Goal: Task Accomplishment & Management: Use online tool/utility

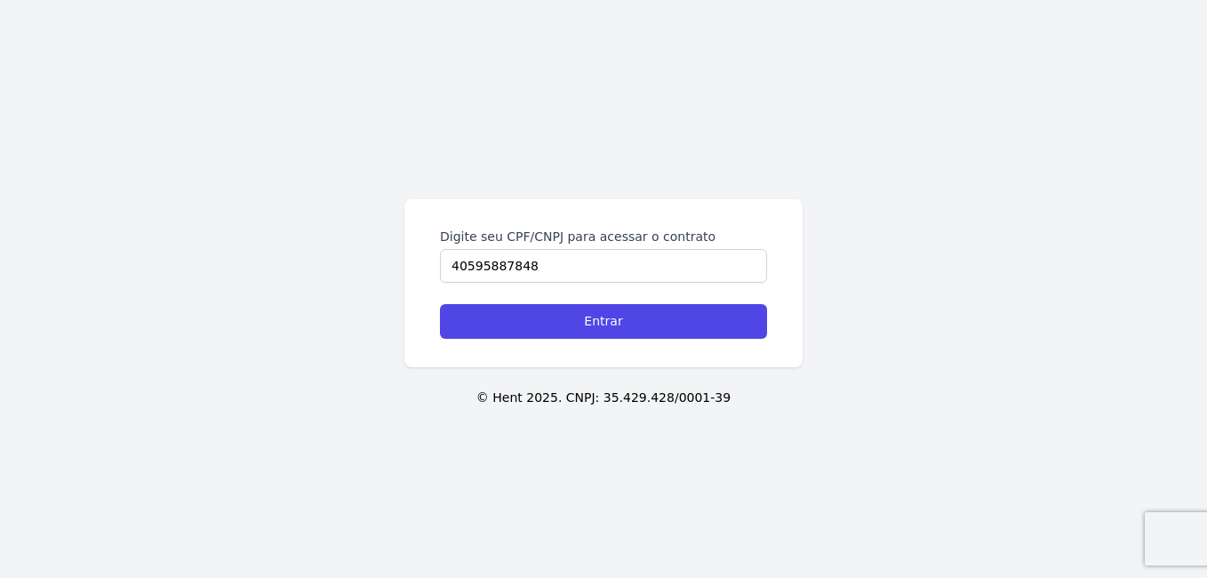
type input "40595887848"
click at [440, 304] on input "Entrar" at bounding box center [603, 321] width 327 height 35
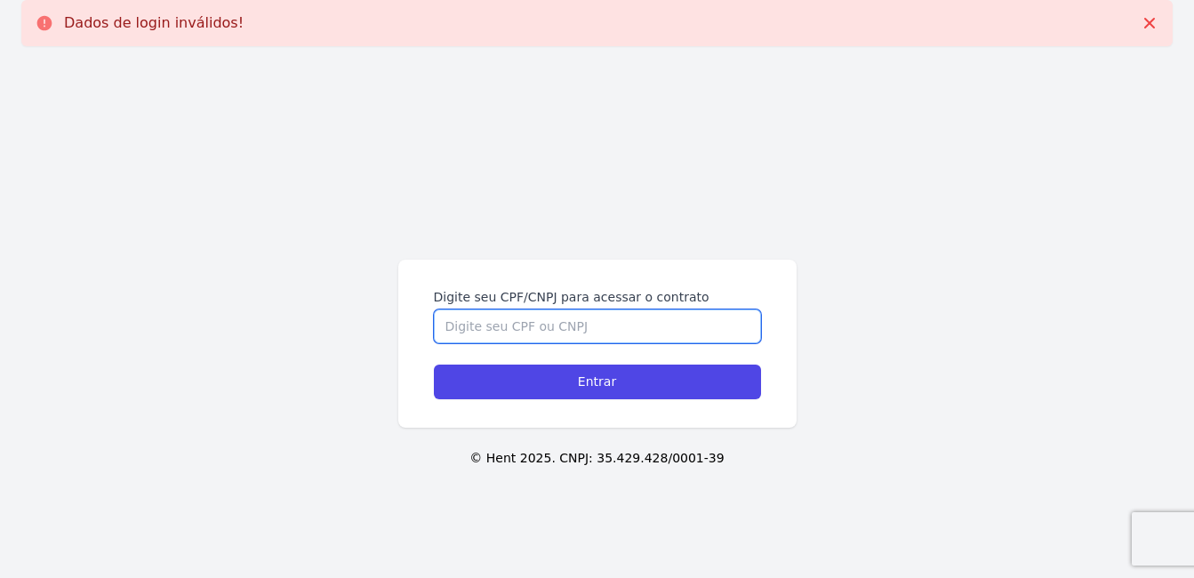
click at [553, 328] on input "Digite seu CPF/CNPJ para acessar o contrato" at bounding box center [597, 326] width 327 height 34
type input "40595887848"
click at [434, 365] on input "Entrar" at bounding box center [597, 382] width 327 height 35
click at [553, 314] on input "Digite seu CPF/CNPJ para acessar o contrato" at bounding box center [597, 326] width 327 height 34
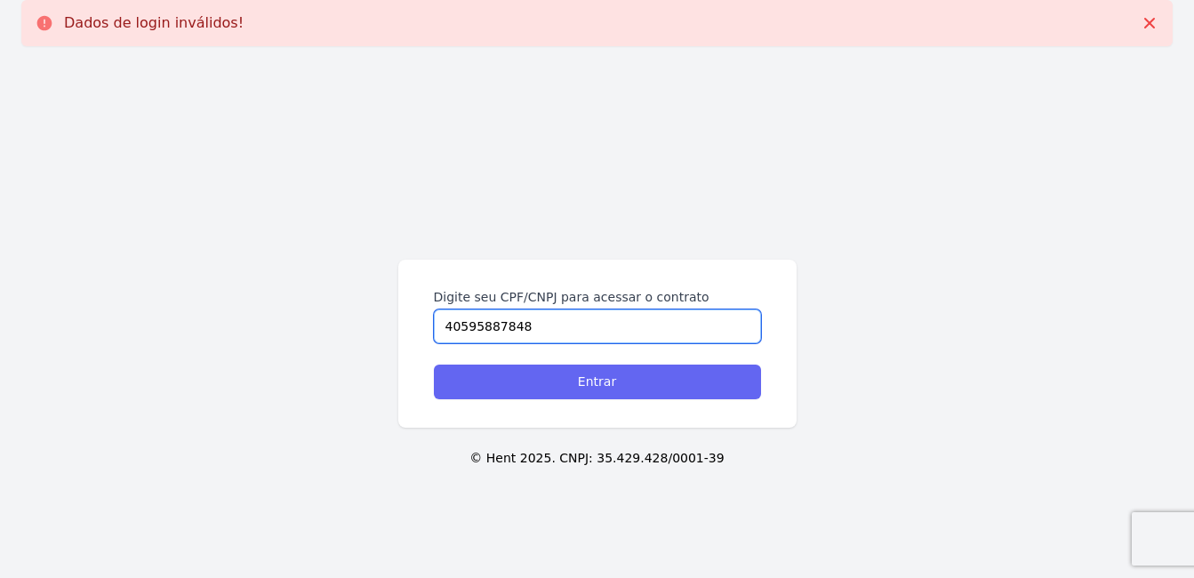
type input "40595887848"
click at [583, 384] on input "Entrar" at bounding box center [597, 382] width 327 height 35
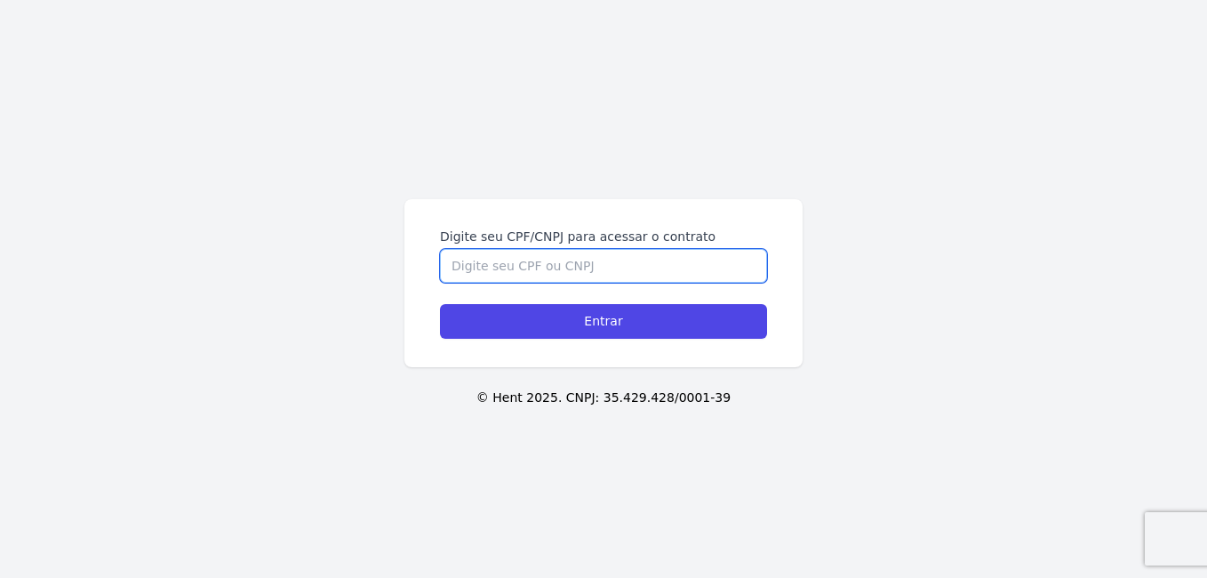
click at [533, 260] on input "Digite seu CPF/CNPJ para acessar o contrato" at bounding box center [603, 266] width 327 height 34
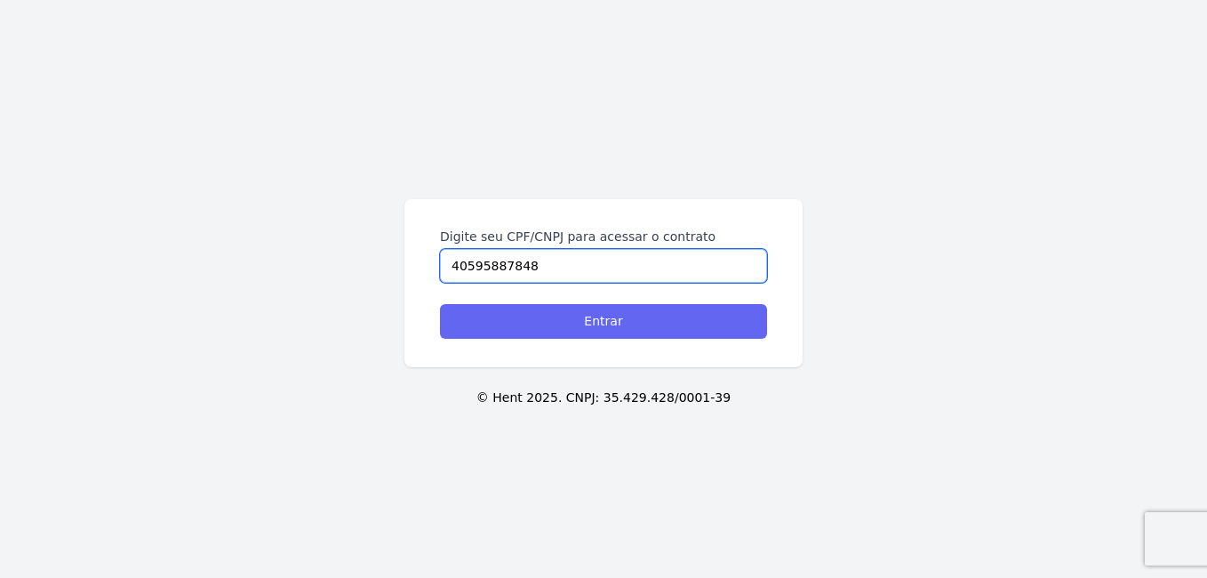
type input "40595887848"
click at [613, 323] on input "Entrar" at bounding box center [603, 321] width 327 height 35
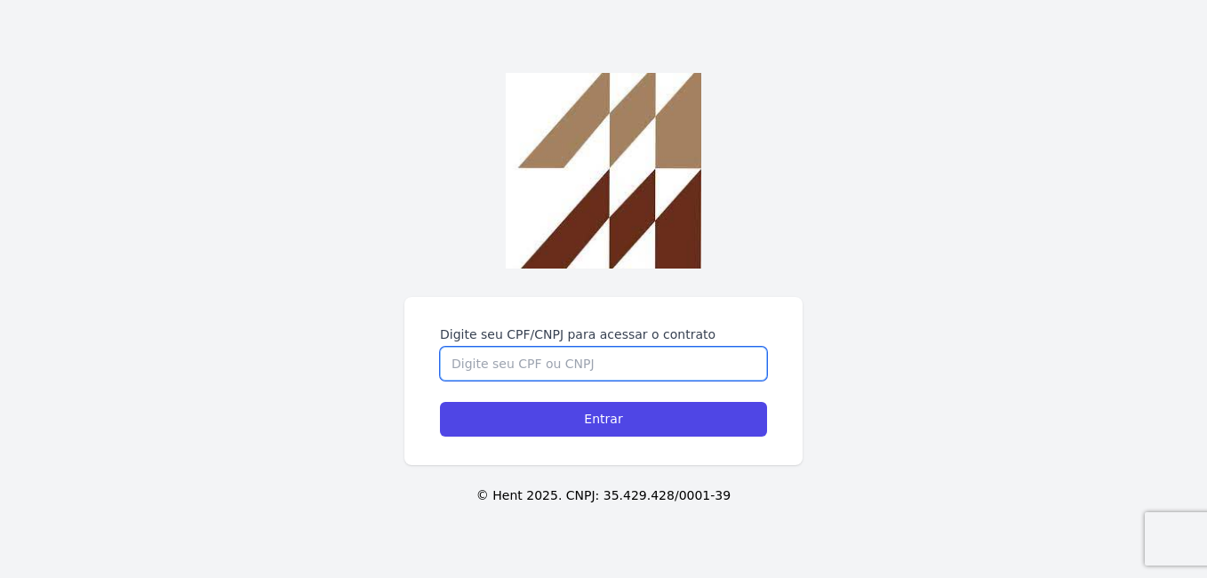
click at [502, 363] on input "Digite seu CPF/CNPJ para acessar o contrato" at bounding box center [603, 364] width 327 height 34
type input "40595887848"
click at [440, 402] on input "Entrar" at bounding box center [603, 419] width 327 height 35
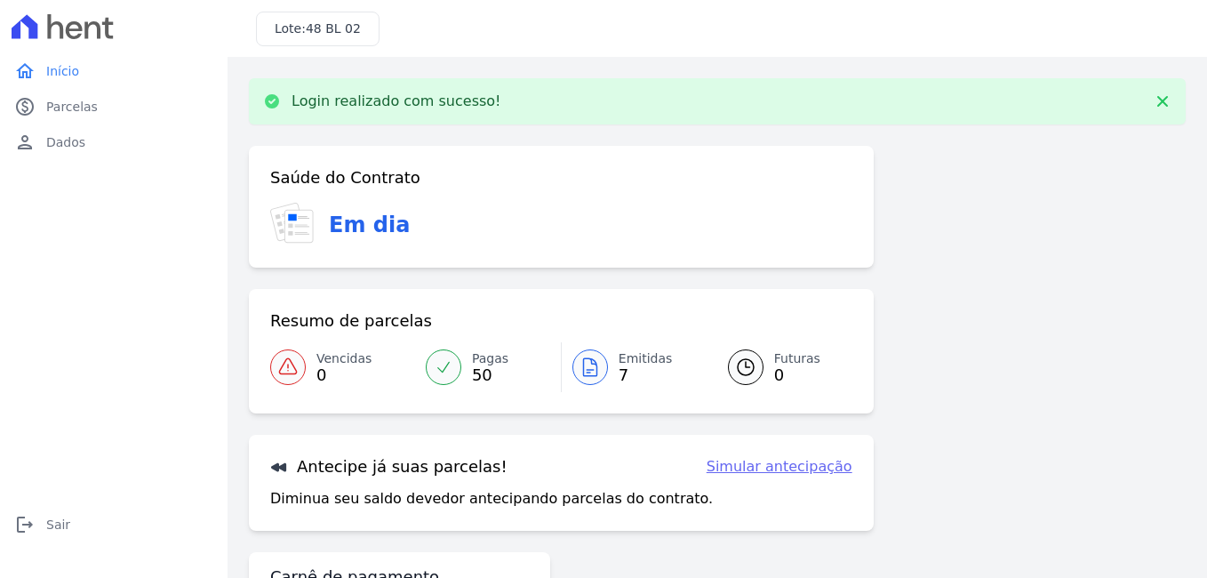
scroll to position [100, 0]
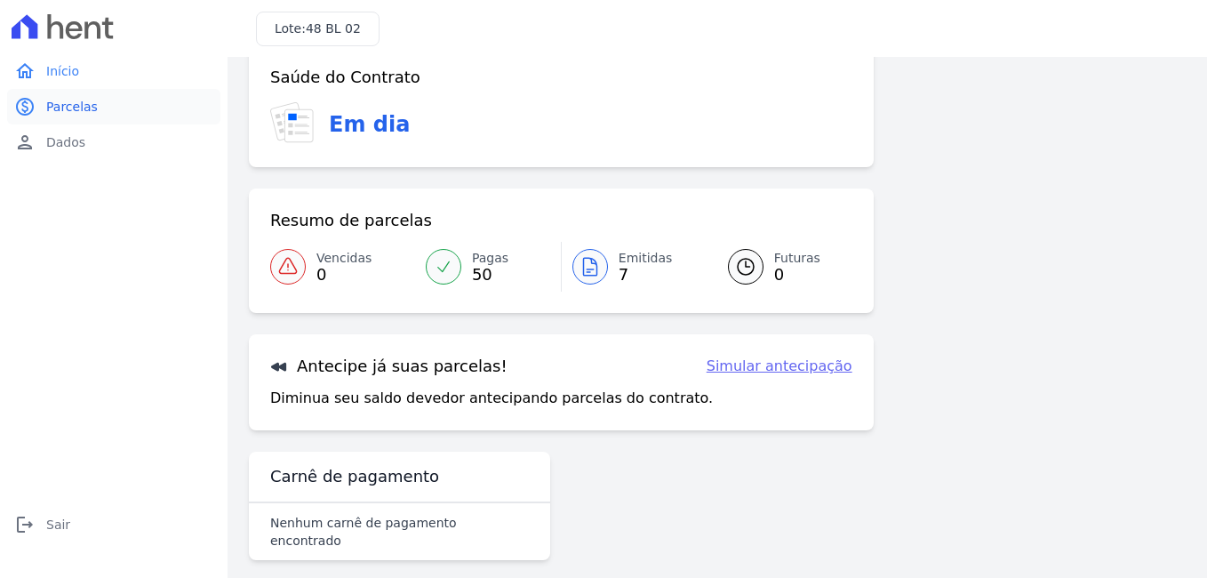
click at [77, 99] on span "Parcelas" at bounding box center [72, 107] width 52 height 18
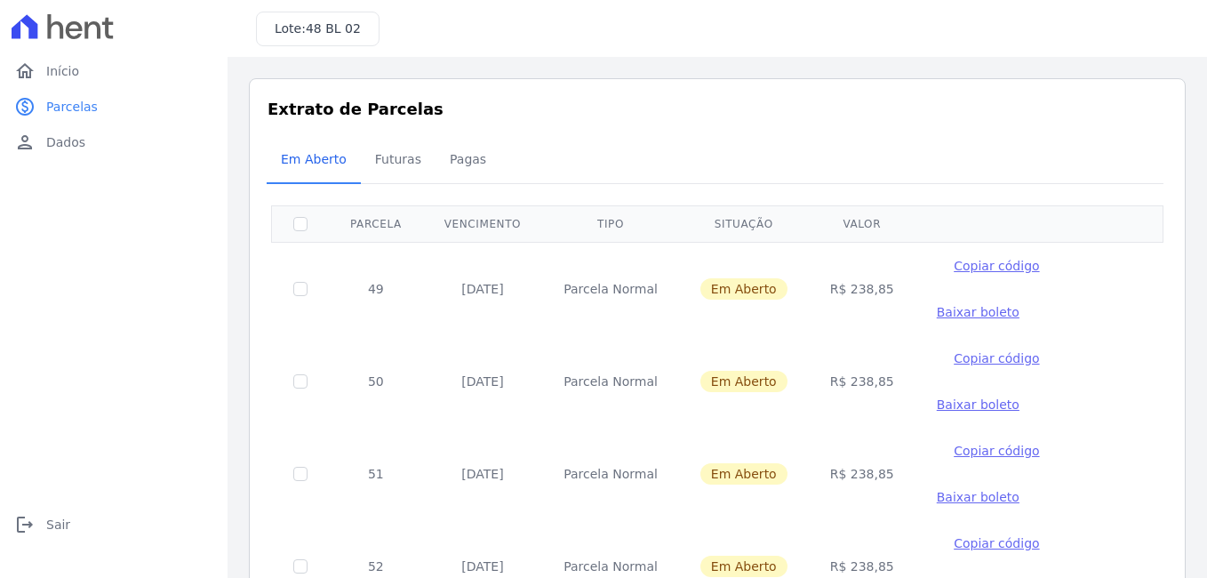
click at [950, 312] on span "Baixar boleto" at bounding box center [978, 312] width 83 height 14
drag, startPoint x: 440, startPoint y: 290, endPoint x: 510, endPoint y: 294, distance: 70.4
click at [510, 294] on td "[DATE]" at bounding box center [482, 288] width 119 height 93
drag, startPoint x: 510, startPoint y: 294, endPoint x: 478, endPoint y: 387, distance: 97.8
click at [478, 387] on td "20/12/2025" at bounding box center [482, 381] width 119 height 92
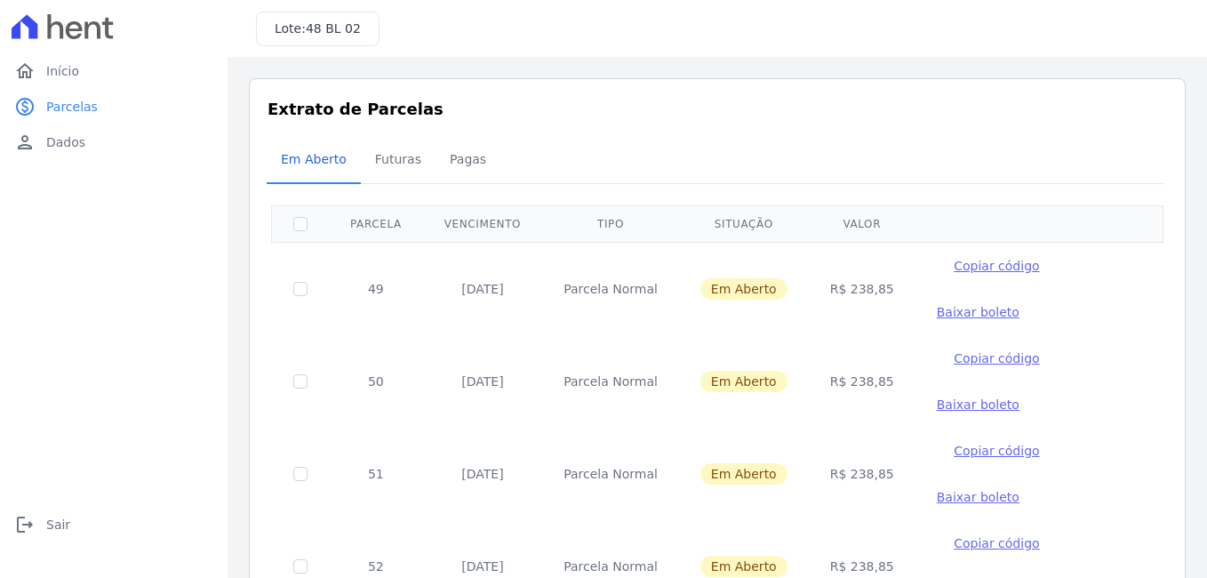
drag, startPoint x: 478, startPoint y: 387, endPoint x: 514, endPoint y: 477, distance: 96.6
click at [514, 477] on td "20/01/2026" at bounding box center [482, 474] width 119 height 92
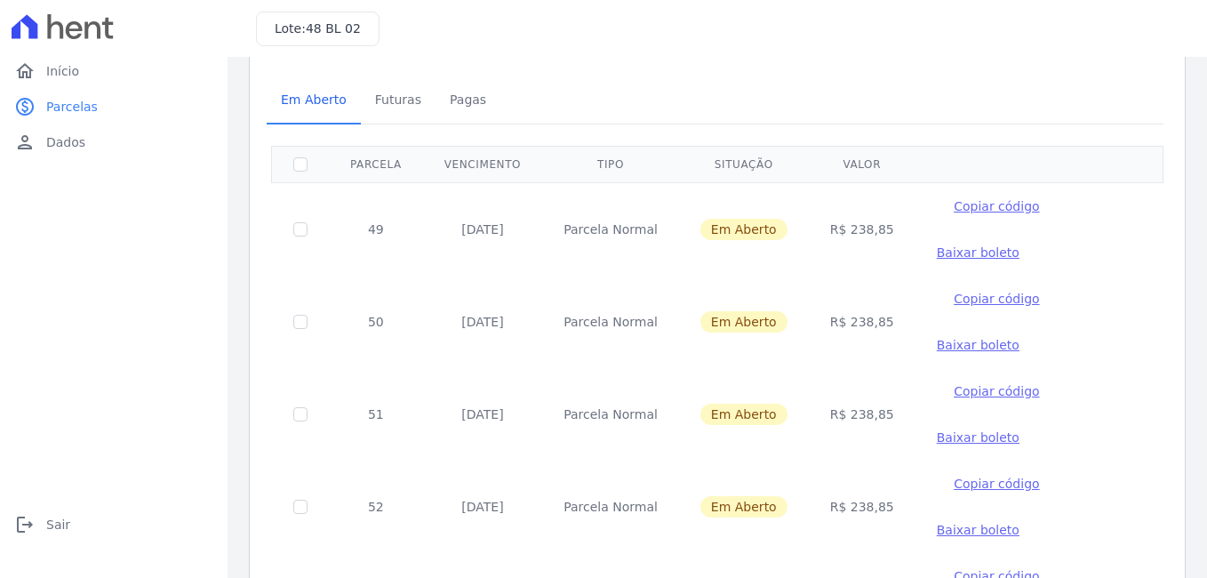
scroll to position [89, 0]
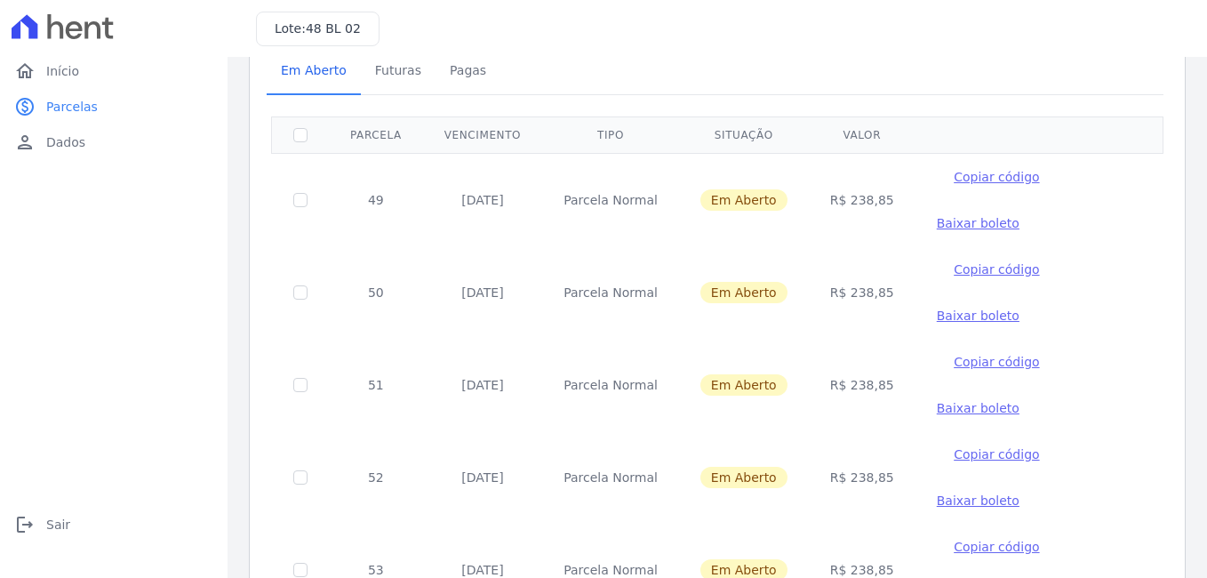
click at [533, 473] on td "20/02/2026" at bounding box center [482, 477] width 119 height 92
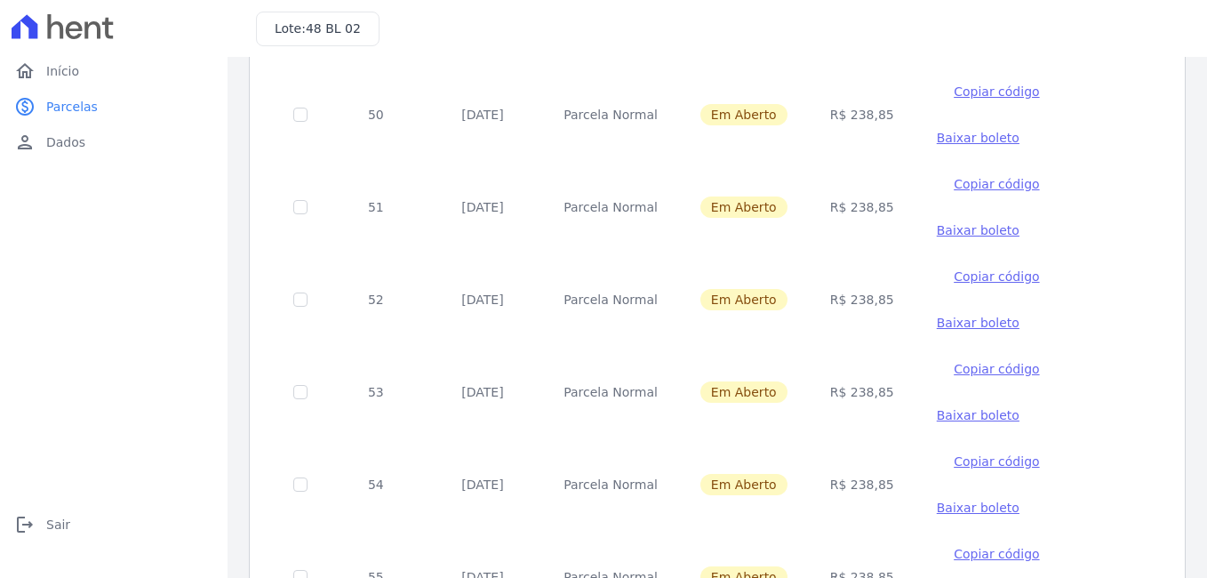
drag, startPoint x: 439, startPoint y: 386, endPoint x: 534, endPoint y: 385, distance: 95.1
click at [534, 385] on tr "53 20/03/2026 Parcela Normal Em Aberto R$ 238,85 Copiar código Baixar boleto" at bounding box center [718, 392] width 892 height 92
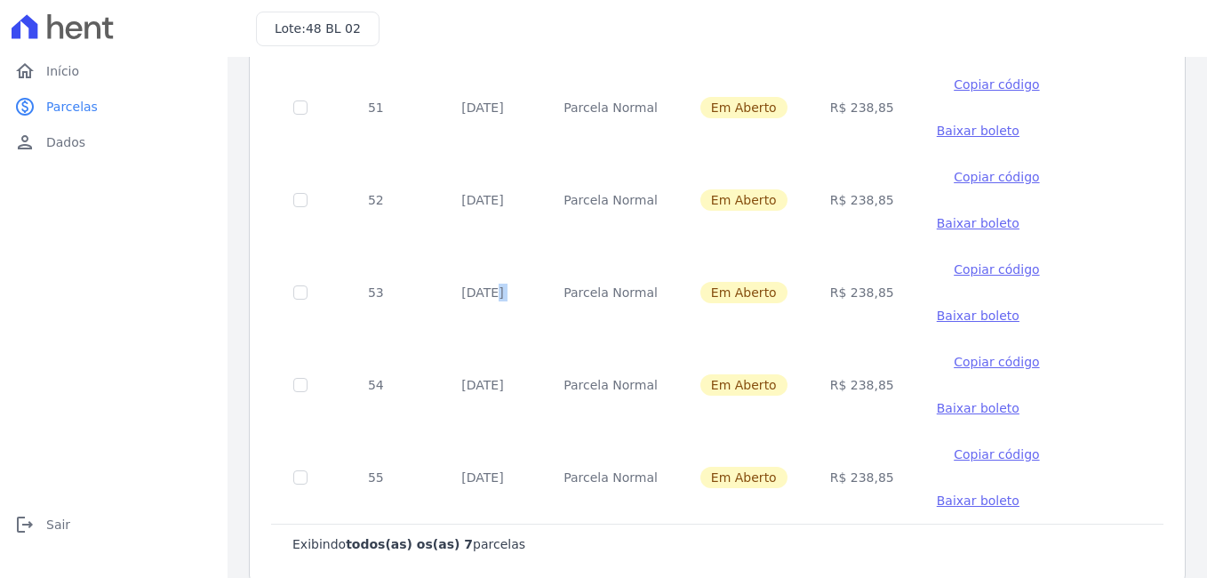
scroll to position [392, 0]
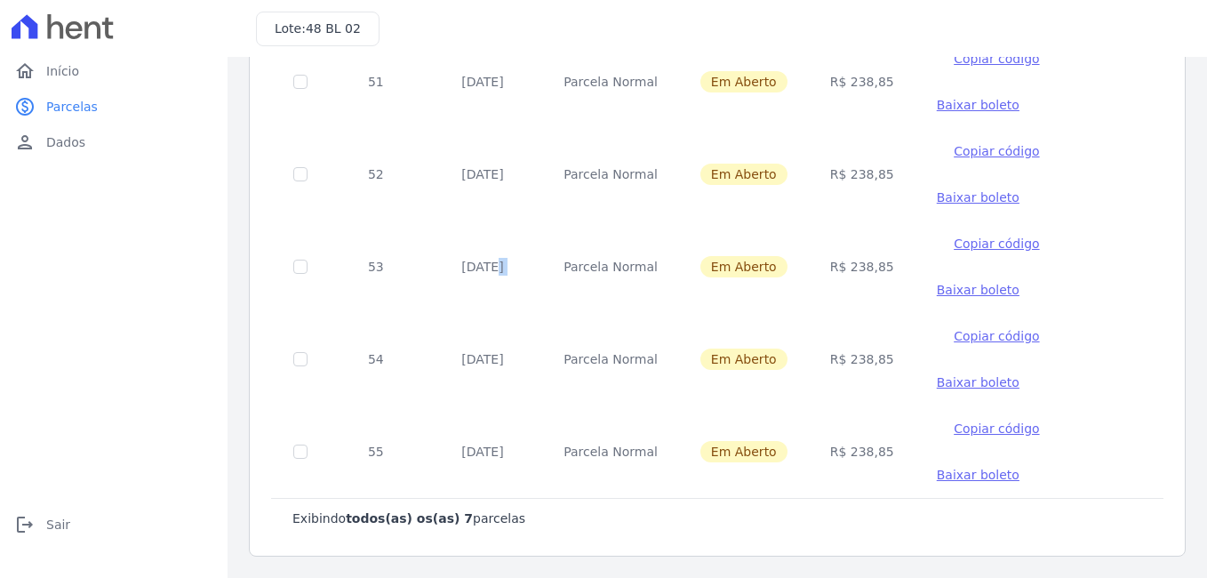
click at [513, 349] on td "20/04/2026" at bounding box center [482, 359] width 119 height 92
drag, startPoint x: 513, startPoint y: 349, endPoint x: 510, endPoint y: 461, distance: 111.2
click at [510, 461] on td "20/05/2026" at bounding box center [482, 451] width 119 height 92
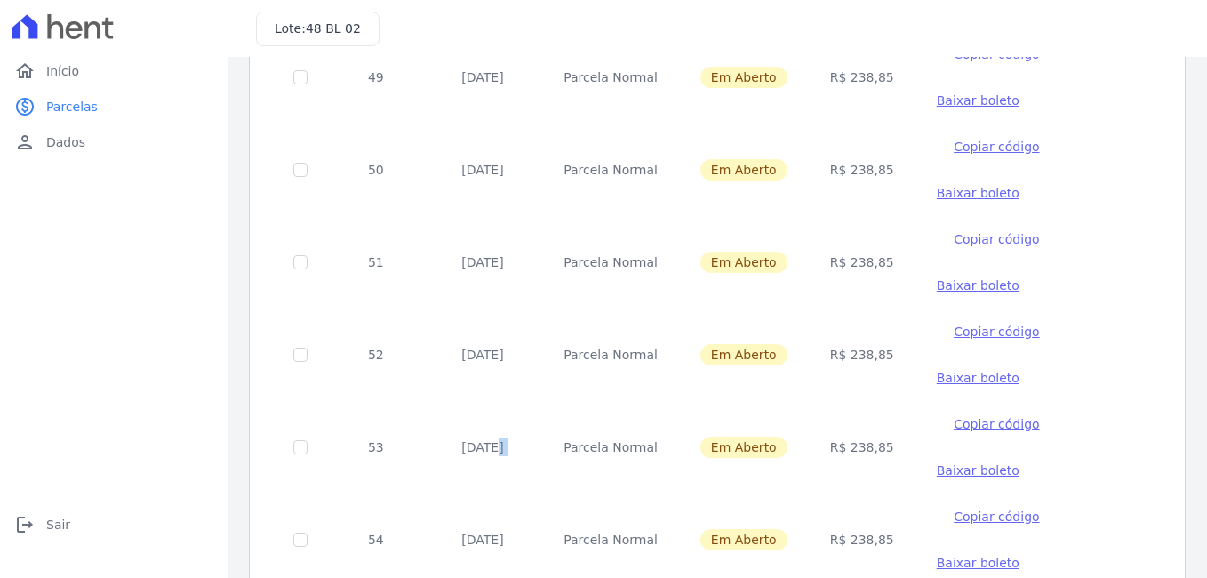
scroll to position [0, 0]
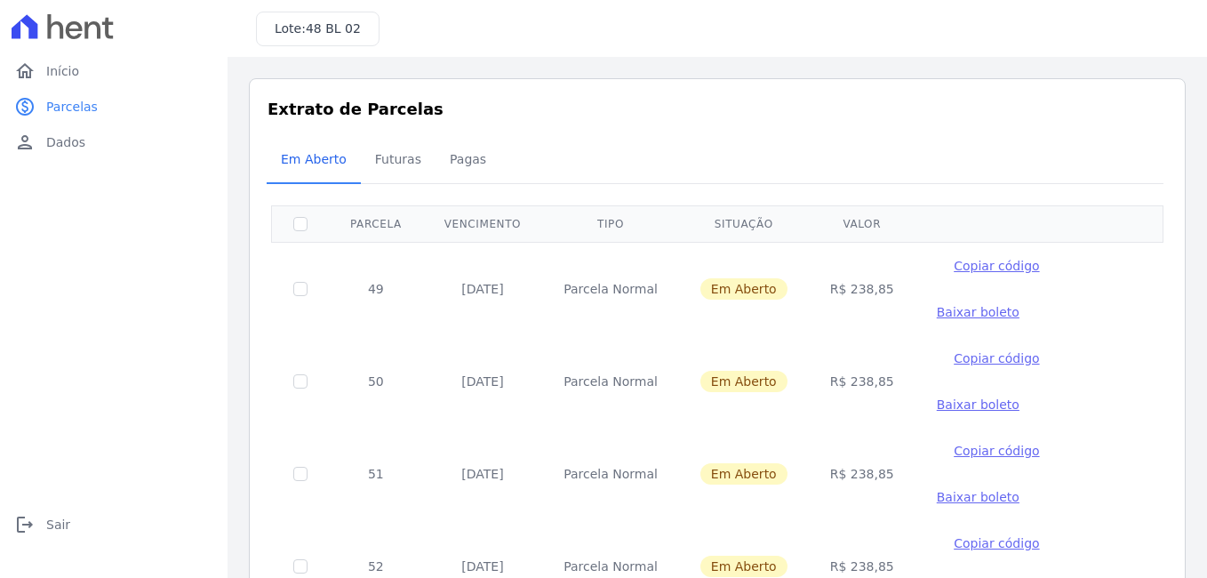
click at [948, 402] on span "Baixar boleto" at bounding box center [978, 404] width 83 height 14
click at [937, 495] on span "Baixar boleto" at bounding box center [978, 497] width 83 height 14
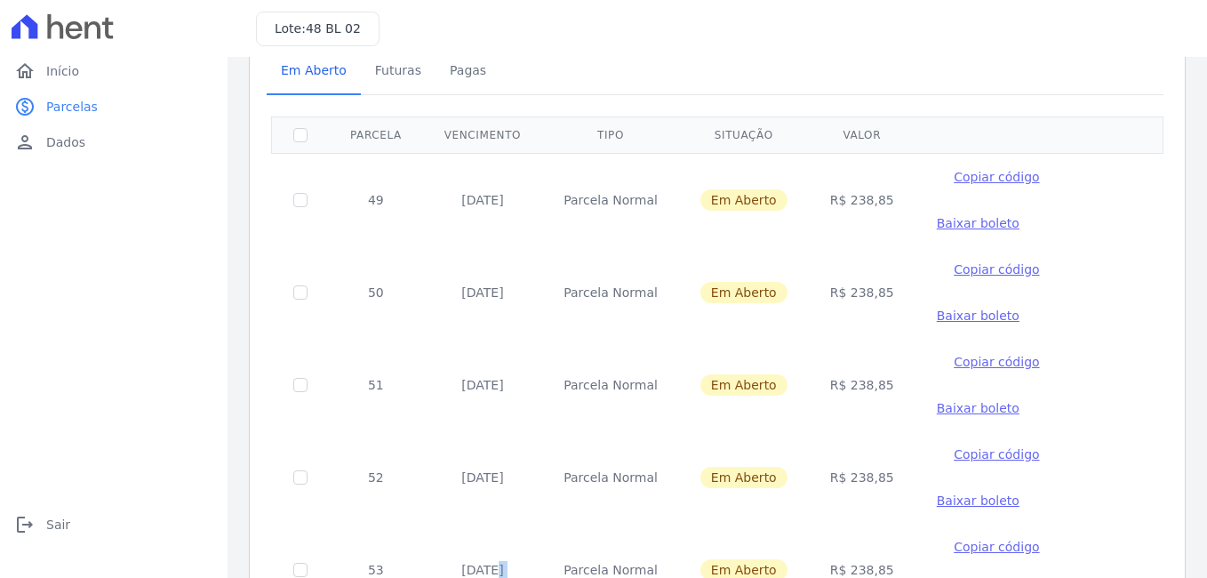
click at [955, 501] on span "Baixar boleto" at bounding box center [978, 500] width 83 height 14
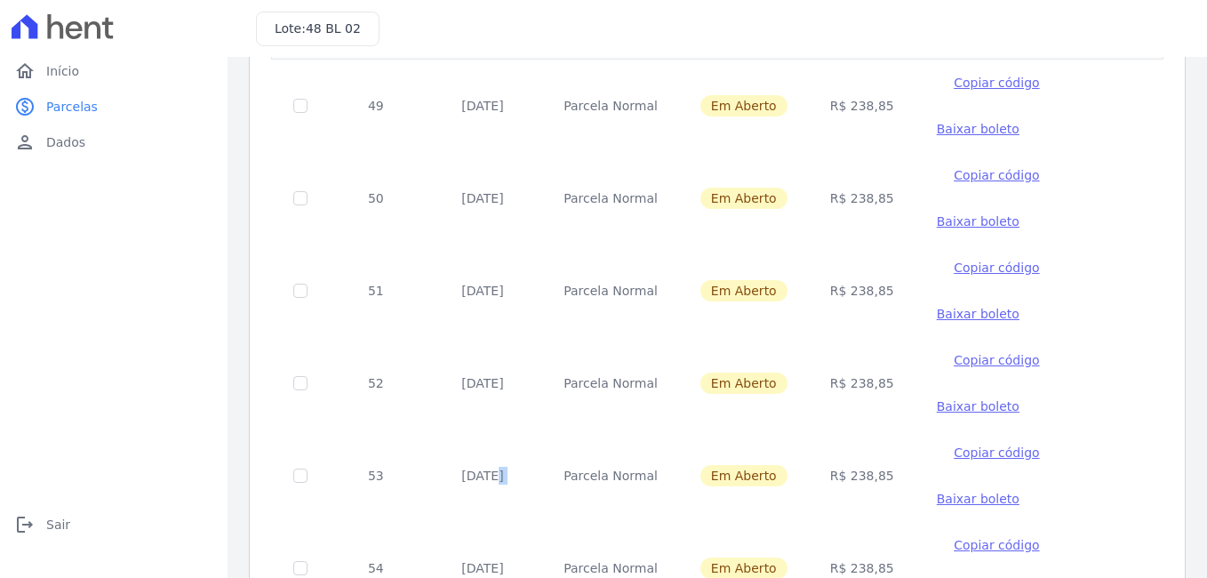
scroll to position [267, 0]
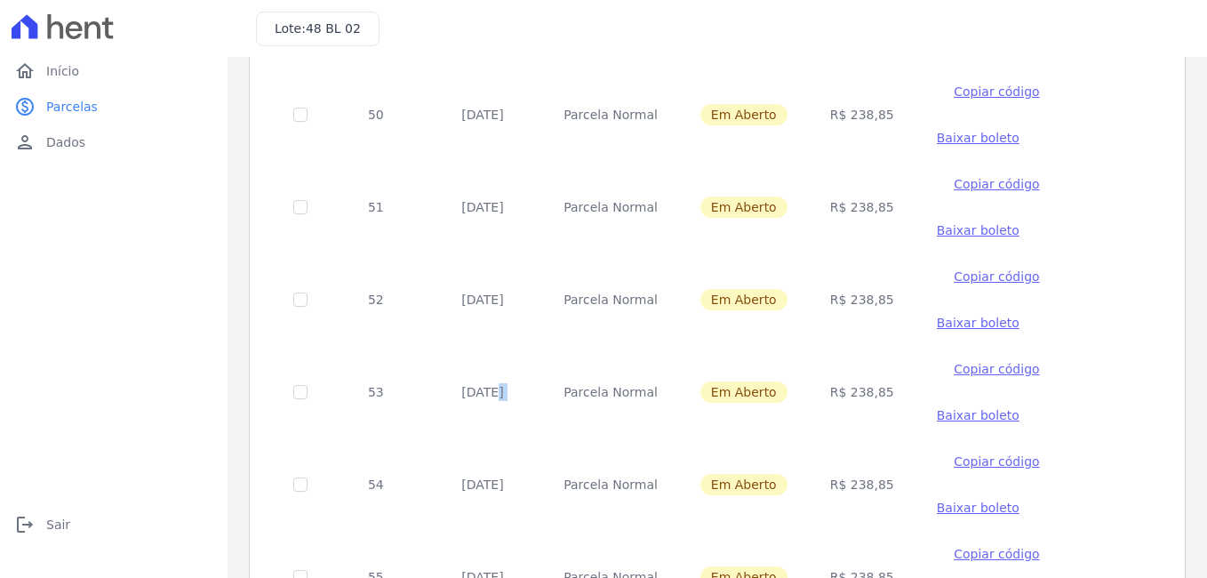
click at [953, 418] on span "Baixar boleto" at bounding box center [978, 415] width 83 height 14
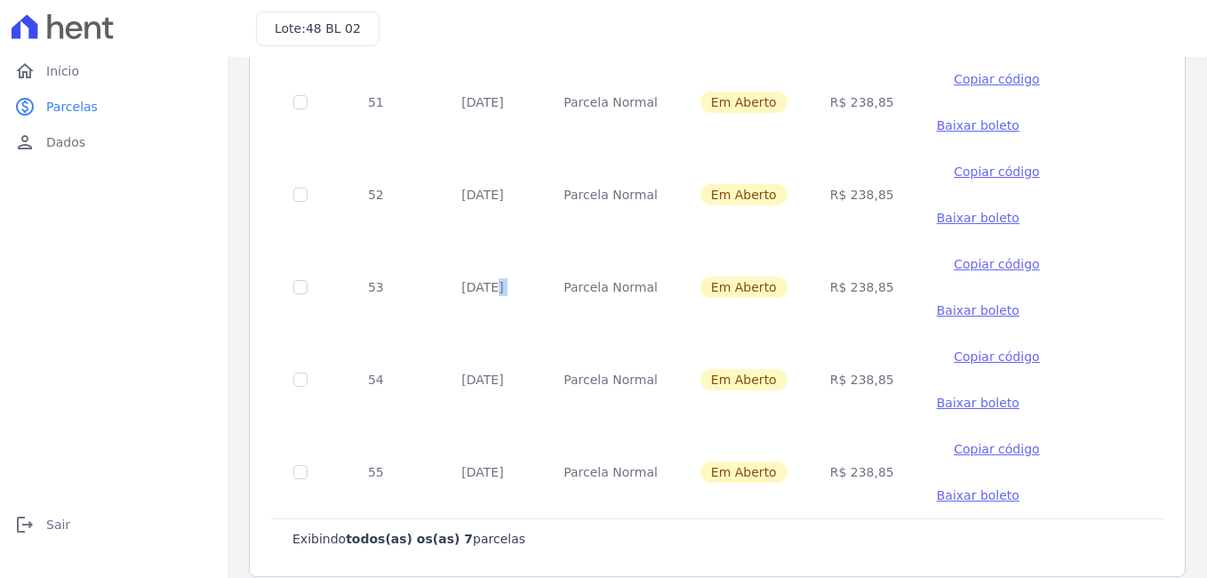
scroll to position [392, 0]
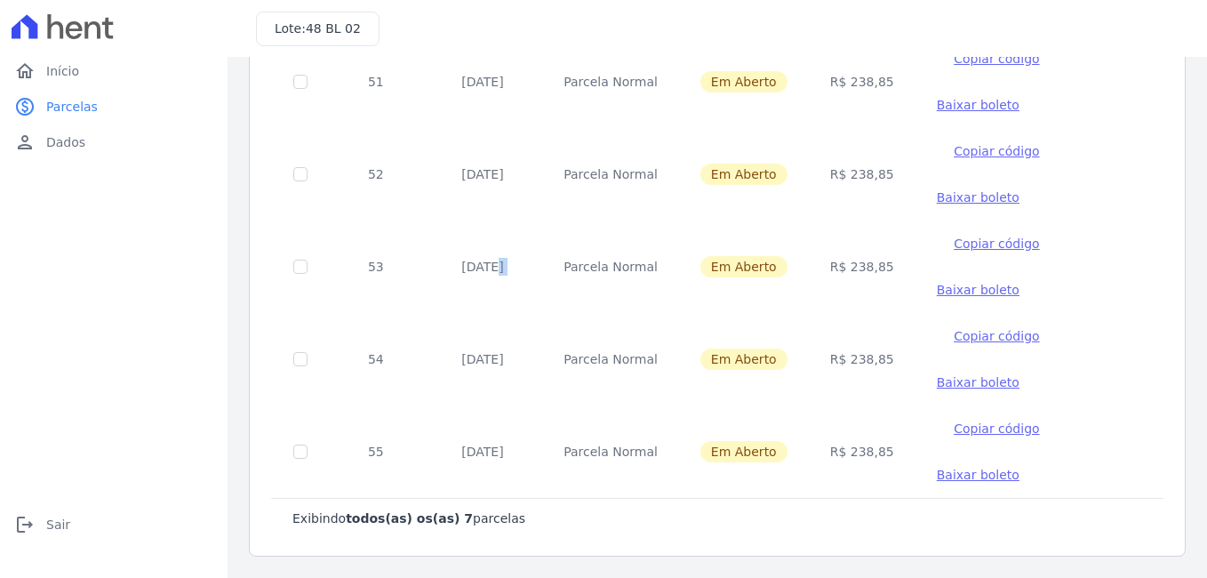
click at [952, 378] on span "Baixar boleto" at bounding box center [978, 382] width 83 height 14
click at [941, 477] on span "Baixar boleto" at bounding box center [978, 475] width 83 height 14
click at [93, 76] on link "home Início" at bounding box center [113, 71] width 213 height 36
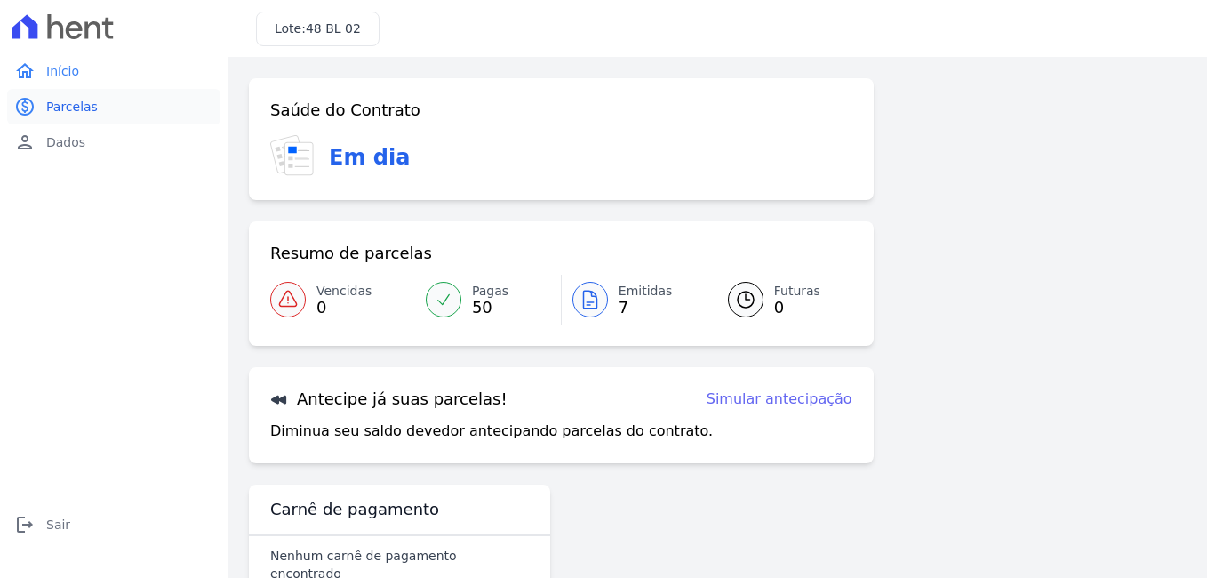
click at [140, 110] on link "paid Parcelas" at bounding box center [113, 107] width 213 height 36
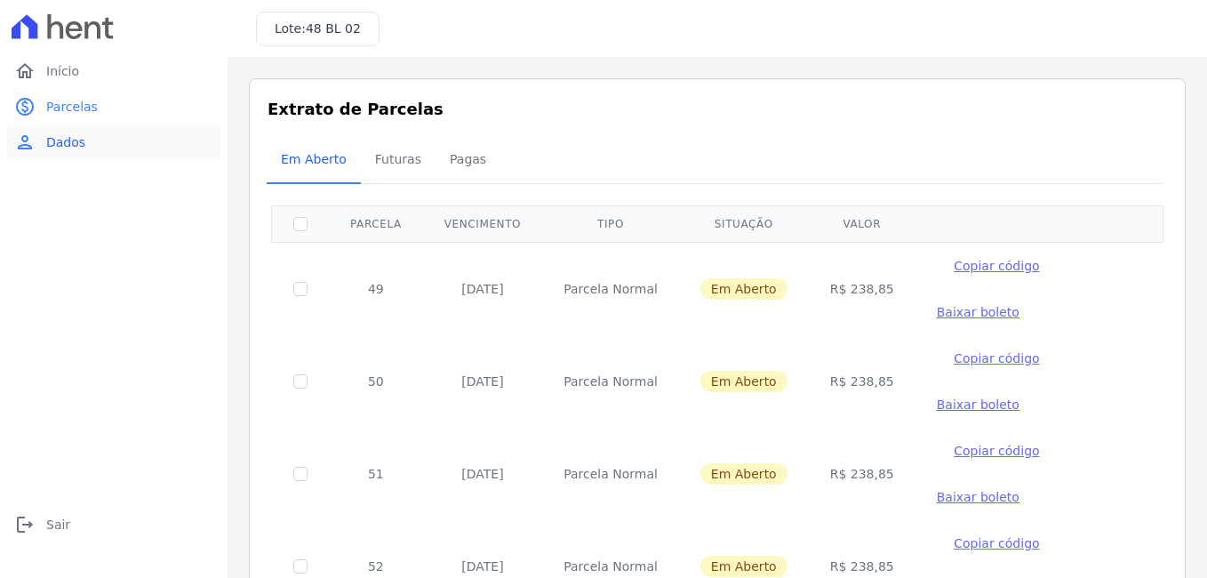
click at [79, 142] on span "Dados" at bounding box center [65, 142] width 39 height 18
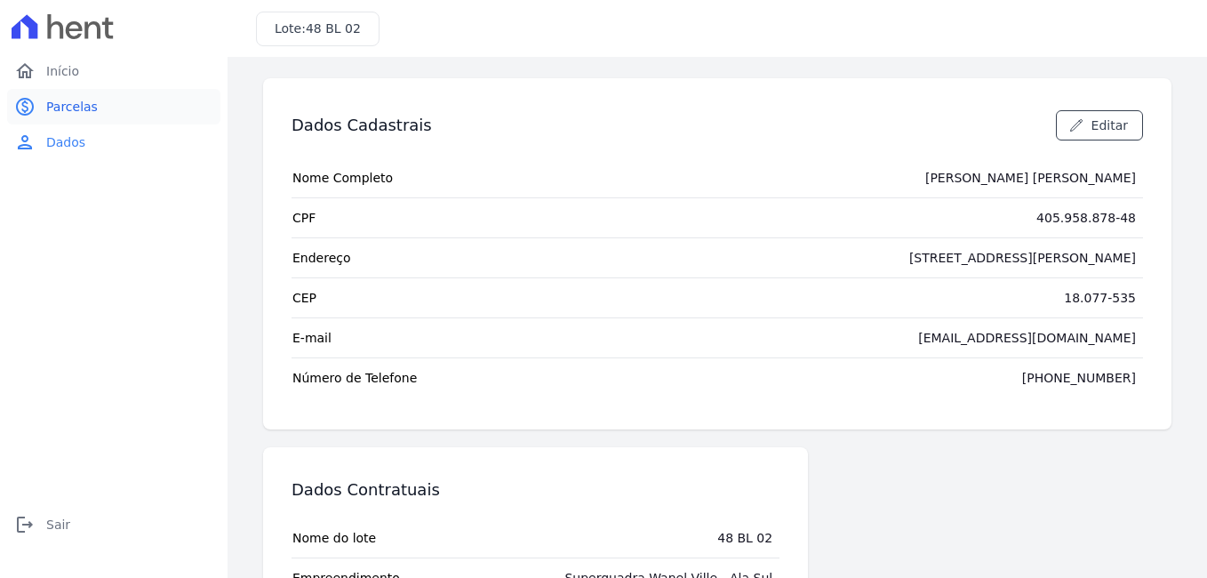
click at [65, 110] on span "Parcelas" at bounding box center [72, 107] width 52 height 18
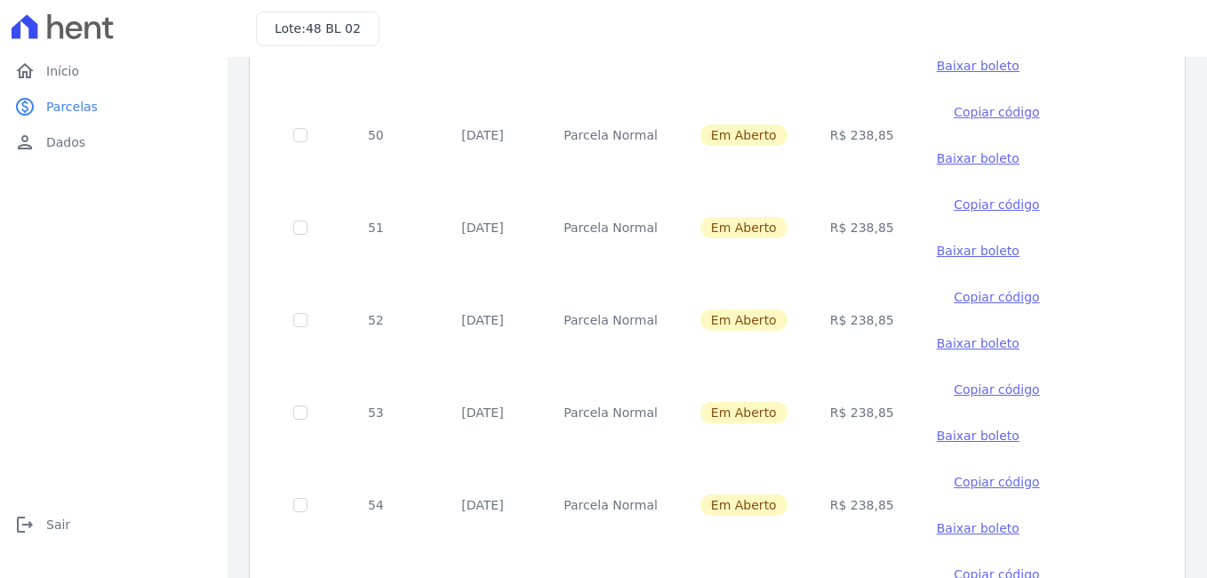
scroll to position [36, 0]
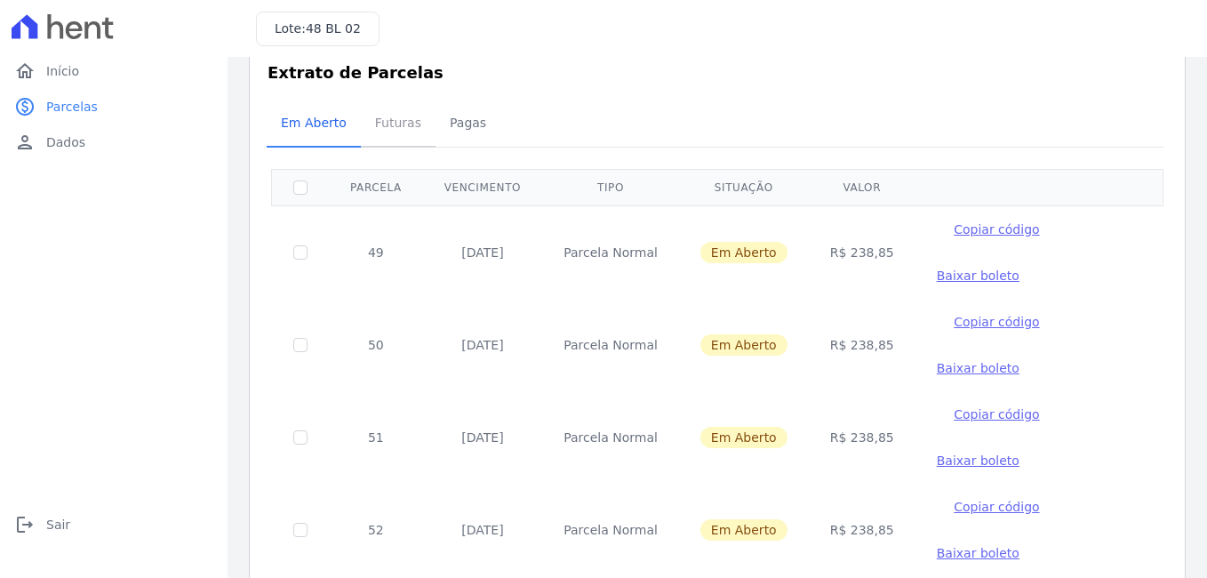
click at [396, 124] on span "Futuras" at bounding box center [399, 123] width 68 height 36
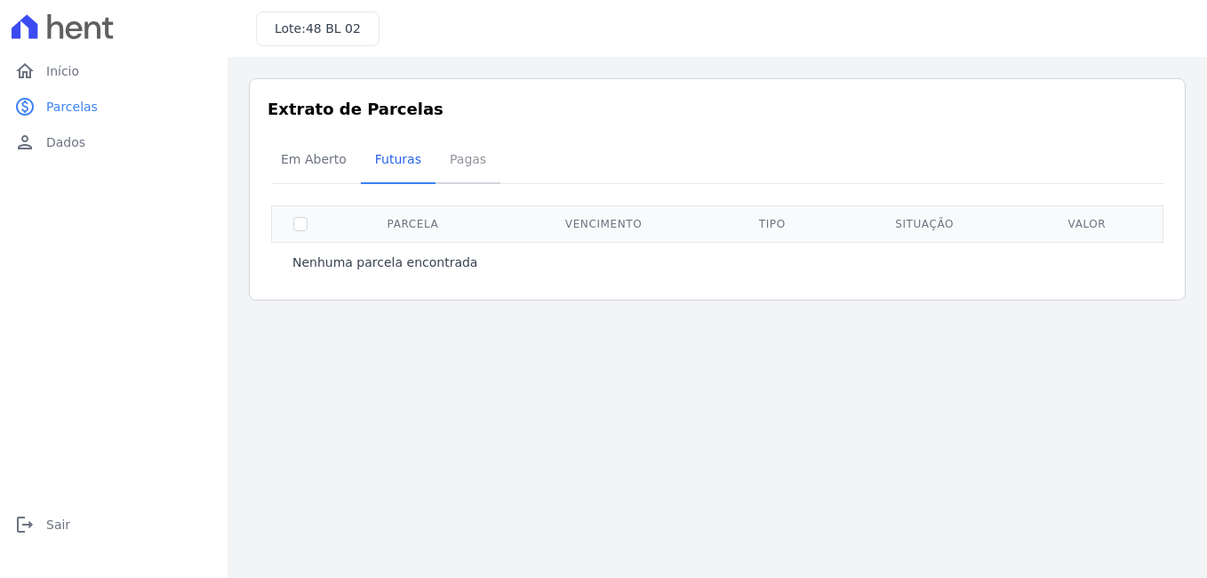
click at [467, 158] on span "Pagas" at bounding box center [468, 159] width 58 height 36
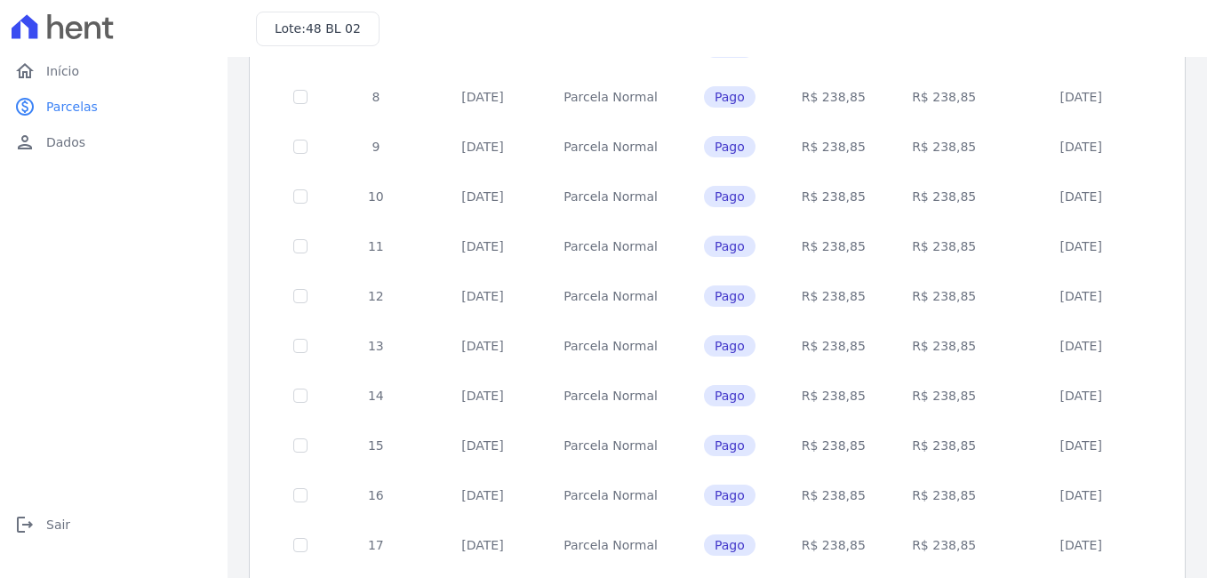
scroll to position [764, 0]
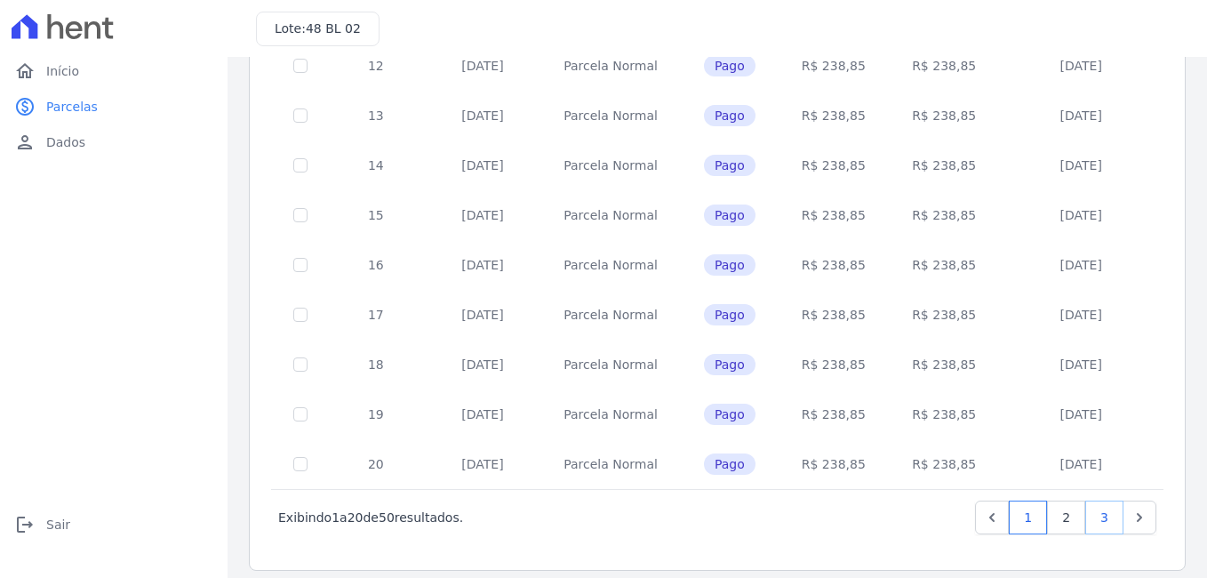
click at [1093, 501] on link "3" at bounding box center [1105, 518] width 38 height 34
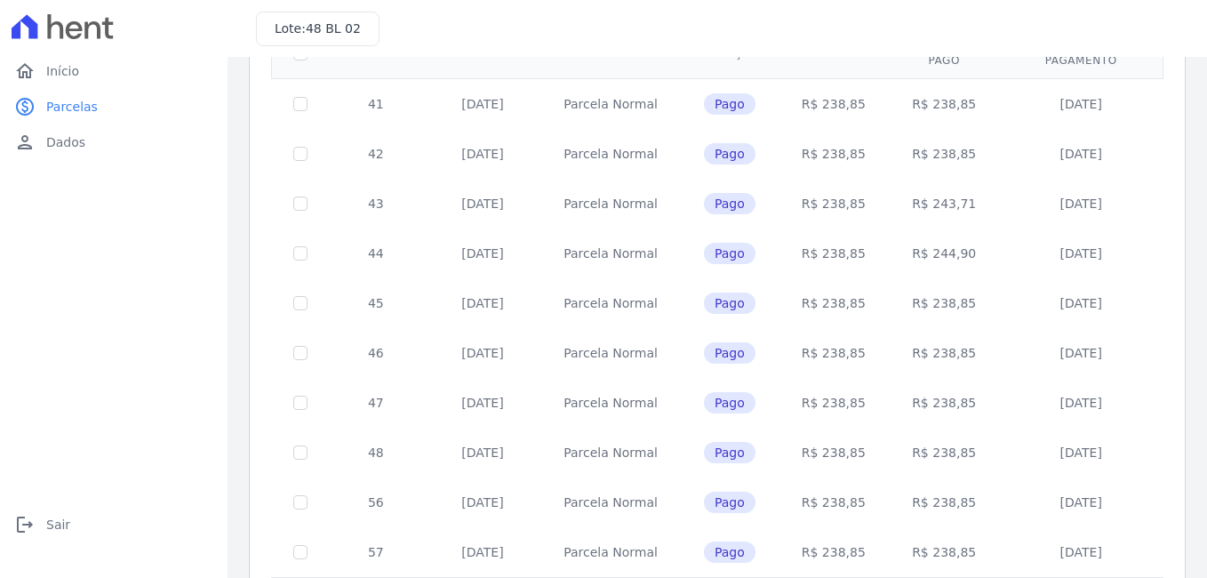
scroll to position [266, 0]
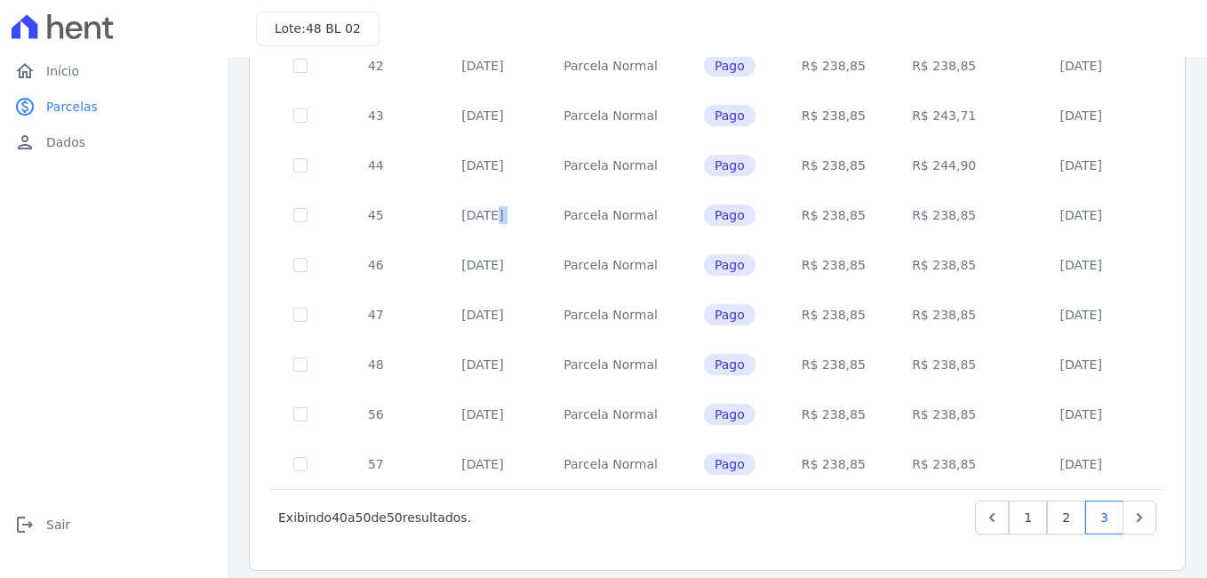
drag, startPoint x: 428, startPoint y: 199, endPoint x: 542, endPoint y: 199, distance: 114.7
click at [542, 199] on tr "45 20/07/2025 Parcela Normal Pago R$ 238,85 R$ 238,85 14/07/2025" at bounding box center [718, 215] width 892 height 50
drag, startPoint x: 471, startPoint y: 252, endPoint x: 539, endPoint y: 252, distance: 67.6
click at [539, 252] on tr "46 20/08/2025 Parcela Normal Pago R$ 238,85 R$ 238,85 13/08/2025" at bounding box center [718, 265] width 892 height 50
drag, startPoint x: 539, startPoint y: 252, endPoint x: 525, endPoint y: 305, distance: 55.0
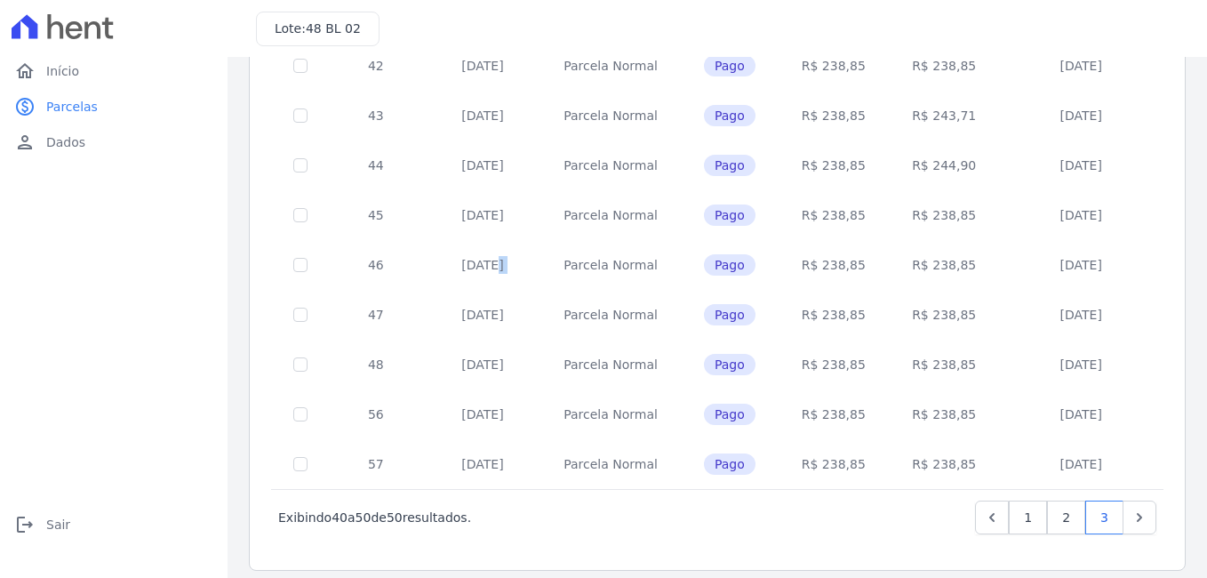
click at [525, 305] on td "[DATE]" at bounding box center [482, 315] width 119 height 50
drag, startPoint x: 525, startPoint y: 305, endPoint x: 518, endPoint y: 352, distance: 47.7
click at [518, 352] on td "[DATE]" at bounding box center [482, 365] width 119 height 50
drag, startPoint x: 518, startPoint y: 352, endPoint x: 530, endPoint y: 404, distance: 52.8
click at [530, 404] on td "[DATE]" at bounding box center [482, 414] width 119 height 50
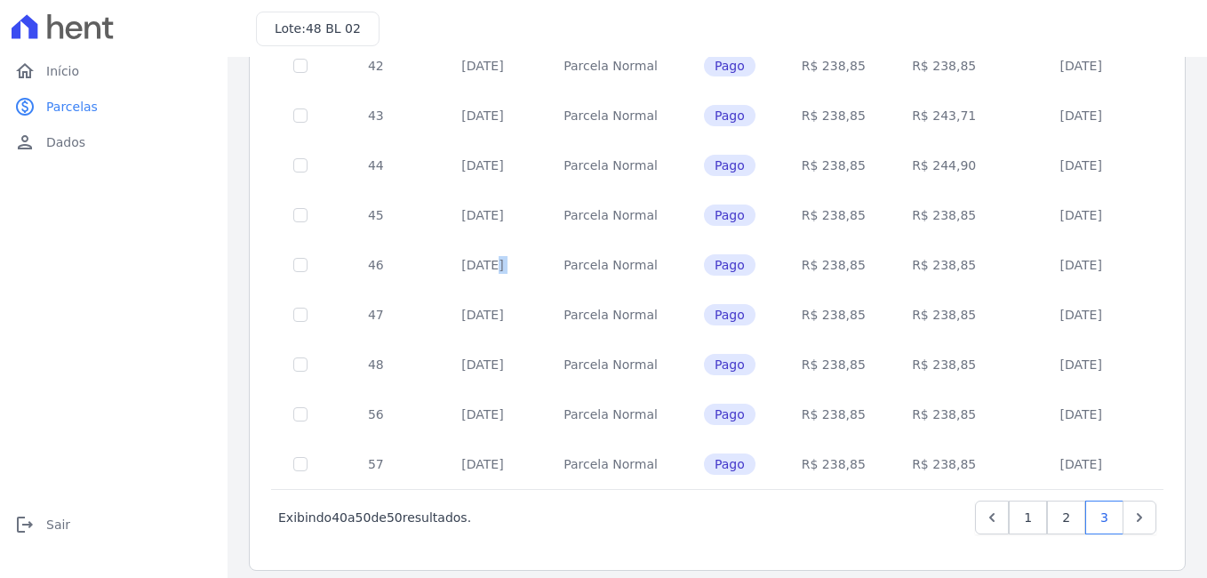
drag, startPoint x: 530, startPoint y: 404, endPoint x: 533, endPoint y: 448, distance: 44.5
click at [533, 448] on td "[DATE]" at bounding box center [482, 464] width 119 height 50
drag, startPoint x: 533, startPoint y: 448, endPoint x: 524, endPoint y: 507, distance: 59.3
click at [524, 507] on div "Exibindo 40 a 50 de 50 resultados. 1 2 3" at bounding box center [717, 518] width 878 height 34
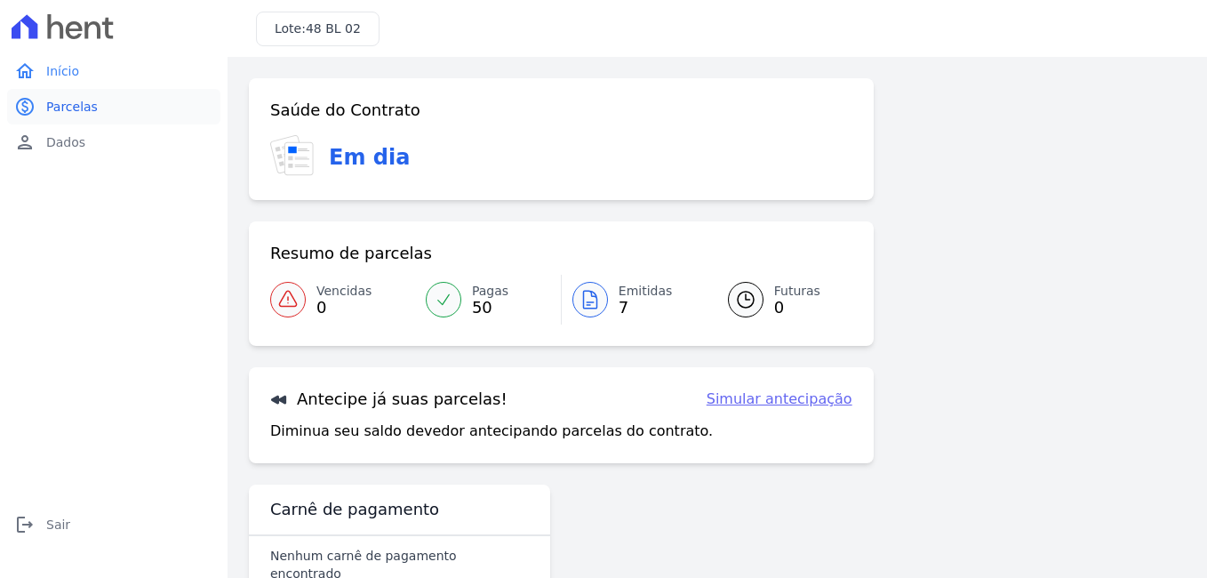
click at [67, 99] on span "Parcelas" at bounding box center [72, 107] width 52 height 18
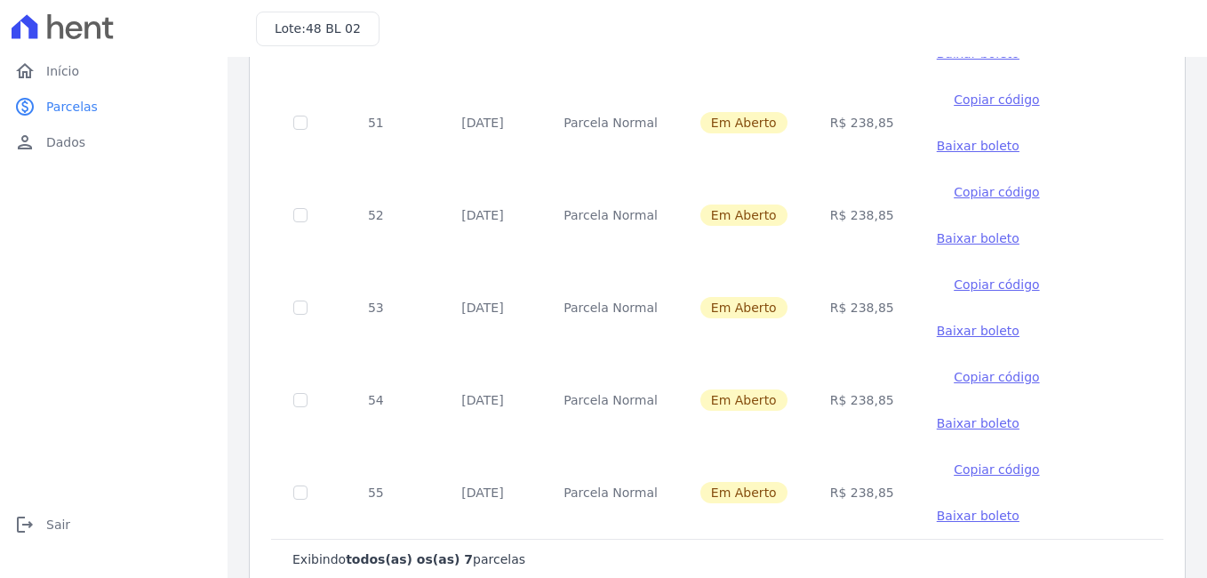
scroll to position [392, 0]
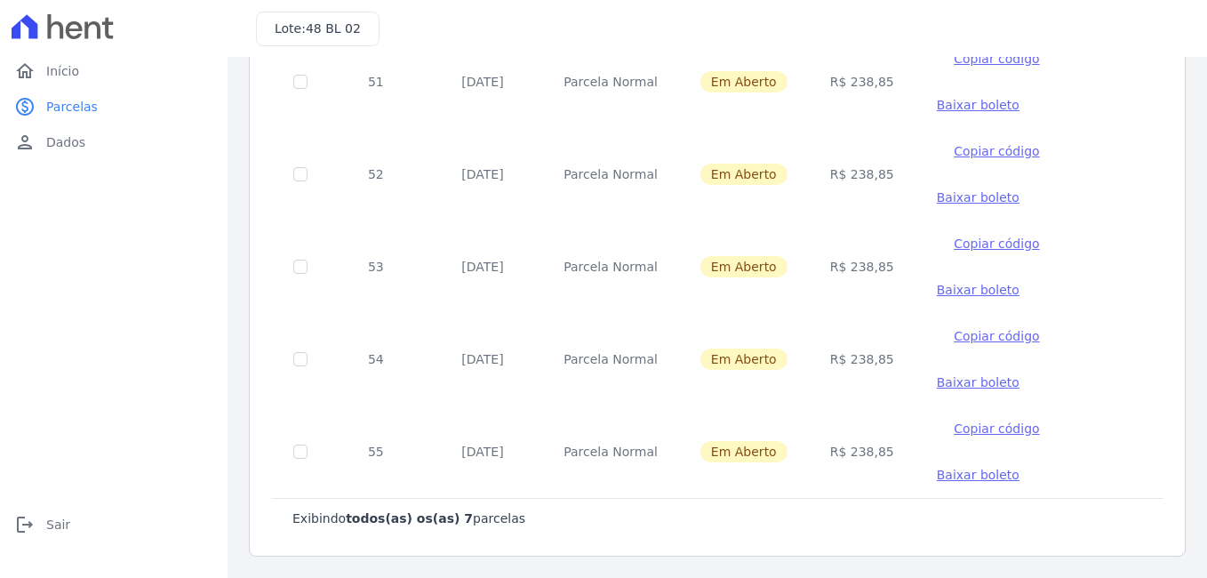
click at [601, 512] on div "Exibindo todos(as) os(as) 7 parcelas" at bounding box center [717, 518] width 850 height 18
drag, startPoint x: 601, startPoint y: 512, endPoint x: 653, endPoint y: 518, distance: 52.8
click at [653, 517] on div "Exibindo todos(as) os(as) 7 parcelas" at bounding box center [717, 518] width 850 height 18
click at [676, 530] on div "Exibindo todos(as) os(as) 7 parcelas" at bounding box center [717, 518] width 893 height 40
click at [553, 447] on td "Parcela Normal" at bounding box center [610, 451] width 137 height 92
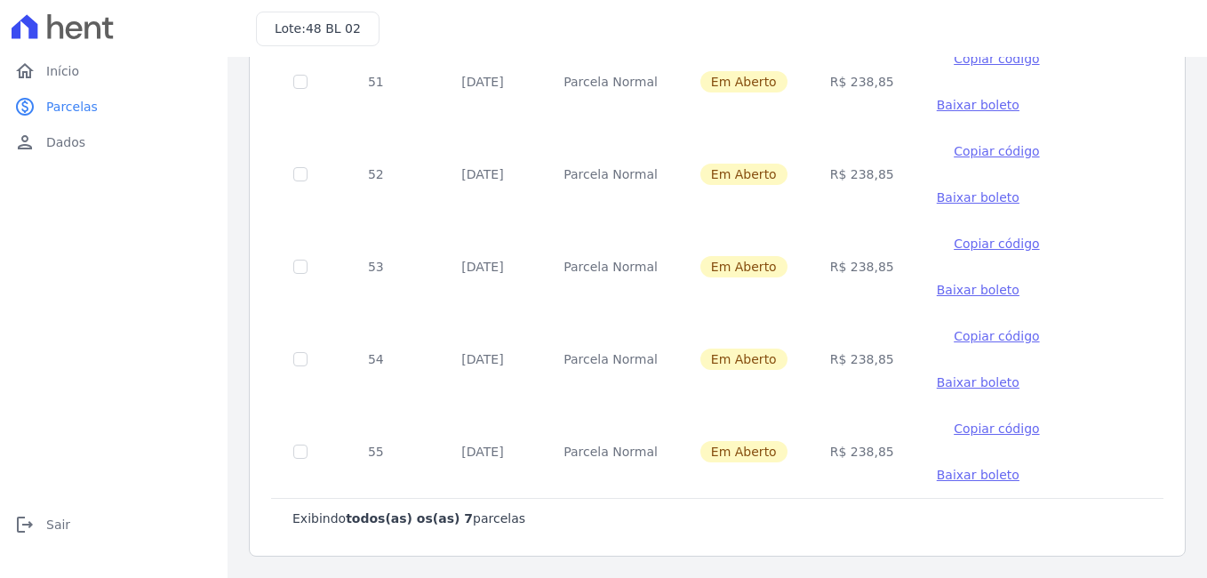
drag, startPoint x: 553, startPoint y: 447, endPoint x: 564, endPoint y: 346, distance: 101.9
click at [564, 346] on td "Parcela Normal" at bounding box center [610, 359] width 137 height 92
drag, startPoint x: 564, startPoint y: 346, endPoint x: 581, endPoint y: 269, distance: 78.5
click at [581, 269] on td "Parcela Normal" at bounding box center [610, 266] width 137 height 92
drag, startPoint x: 581, startPoint y: 269, endPoint x: 549, endPoint y: 82, distance: 190.4
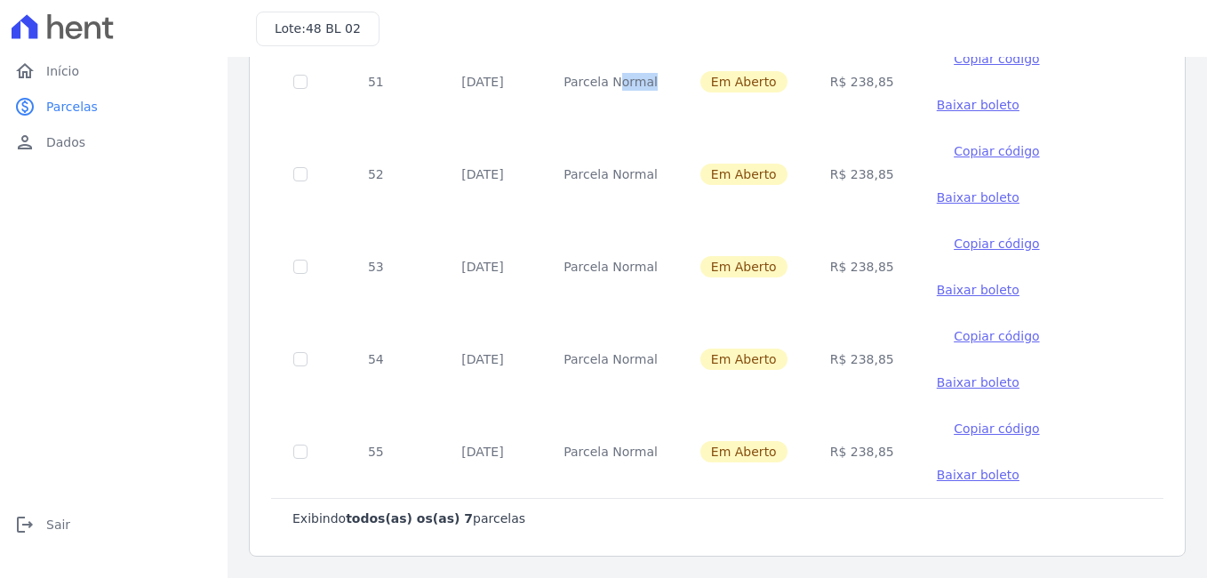
click at [549, 82] on tr "51 20/01/2026 Parcela Normal Em Aberto R$ 238,85 Copiar código Baixar boleto" at bounding box center [718, 82] width 892 height 92
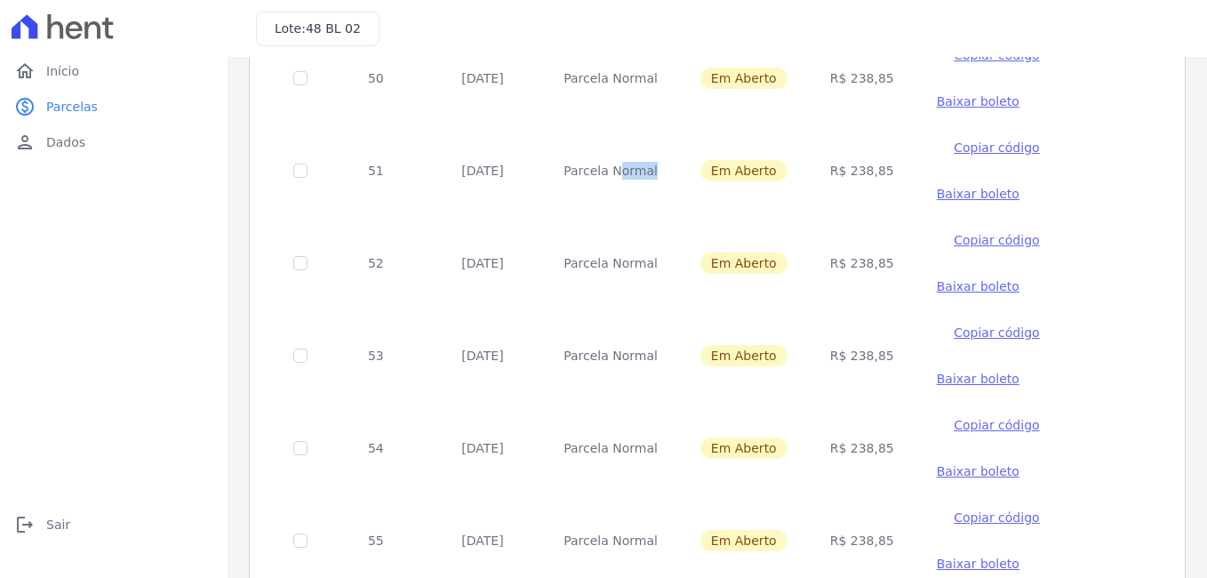
scroll to position [36, 0]
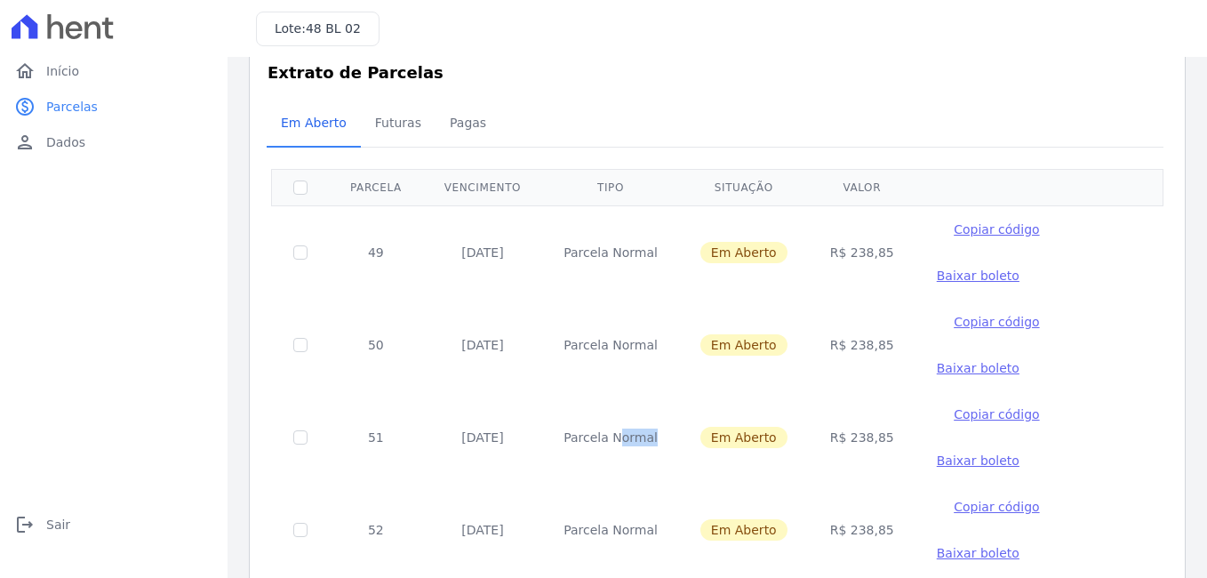
drag, startPoint x: 603, startPoint y: 245, endPoint x: 542, endPoint y: 245, distance: 60.5
click at [542, 245] on td "Parcela Normal" at bounding box center [610, 251] width 137 height 93
drag, startPoint x: 542, startPoint y: 245, endPoint x: 663, endPoint y: 342, distance: 155.0
click at [663, 342] on tr "50 20/12/2025 Parcela Normal Em Aberto R$ 238,85 Copiar código Baixar boleto" at bounding box center [718, 345] width 892 height 92
drag, startPoint x: 663, startPoint y: 342, endPoint x: 661, endPoint y: 440, distance: 97.8
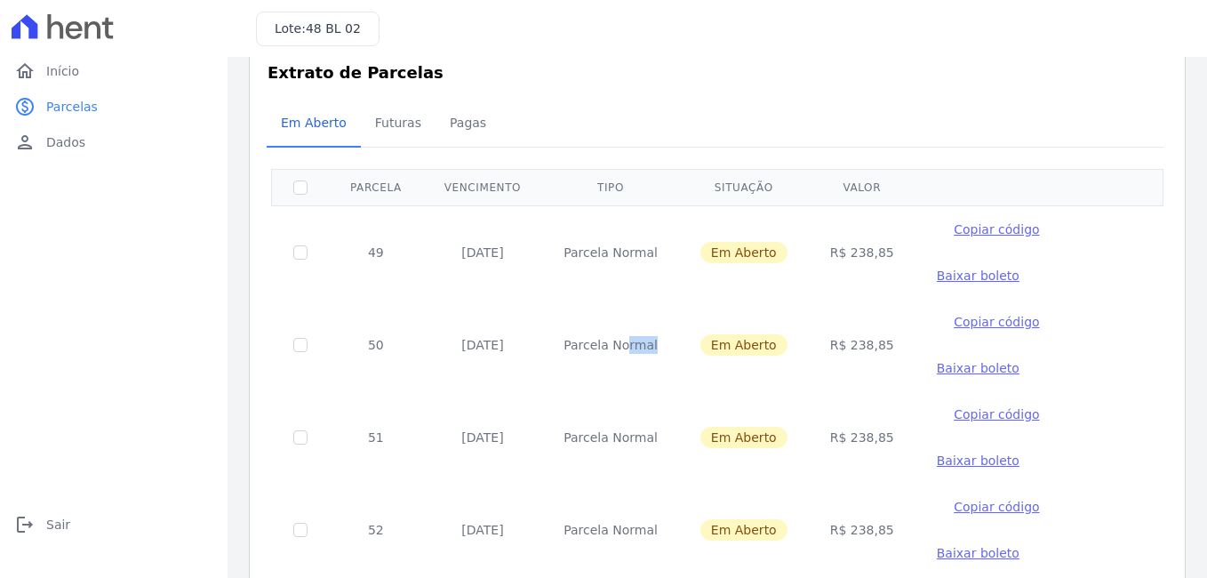
click at [661, 440] on tr "51 20/01/2026 Parcela Normal Em Aberto R$ 238,85 Copiar código Baixar boleto" at bounding box center [718, 437] width 892 height 92
drag, startPoint x: 661, startPoint y: 440, endPoint x: 655, endPoint y: 525, distance: 84.7
click at [655, 525] on td "Parcela Normal" at bounding box center [610, 530] width 137 height 92
drag, startPoint x: 655, startPoint y: 525, endPoint x: 618, endPoint y: 502, distance: 43.5
click at [618, 502] on td "Parcela Normal" at bounding box center [610, 530] width 137 height 92
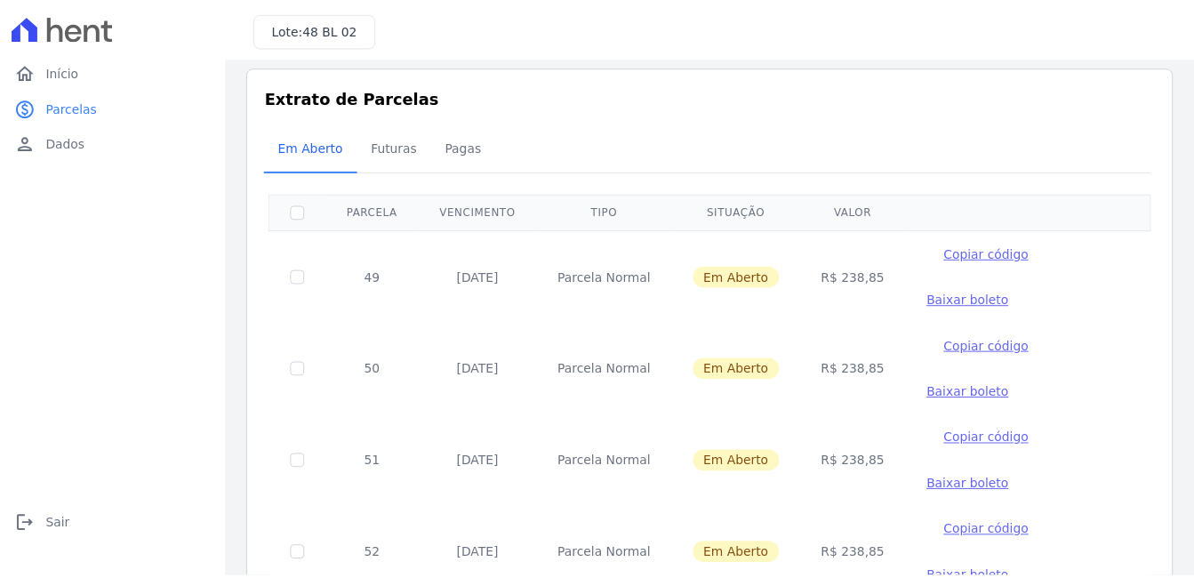
scroll to position [0, 0]
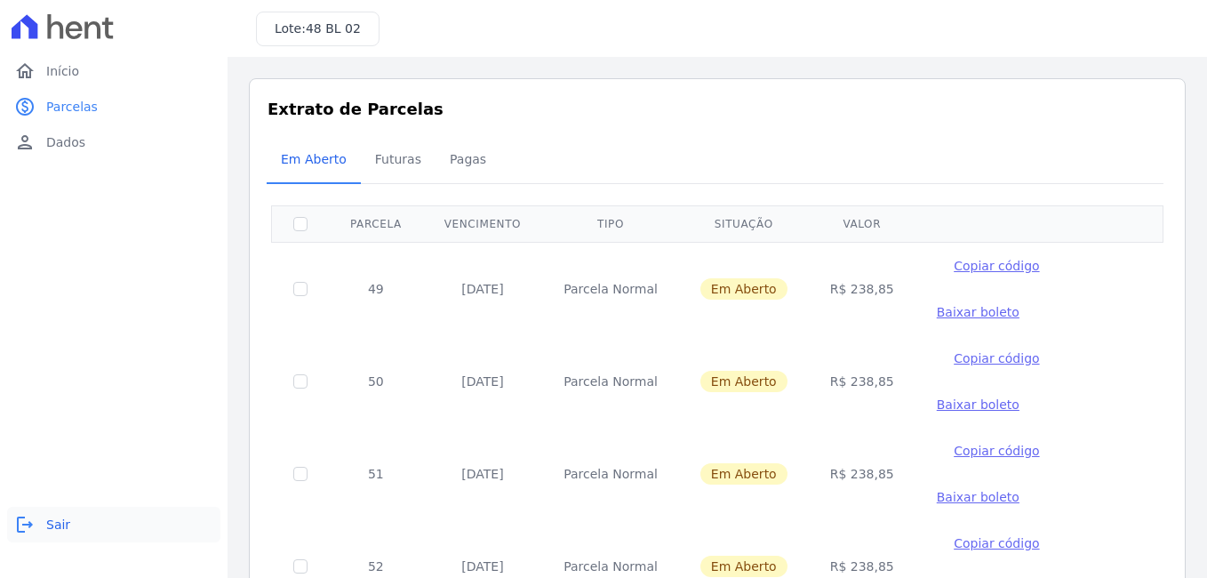
click at [37, 520] on link "logout Sair" at bounding box center [113, 525] width 213 height 36
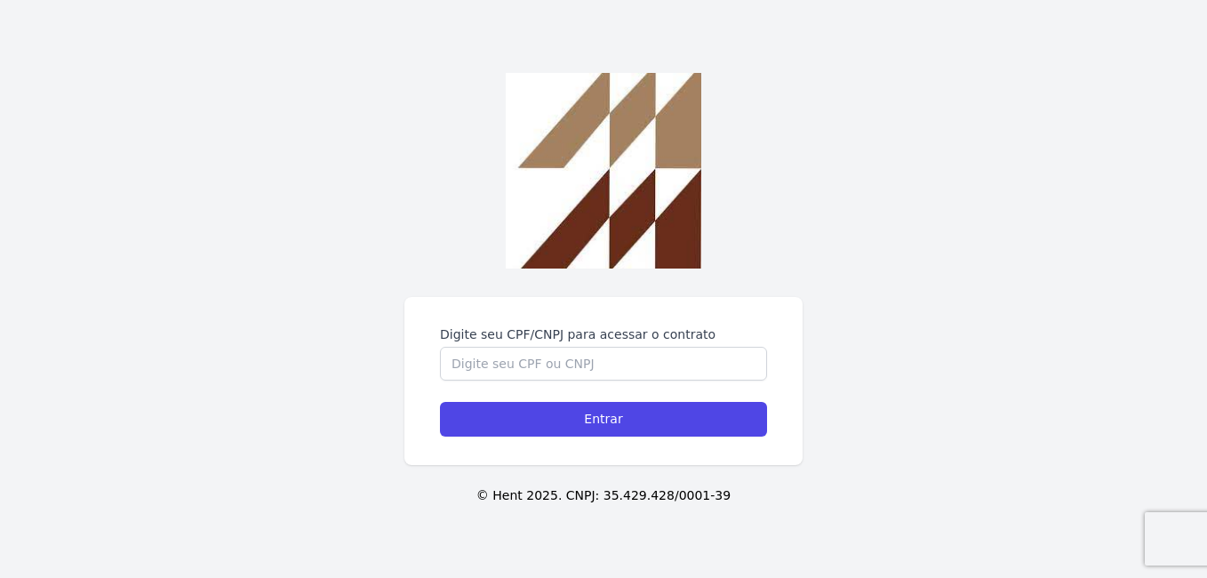
click at [706, 381] on form "Digite seu CPF/CNPJ para acessar o contrato Entrar" at bounding box center [603, 380] width 327 height 111
click at [700, 367] on input "Digite seu CPF/CNPJ para acessar o contrato" at bounding box center [603, 364] width 327 height 34
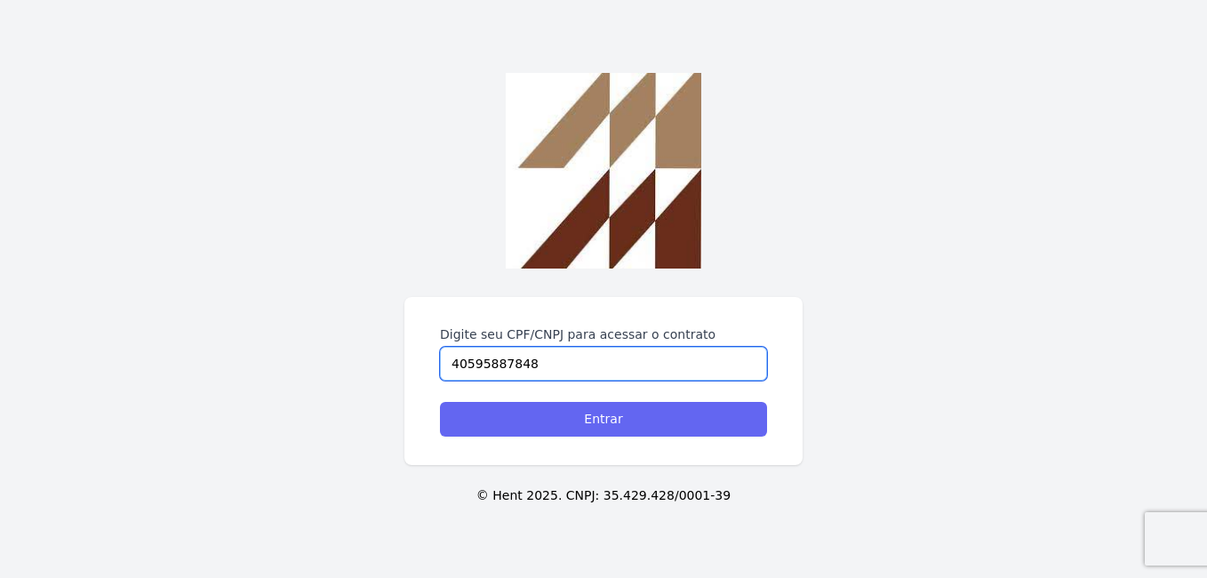
type input "40595887848"
click at [672, 435] on div "Digite seu CPF/CNPJ para acessar o contrato 40595887848 Entrar" at bounding box center [604, 381] width 398 height 168
click at [627, 421] on input "Entrar" at bounding box center [603, 419] width 327 height 35
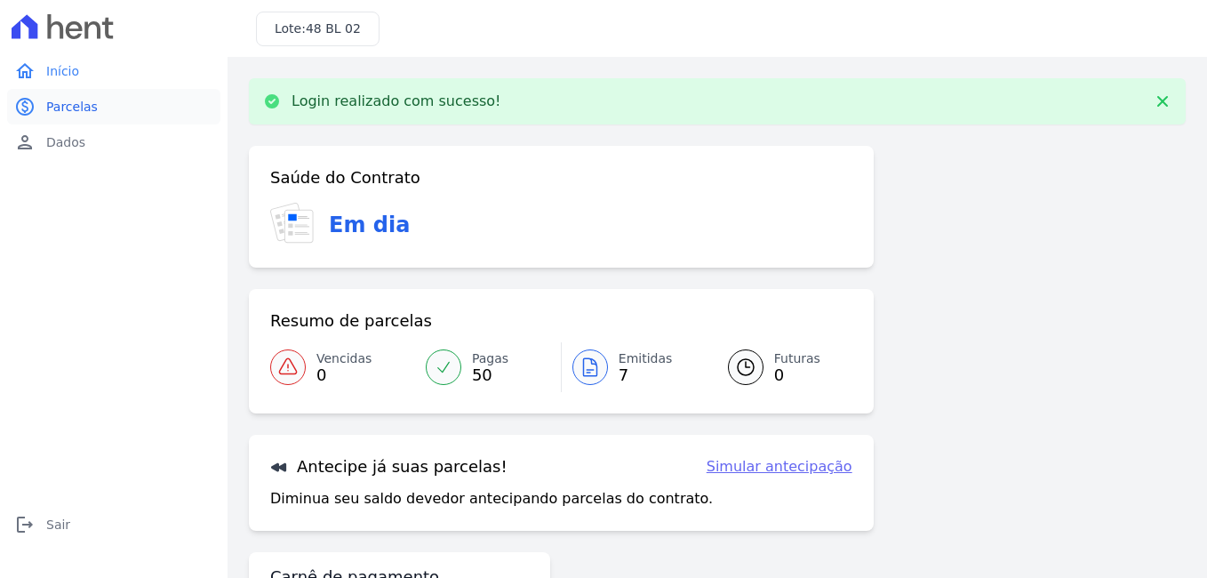
click at [98, 104] on link "paid Parcelas" at bounding box center [113, 107] width 213 height 36
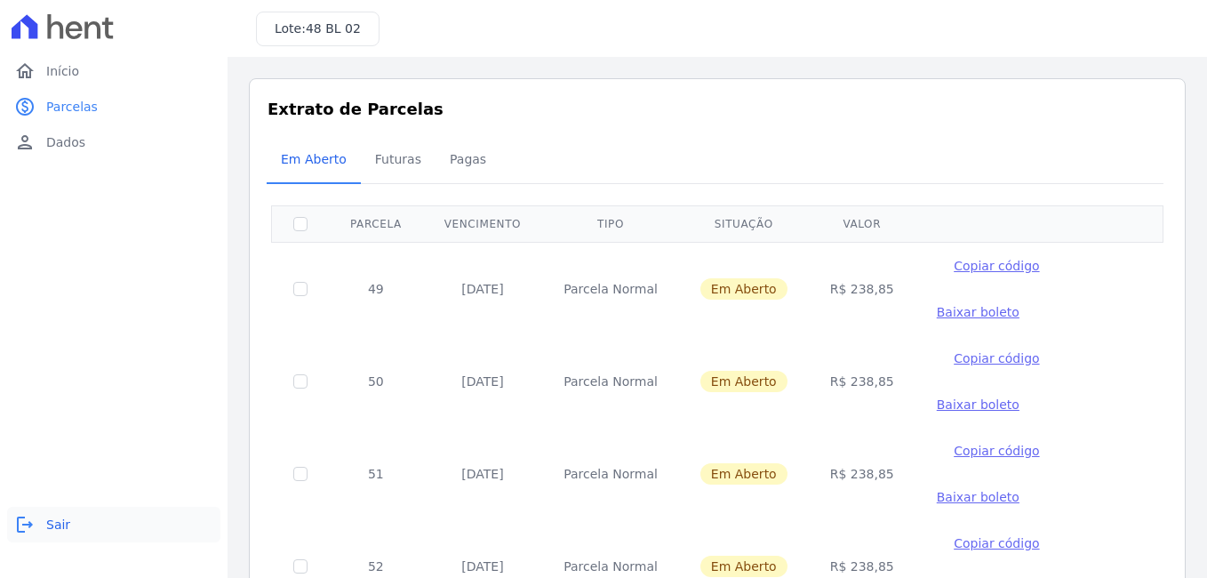
click at [64, 539] on link "logout Sair" at bounding box center [113, 525] width 213 height 36
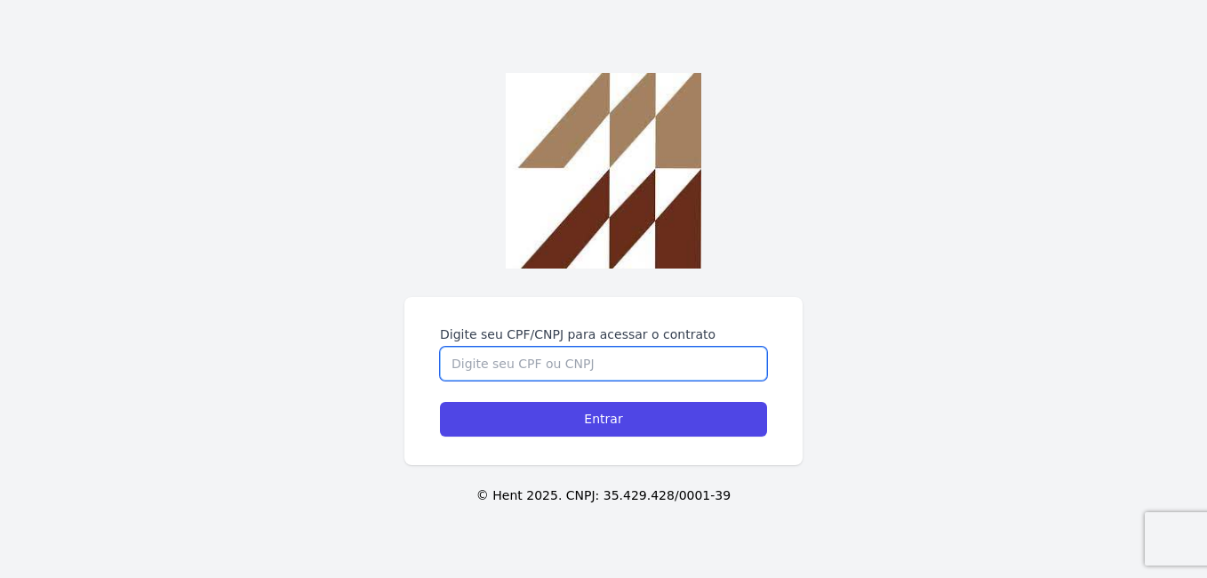
click at [624, 362] on input "Digite seu CPF/CNPJ para acessar o contrato" at bounding box center [603, 364] width 327 height 34
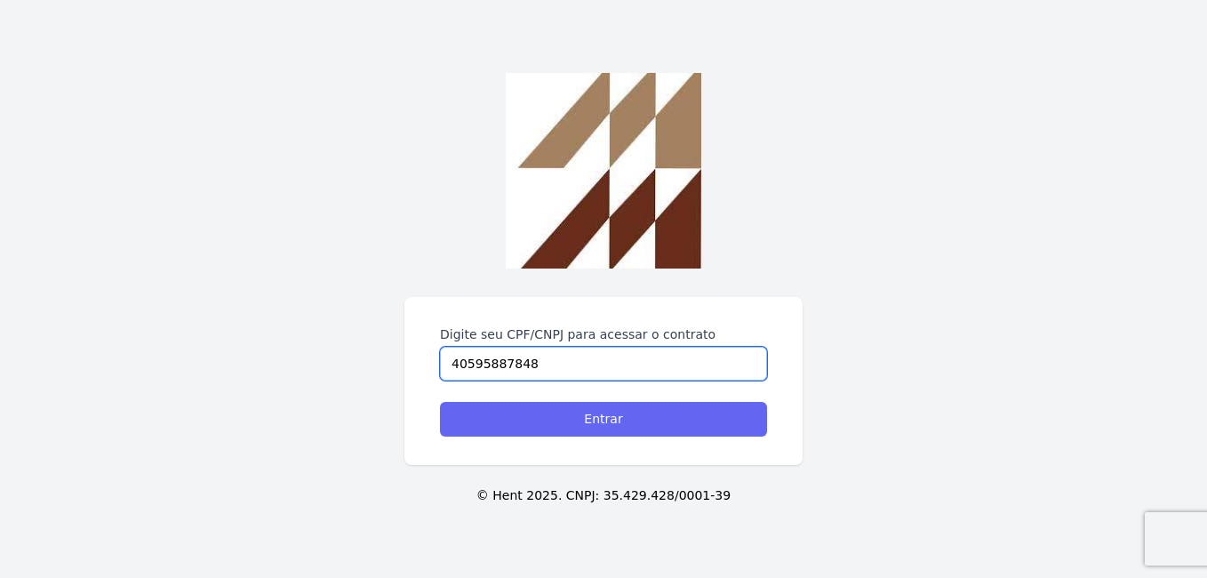
type input "40595887848"
click at [700, 427] on input "Entrar" at bounding box center [603, 419] width 327 height 35
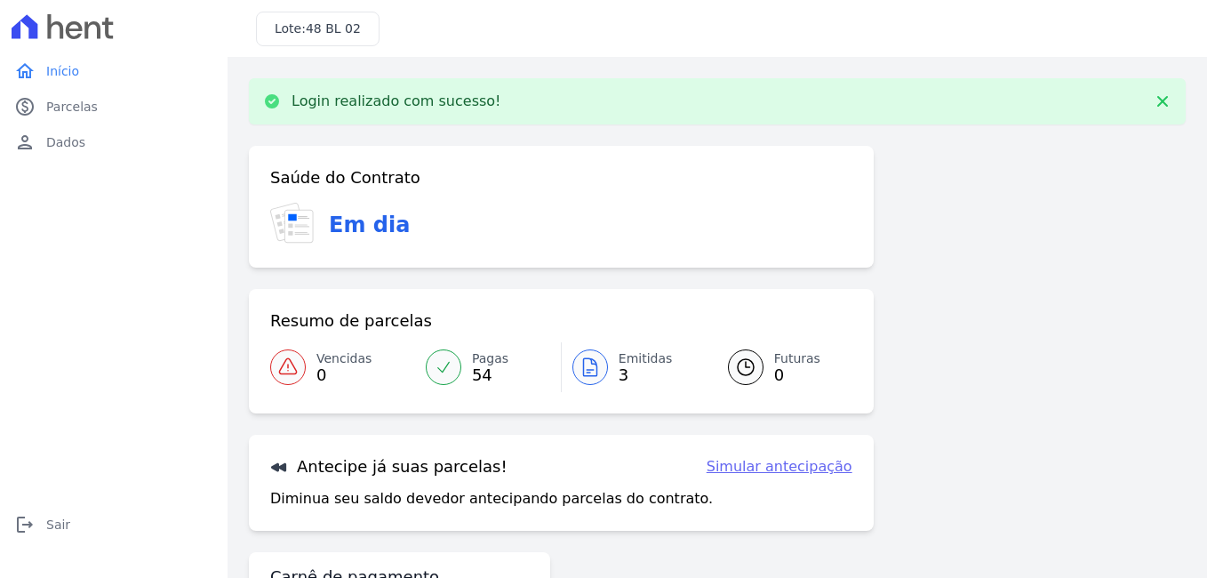
click at [1067, 383] on div "Saúde do Contrato Em dia Resumo de parcelas Vencidas 0 Pagas 54 Emitidas 3 Futu…" at bounding box center [717, 410] width 937 height 529
click at [114, 113] on link "paid Parcelas" at bounding box center [113, 107] width 213 height 36
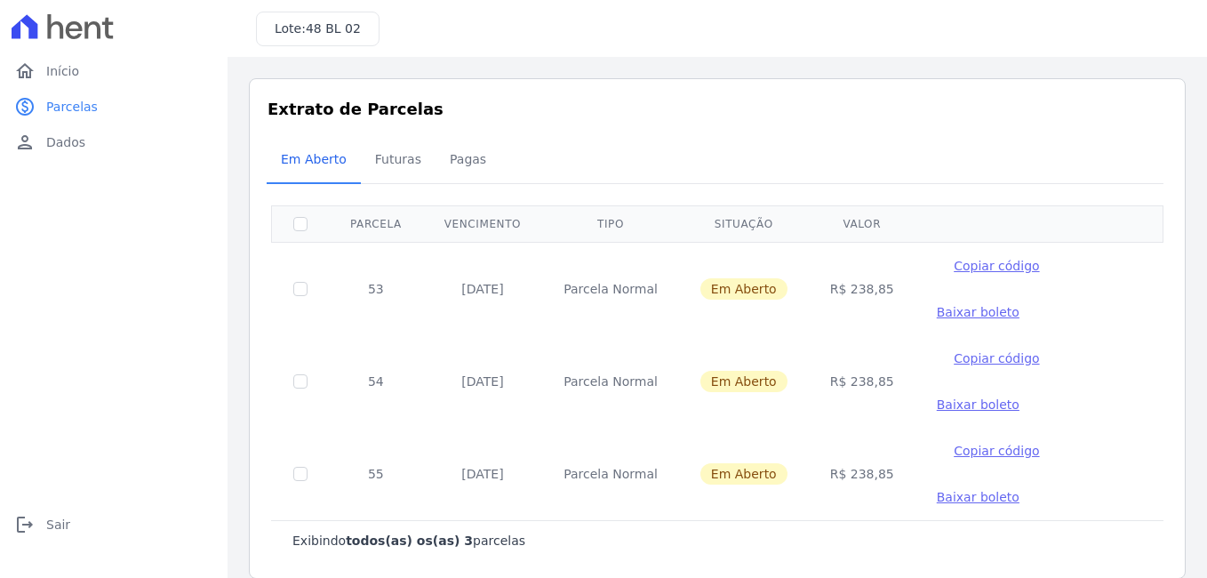
drag, startPoint x: 435, startPoint y: 265, endPoint x: 529, endPoint y: 265, distance: 94.2
click at [529, 265] on td "[DATE]" at bounding box center [482, 288] width 119 height 93
drag, startPoint x: 529, startPoint y: 265, endPoint x: 494, endPoint y: 317, distance: 62.9
click at [494, 335] on td "[DATE]" at bounding box center [482, 381] width 119 height 92
drag, startPoint x: 494, startPoint y: 317, endPoint x: 527, endPoint y: 360, distance: 53.9
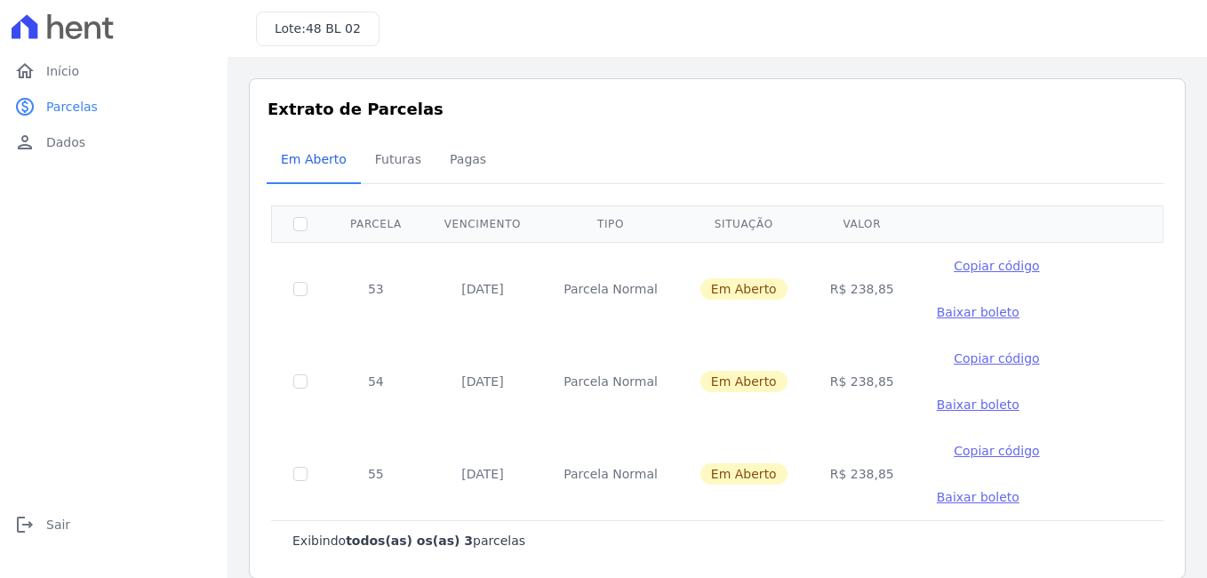
click at [527, 428] on td "[DATE]" at bounding box center [482, 474] width 119 height 92
drag, startPoint x: 527, startPoint y: 360, endPoint x: 576, endPoint y: 509, distance: 157.2
click at [576, 509] on main "Listagem de parcelas Baixar PDF Extrato de Parcelas Em [GEOGRAPHIC_DATA] Futura…" at bounding box center [718, 317] width 980 height 521
click at [87, 80] on link "home Início" at bounding box center [113, 71] width 213 height 36
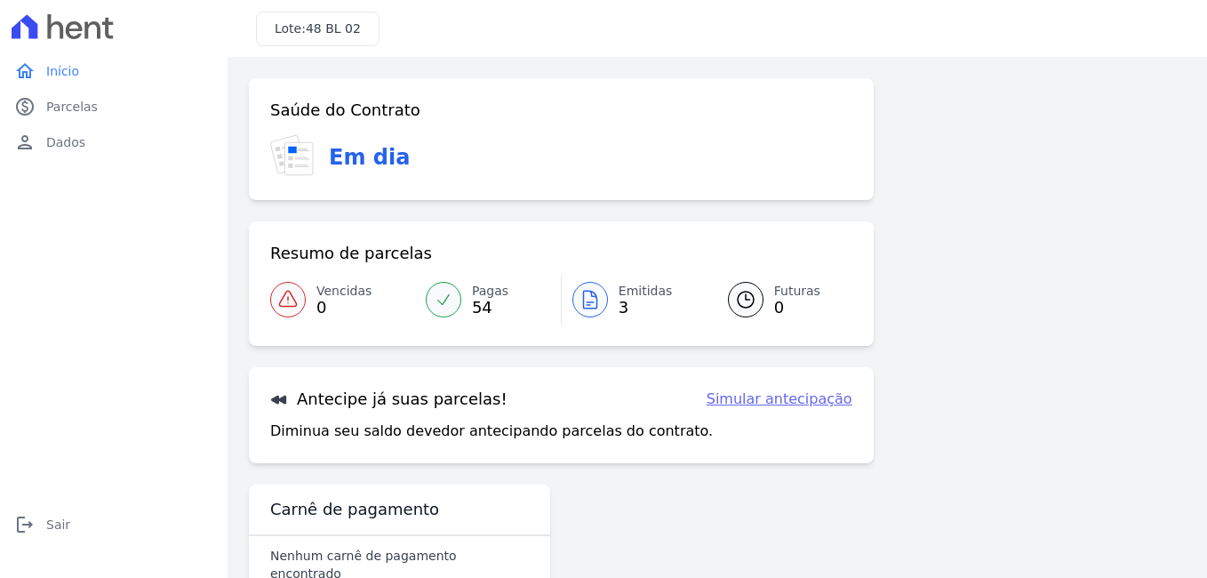
click at [592, 295] on icon at bounding box center [589, 300] width 13 height 18
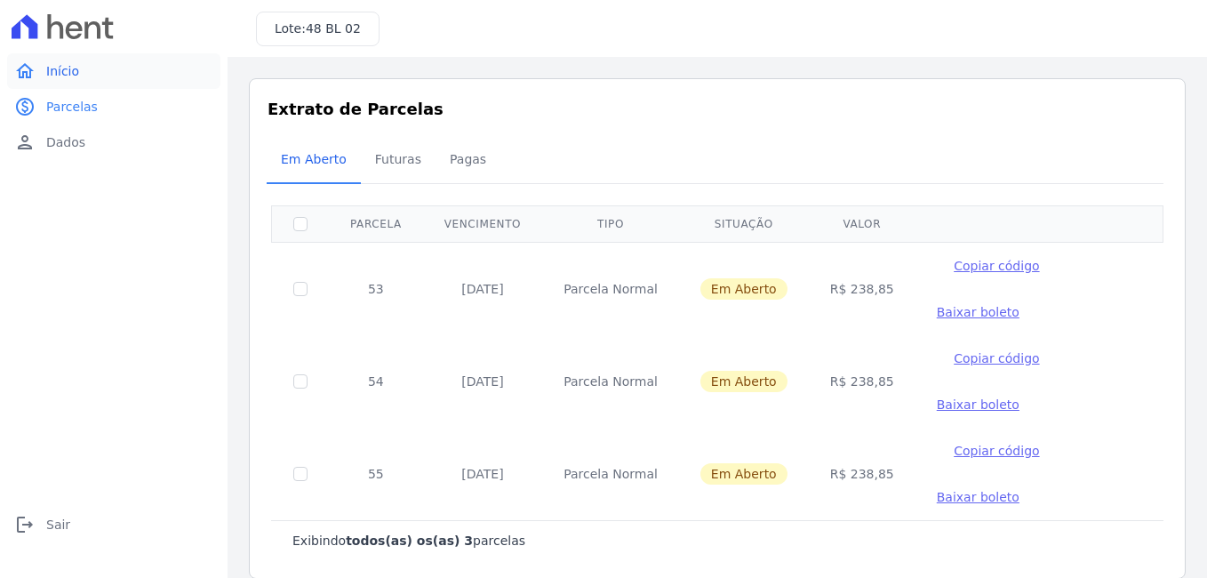
click at [70, 70] on span "Início" at bounding box center [62, 71] width 33 height 18
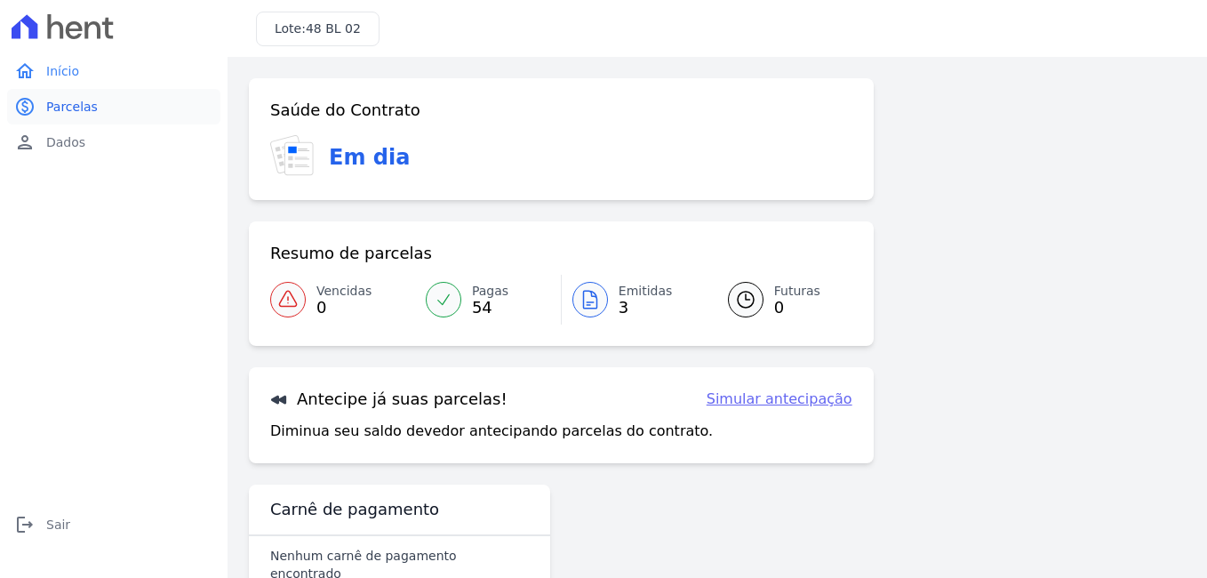
click at [70, 116] on link "paid Parcelas" at bounding box center [113, 107] width 213 height 36
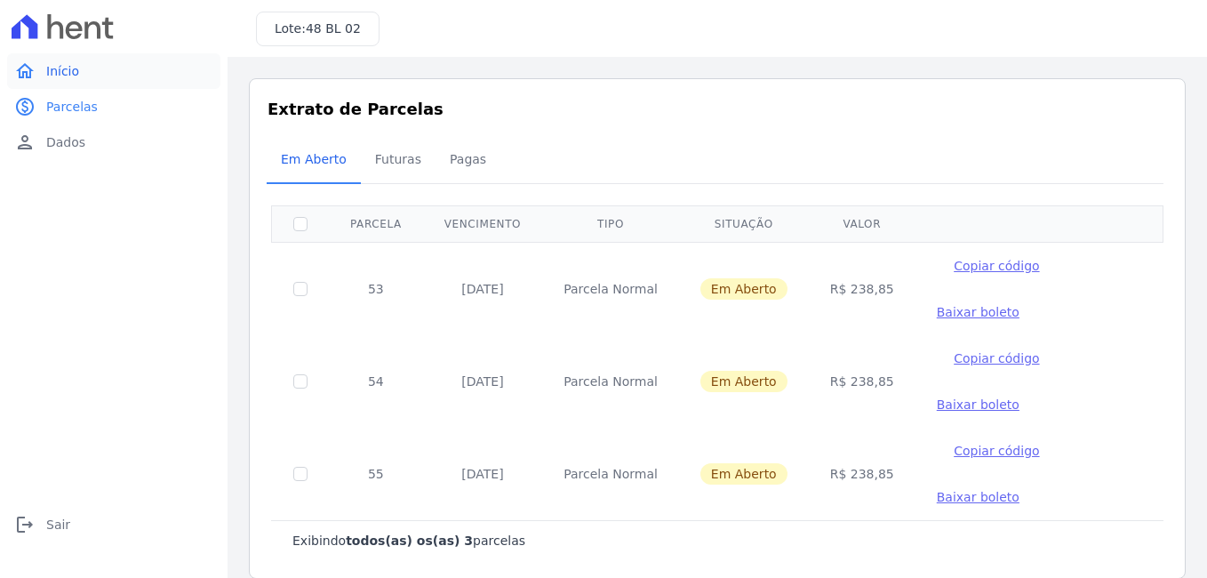
click at [98, 76] on link "home Início" at bounding box center [113, 71] width 213 height 36
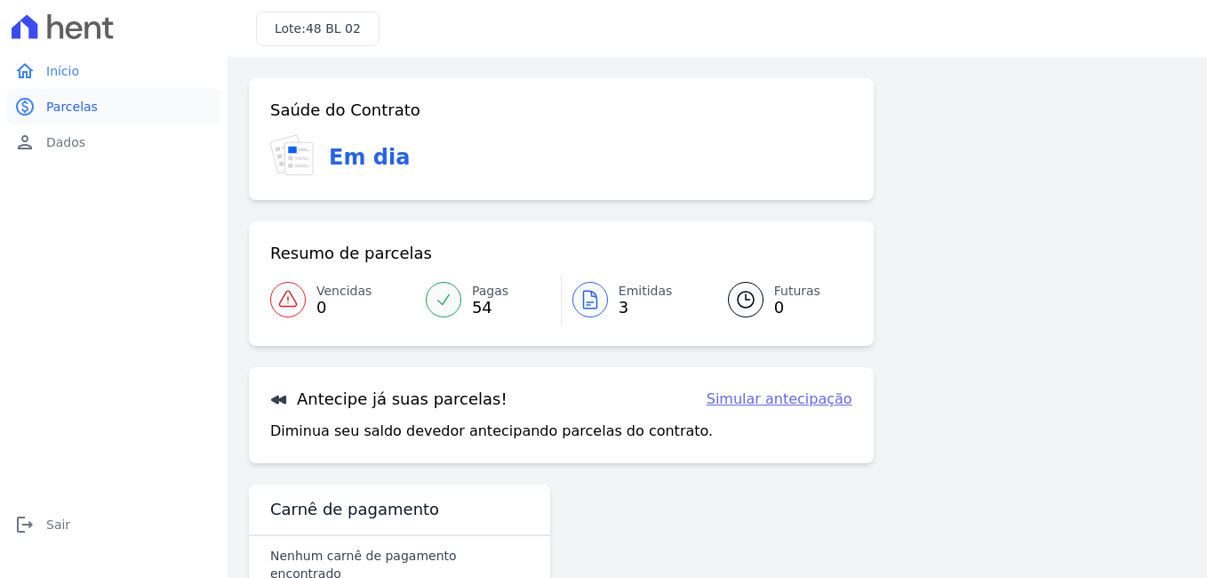
click at [68, 112] on span "Parcelas" at bounding box center [72, 107] width 52 height 18
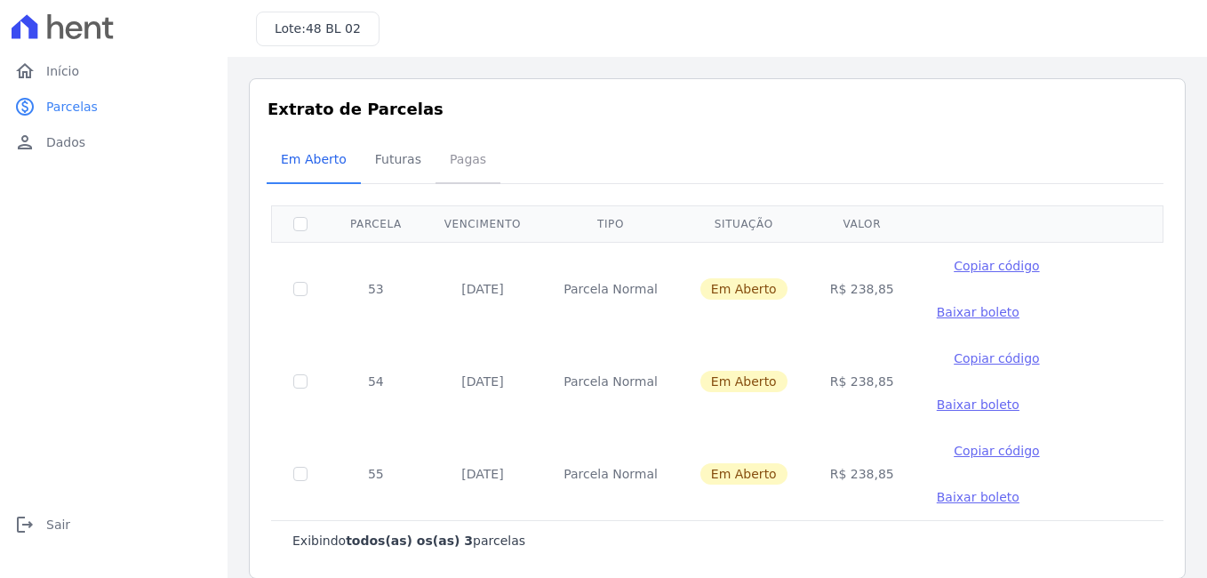
drag, startPoint x: 446, startPoint y: 168, endPoint x: 571, endPoint y: 283, distance: 169.2
click at [447, 167] on span "Pagas" at bounding box center [468, 159] width 58 height 36
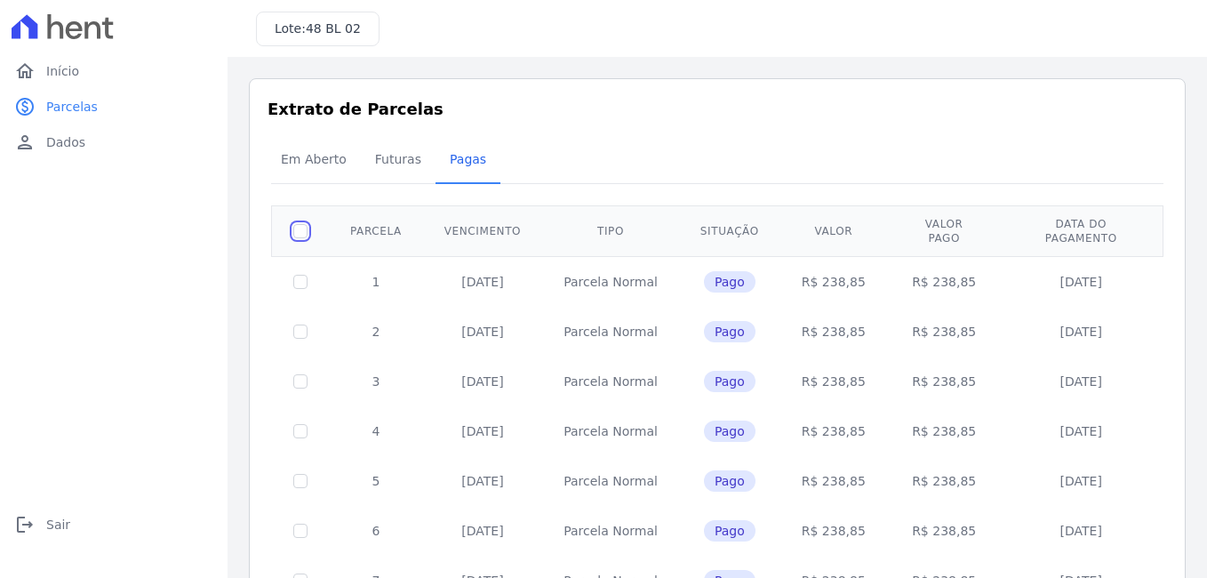
click at [300, 229] on input "checkbox" at bounding box center [300, 231] width 14 height 14
click at [305, 224] on input "checkbox" at bounding box center [300, 231] width 14 height 14
click at [296, 224] on input "checkbox" at bounding box center [300, 231] width 14 height 14
click at [307, 230] on th at bounding box center [301, 230] width 58 height 51
drag, startPoint x: 307, startPoint y: 225, endPoint x: 311, endPoint y: 236, distance: 12.4
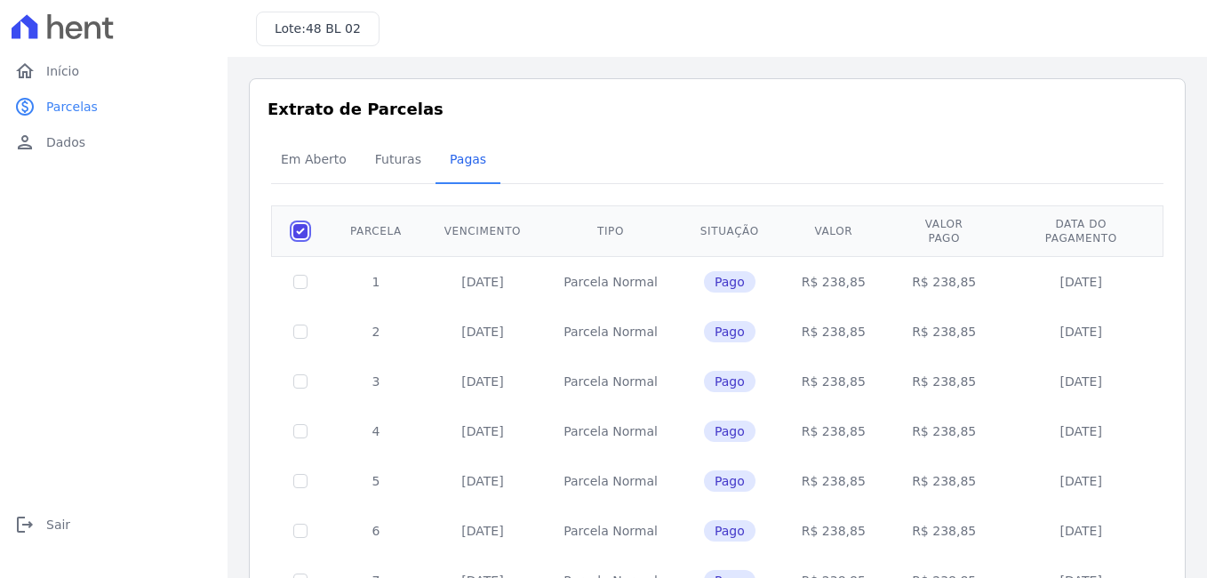
click at [307, 224] on input "checkbox" at bounding box center [300, 231] width 14 height 14
click at [294, 224] on input "checkbox" at bounding box center [300, 231] width 14 height 14
click at [306, 224] on input "checkbox" at bounding box center [300, 231] width 14 height 14
checkbox input "false"
click at [302, 261] on td at bounding box center [301, 281] width 58 height 51
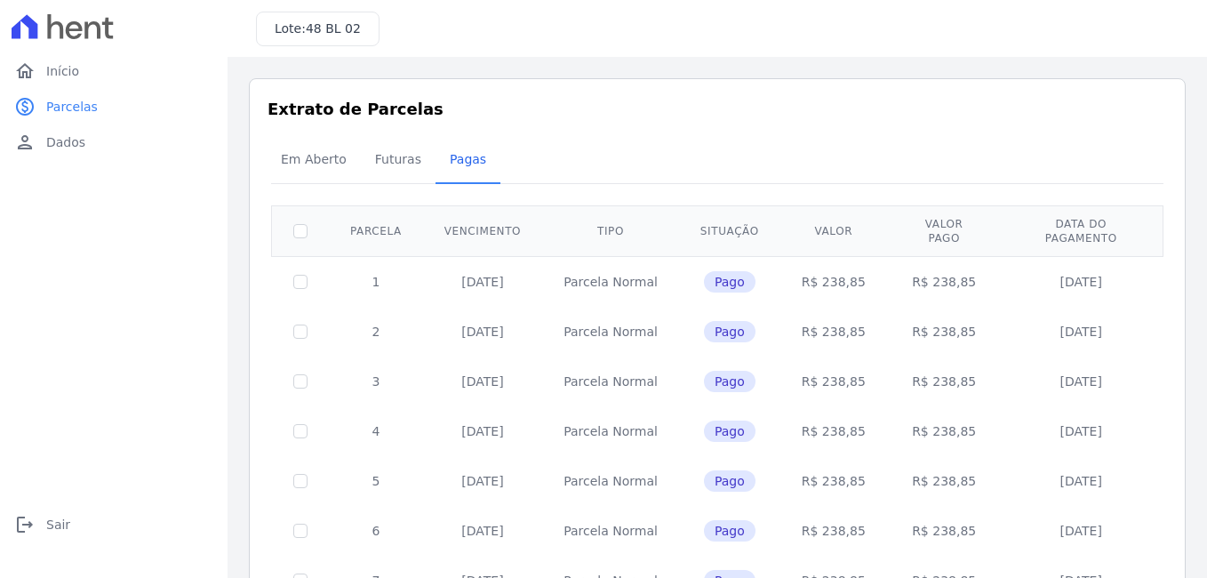
click at [301, 276] on td at bounding box center [301, 281] width 58 height 51
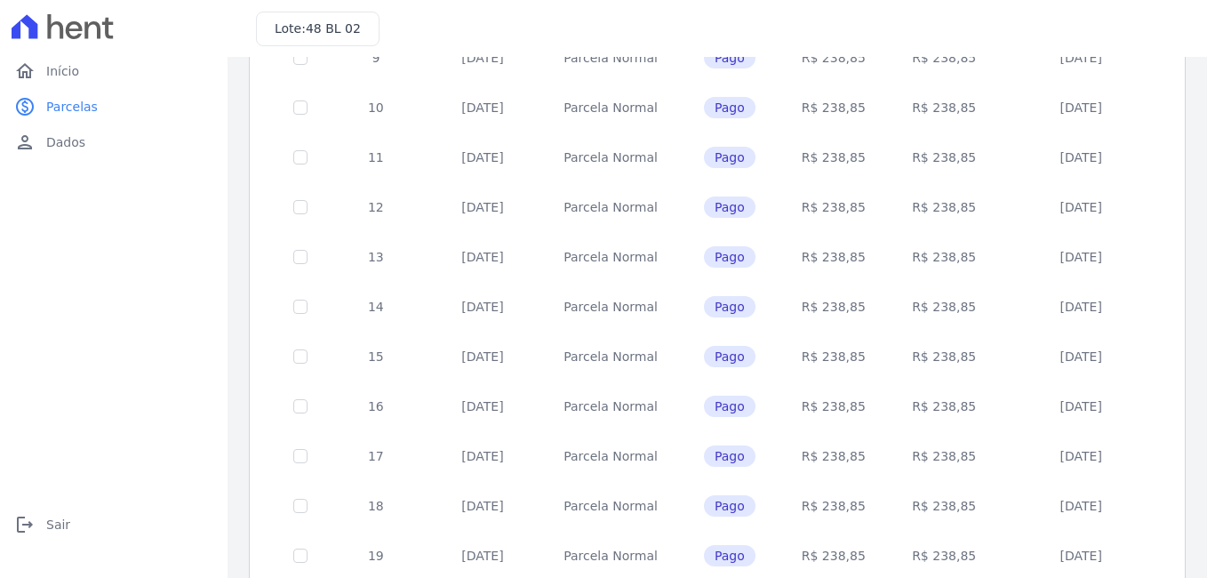
scroll to position [764, 0]
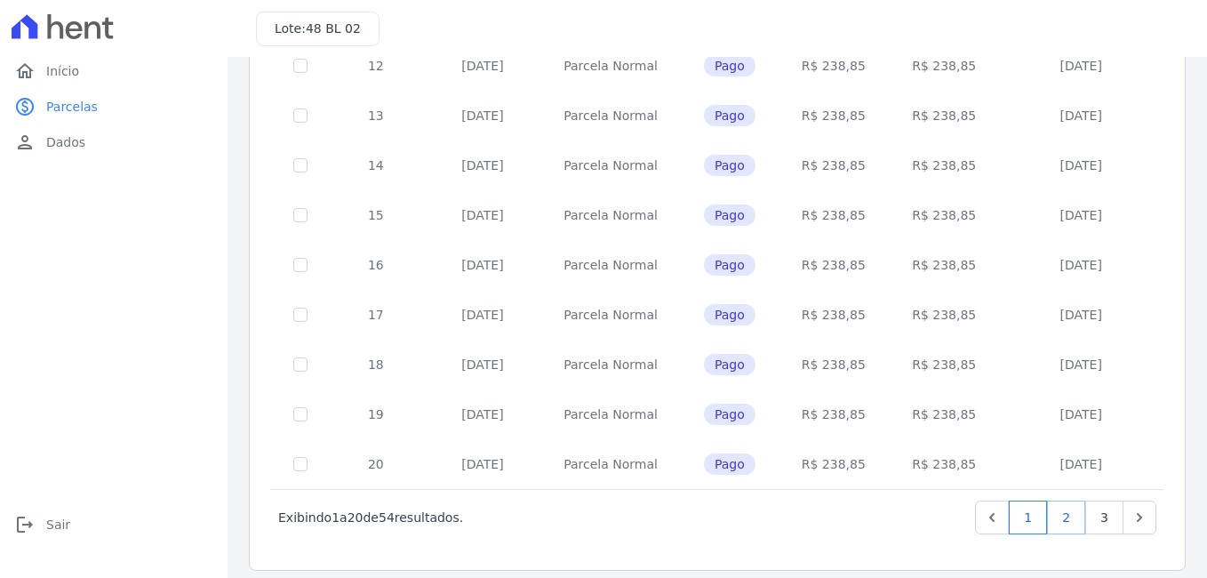
click at [1048, 501] on link "2" at bounding box center [1066, 518] width 38 height 34
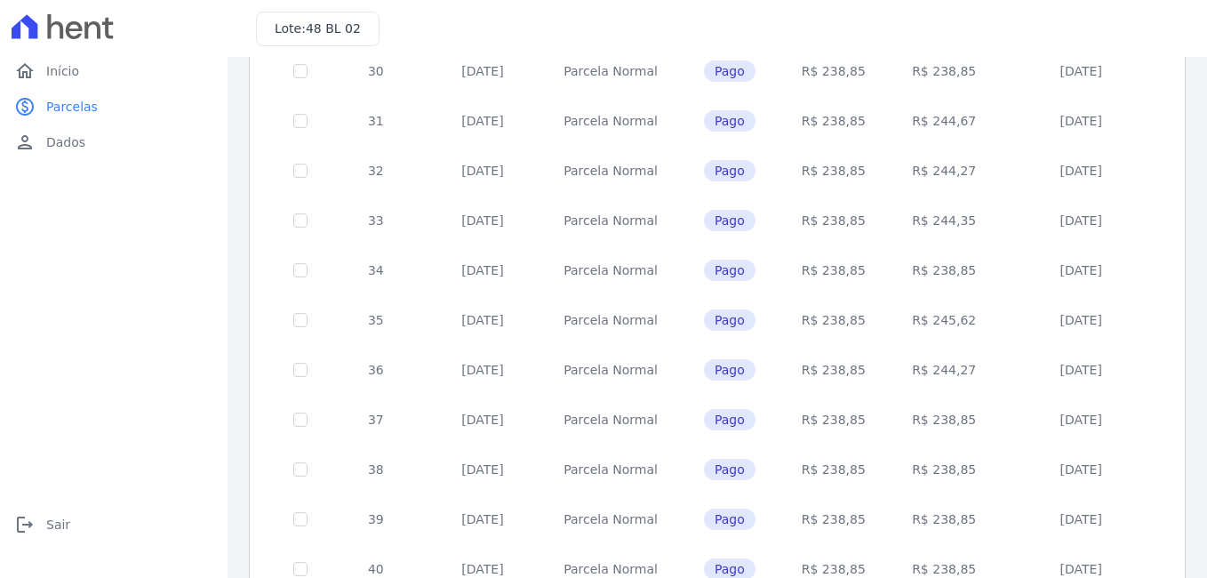
scroll to position [764, 0]
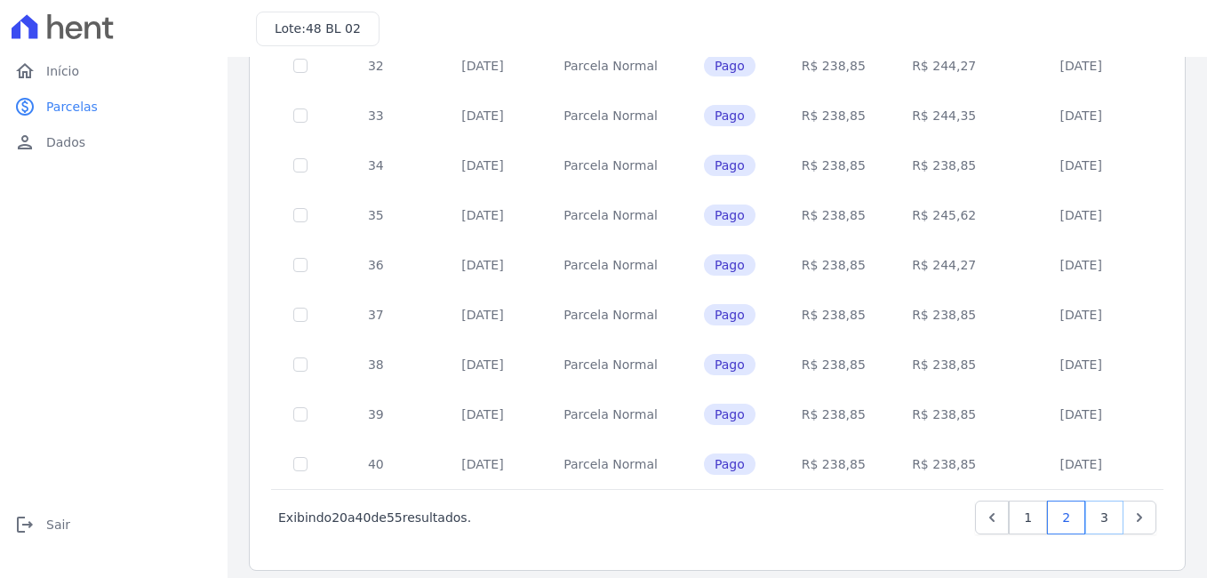
drag, startPoint x: 1082, startPoint y: 512, endPoint x: 1017, endPoint y: 532, distance: 67.8
click at [1086, 512] on link "3" at bounding box center [1105, 518] width 38 height 34
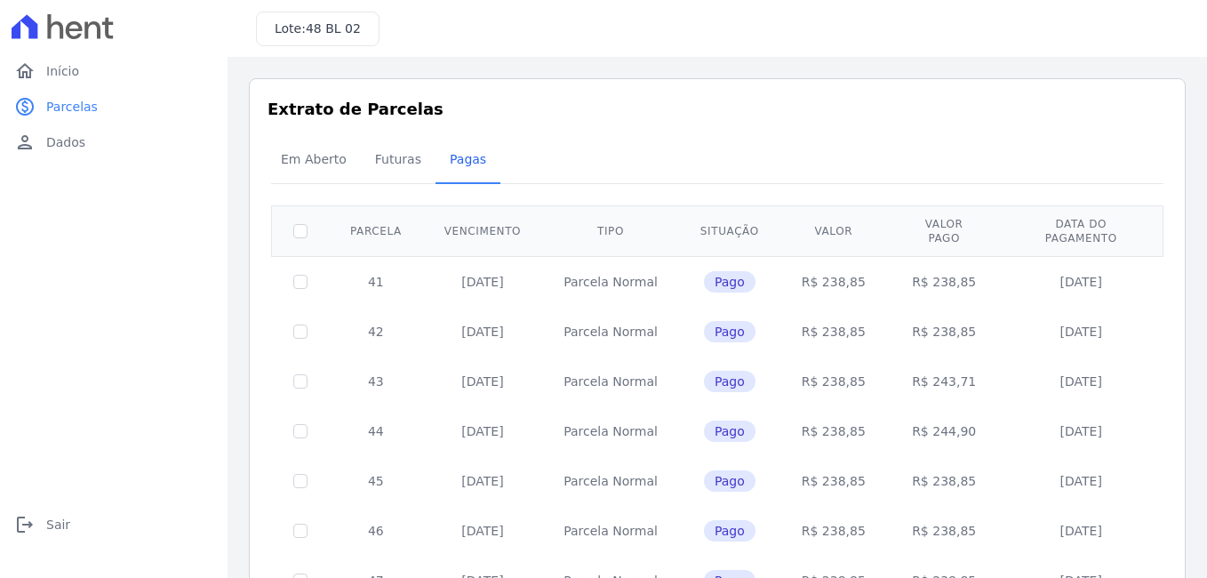
scroll to position [515, 0]
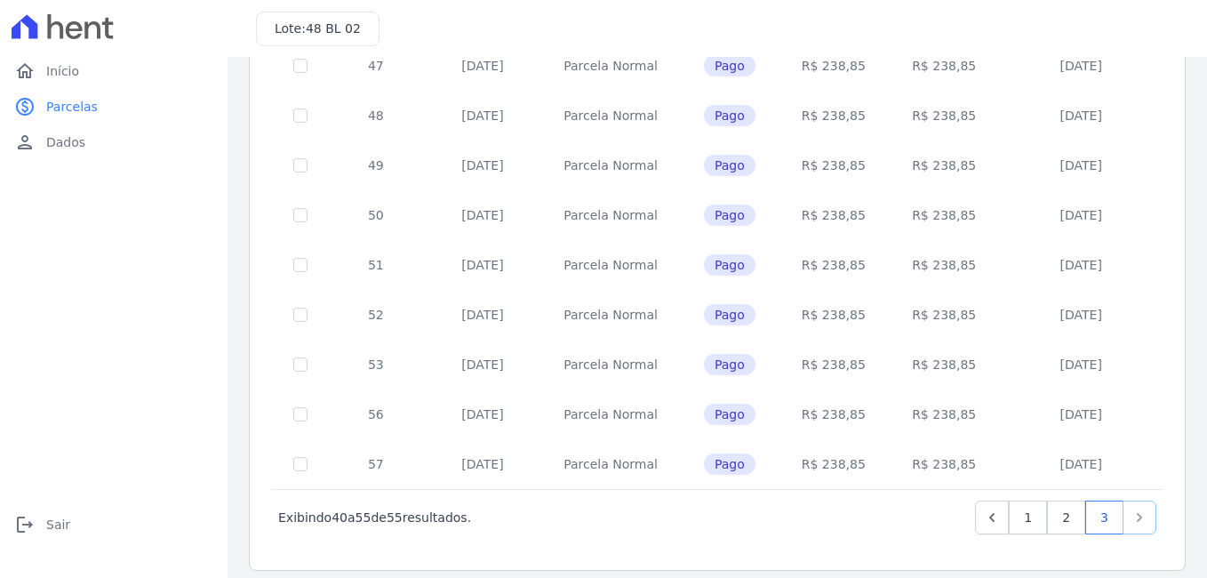
click at [1132, 509] on icon "Next" at bounding box center [1140, 518] width 18 height 18
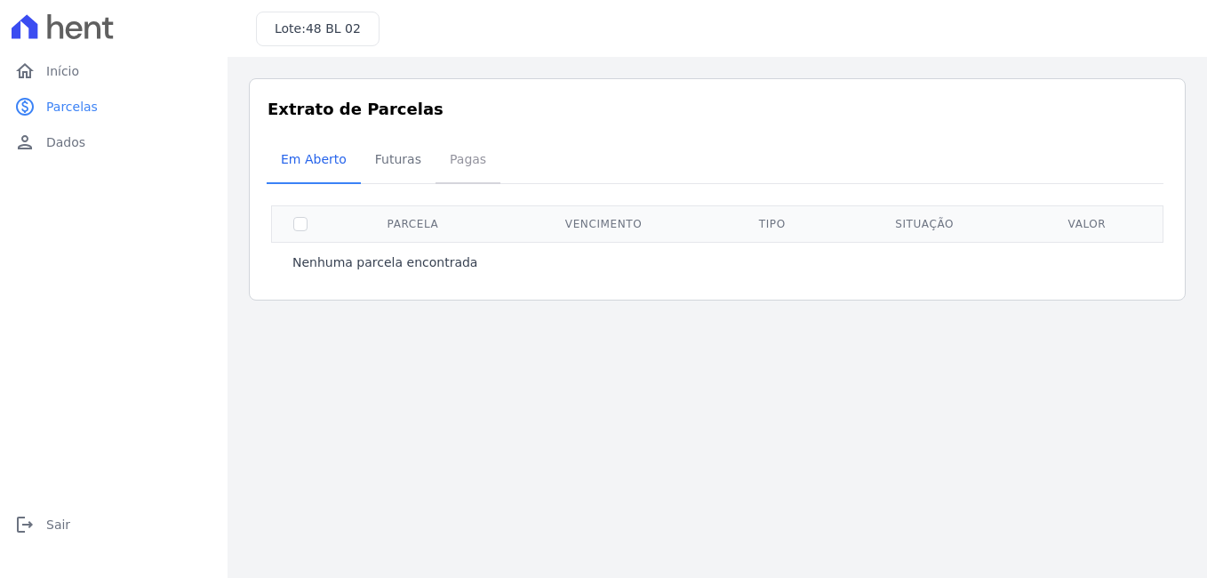
click at [448, 167] on span "Pagas" at bounding box center [468, 159] width 58 height 36
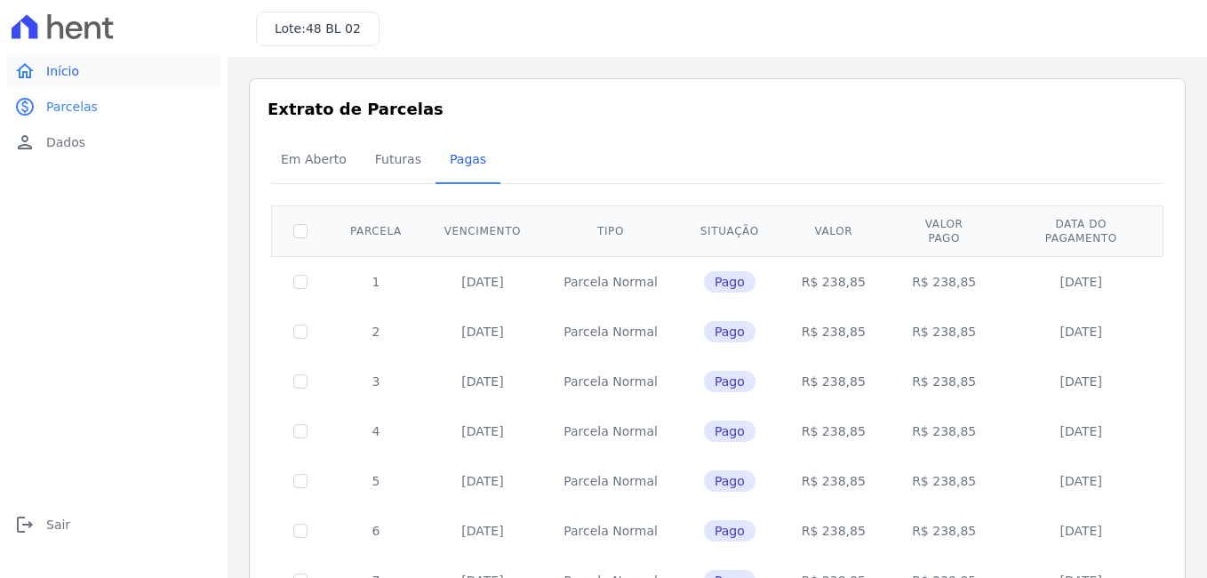
click at [95, 73] on link "home Início" at bounding box center [113, 71] width 213 height 36
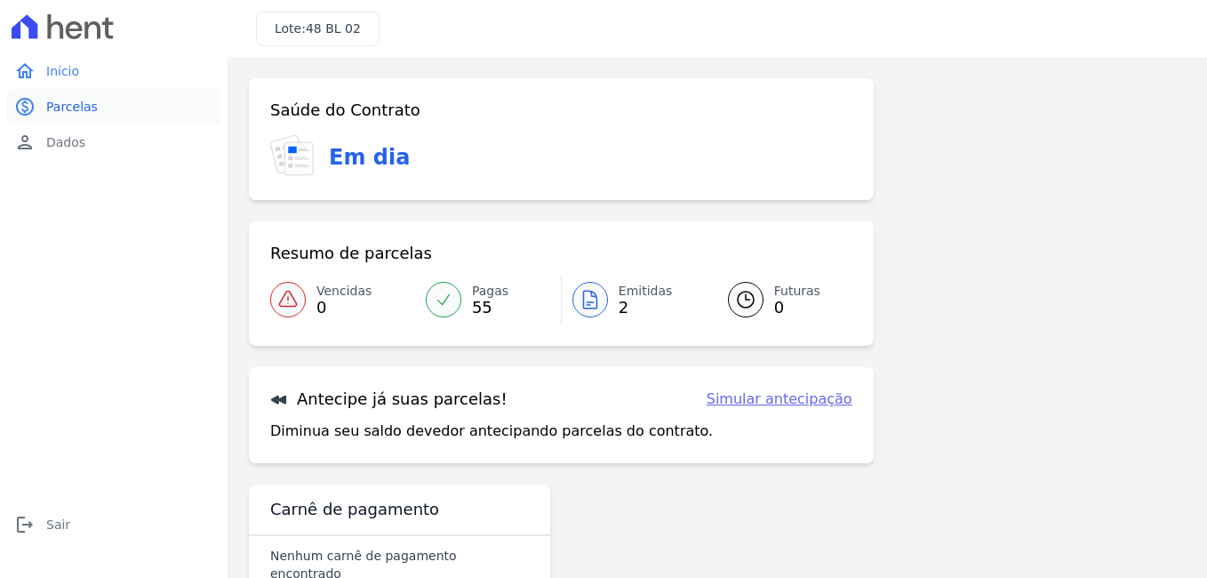
click at [84, 108] on span "Parcelas" at bounding box center [72, 107] width 52 height 18
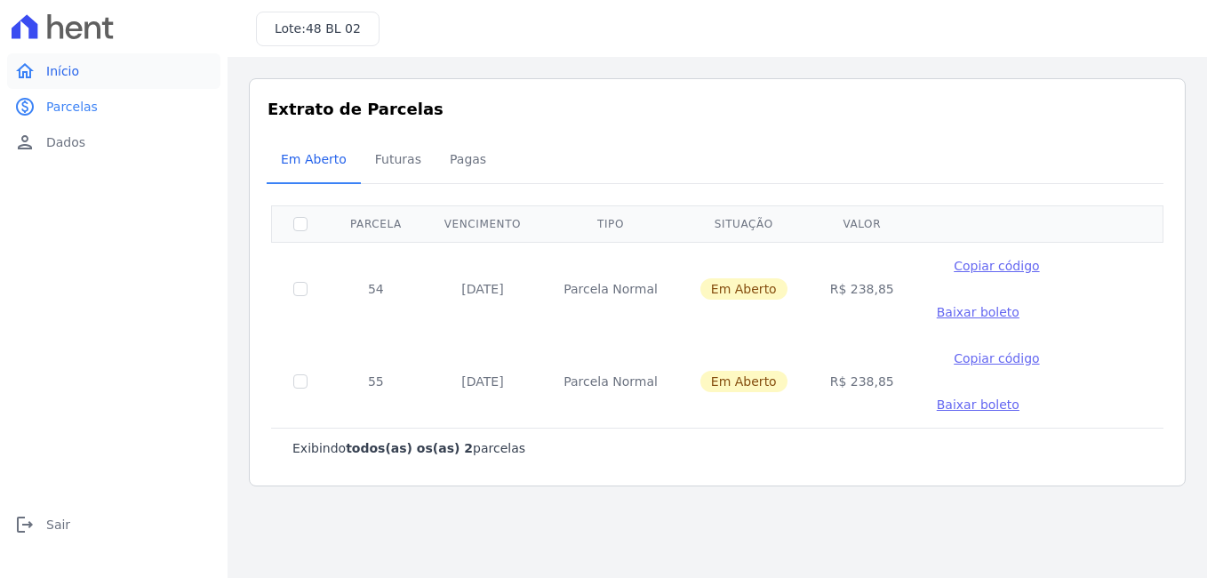
click at [61, 84] on link "home Início" at bounding box center [113, 71] width 213 height 36
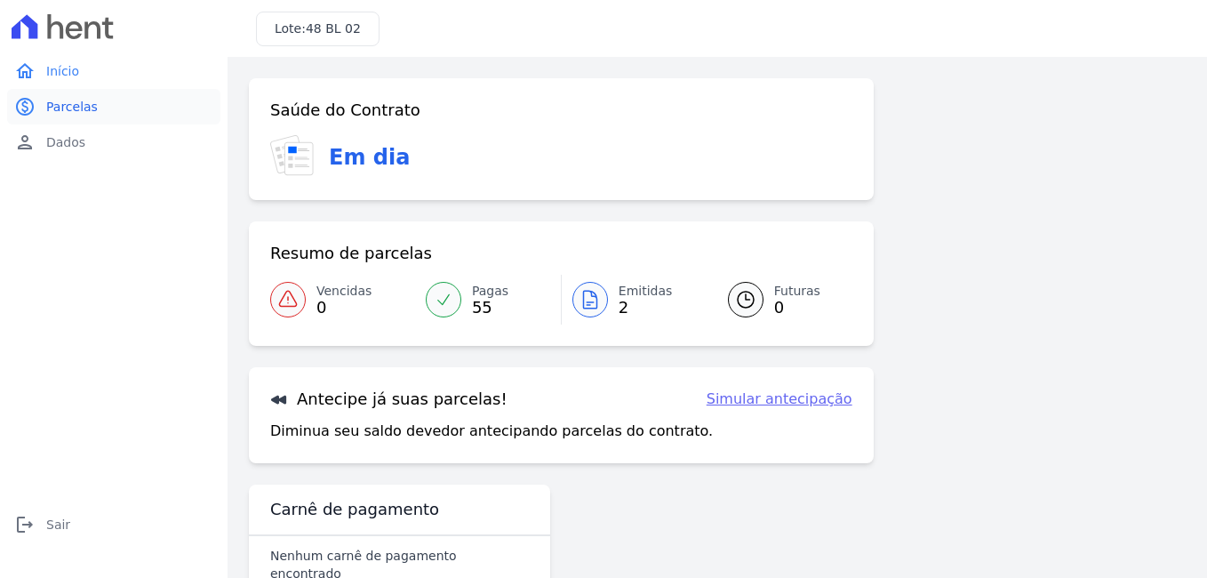
click at [91, 108] on span "Parcelas" at bounding box center [72, 107] width 52 height 18
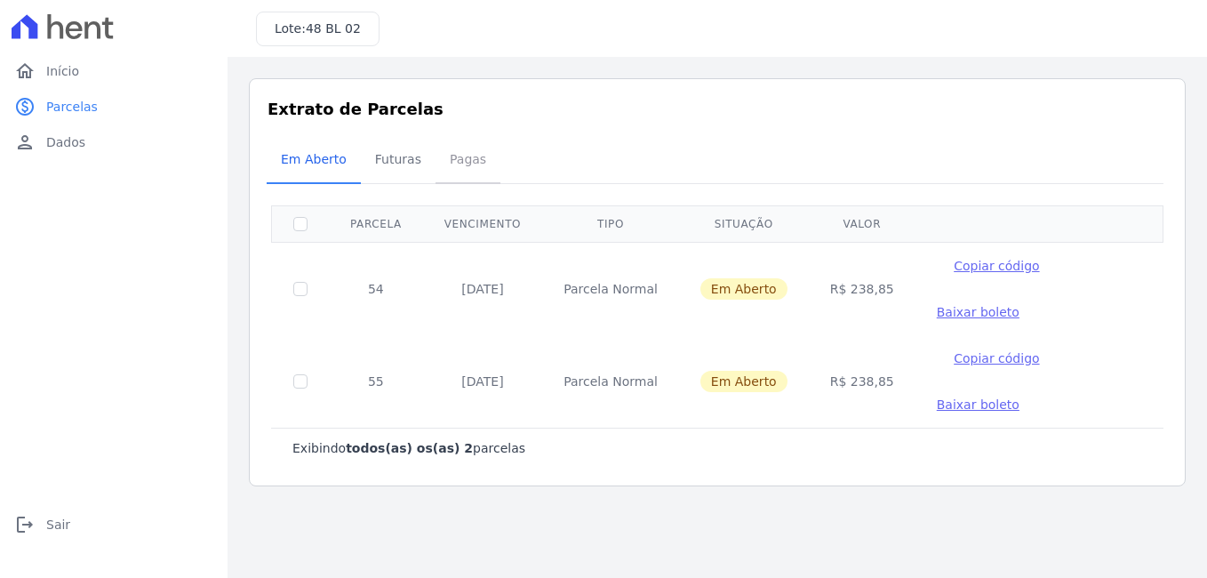
click at [439, 156] on span "Pagas" at bounding box center [468, 159] width 58 height 36
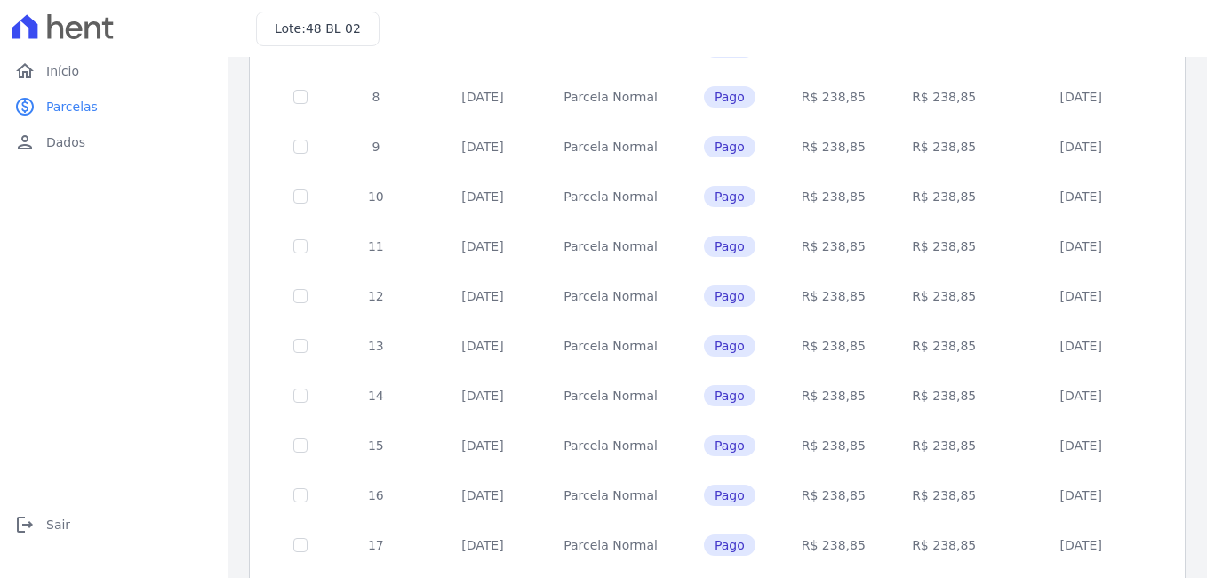
scroll to position [764, 0]
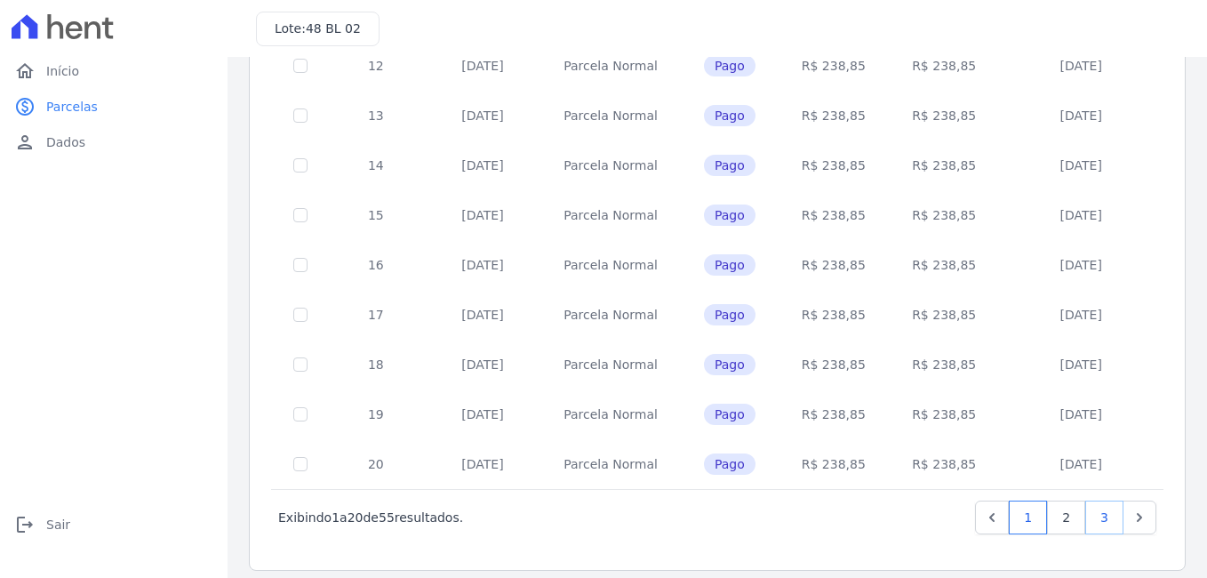
click at [1102, 501] on link "3" at bounding box center [1105, 518] width 38 height 34
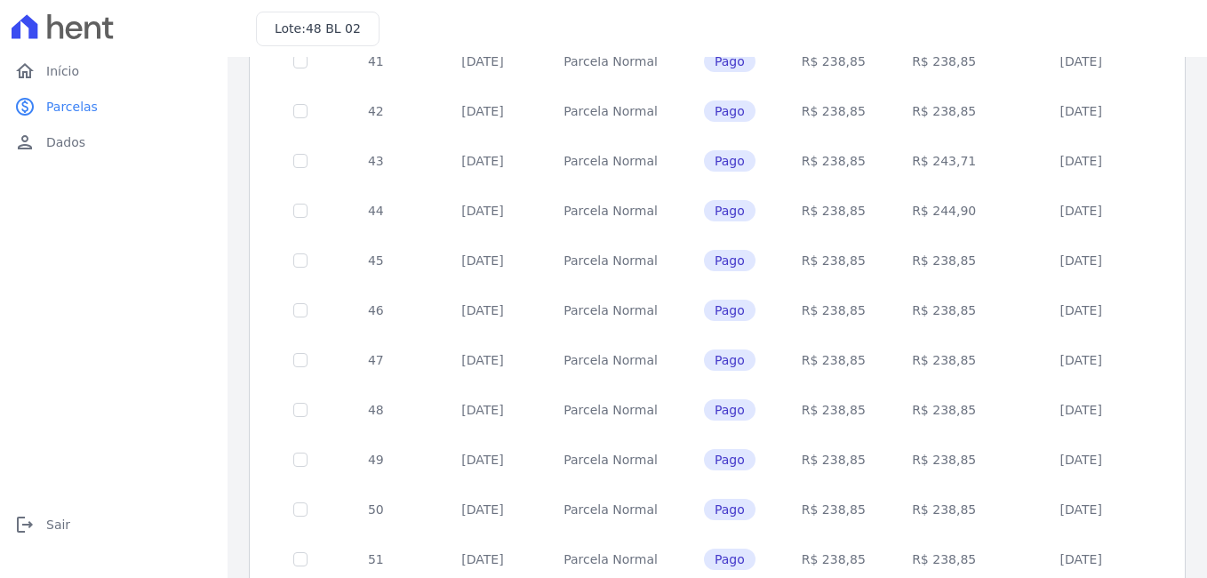
scroll to position [515, 0]
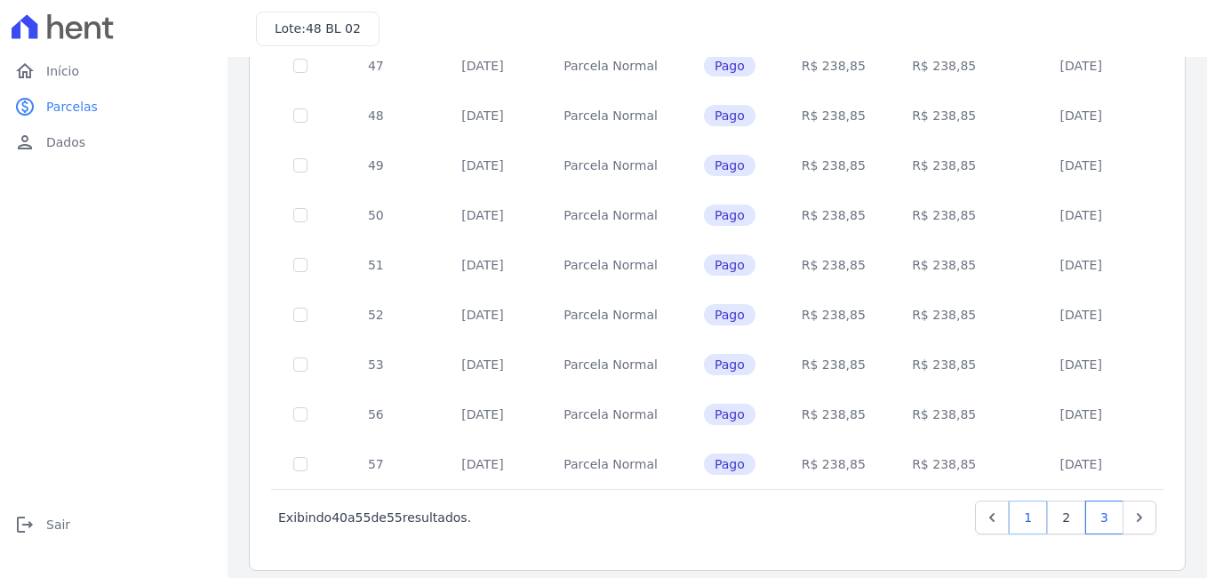
click at [1028, 505] on link "1" at bounding box center [1028, 518] width 38 height 34
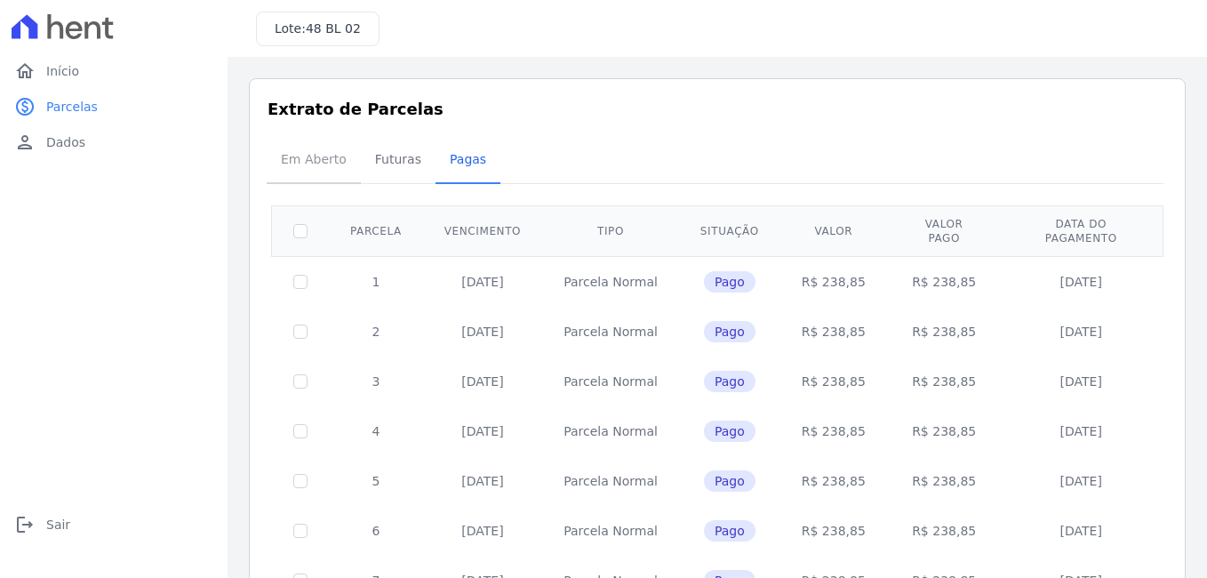
click at [307, 156] on span "Em Aberto" at bounding box center [313, 159] width 87 height 36
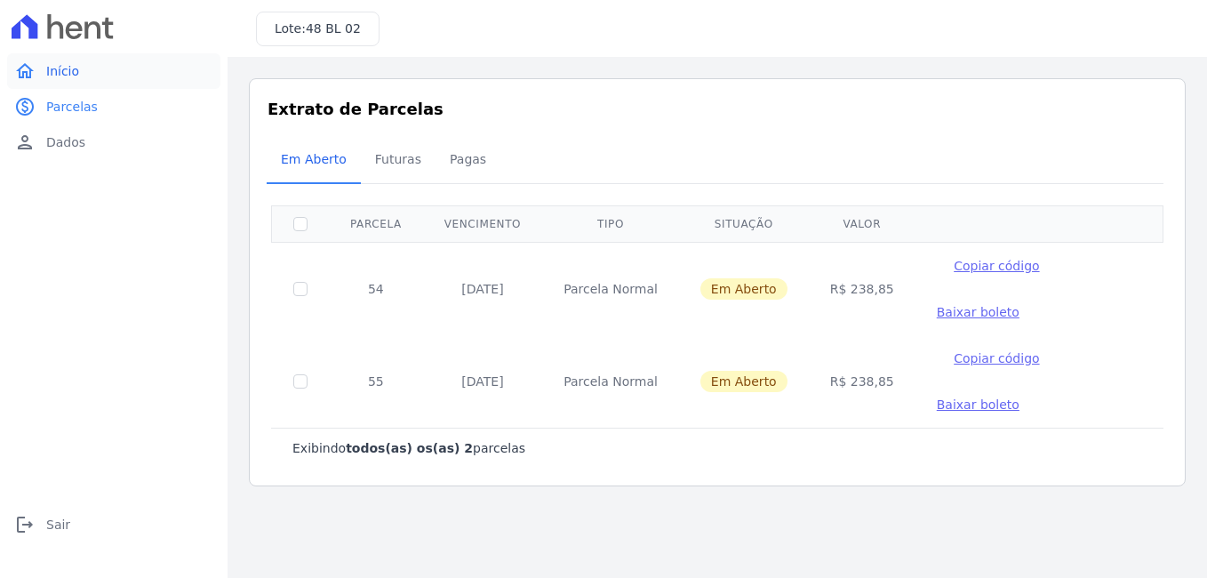
click at [102, 77] on link "home Início" at bounding box center [113, 71] width 213 height 36
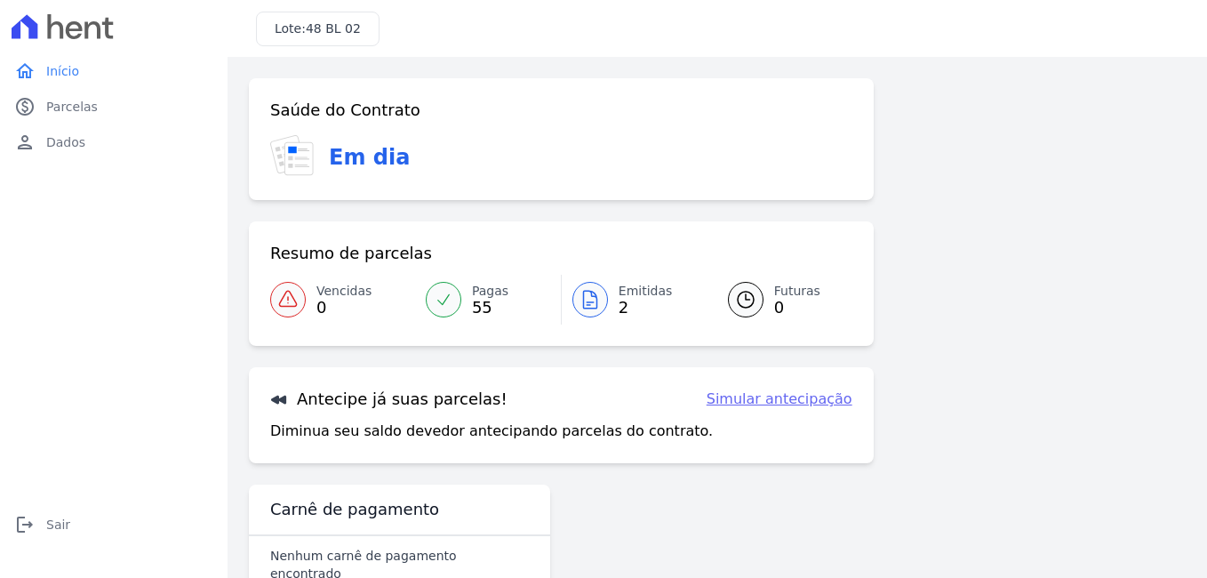
click at [586, 289] on icon at bounding box center [590, 299] width 21 height 21
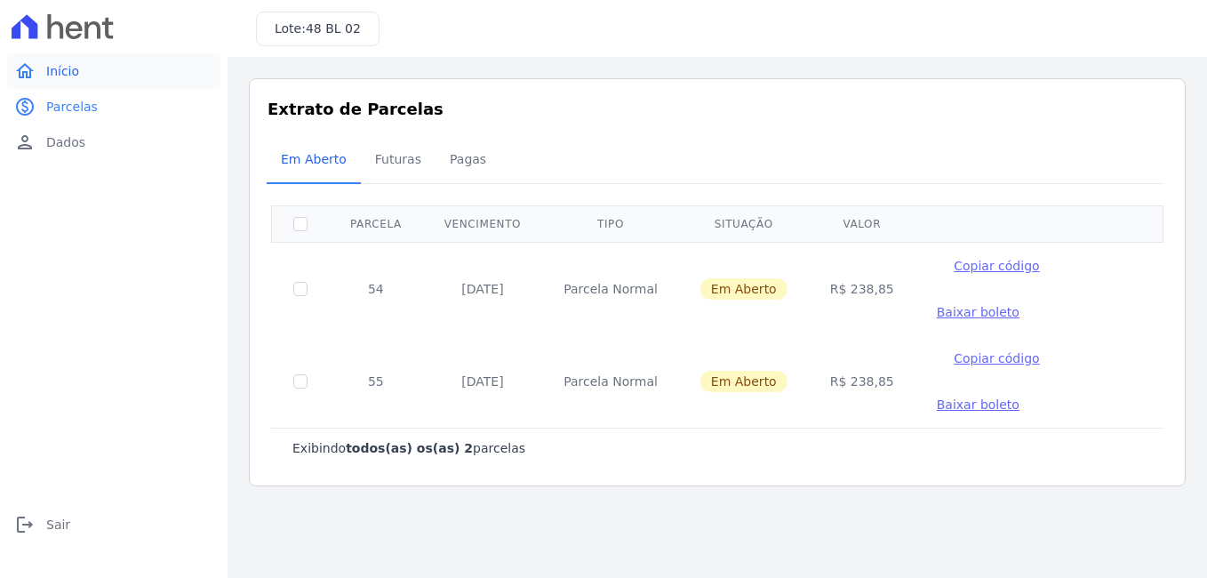
click at [66, 76] on span "Início" at bounding box center [62, 71] width 33 height 18
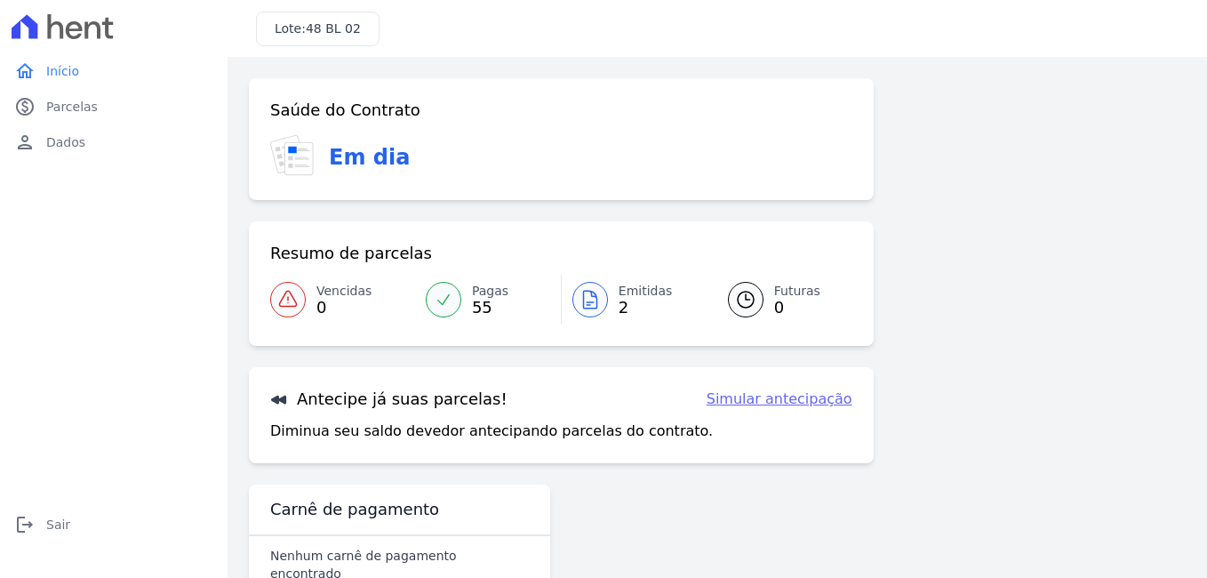
click at [765, 392] on link "Simular antecipação" at bounding box center [780, 399] width 146 height 21
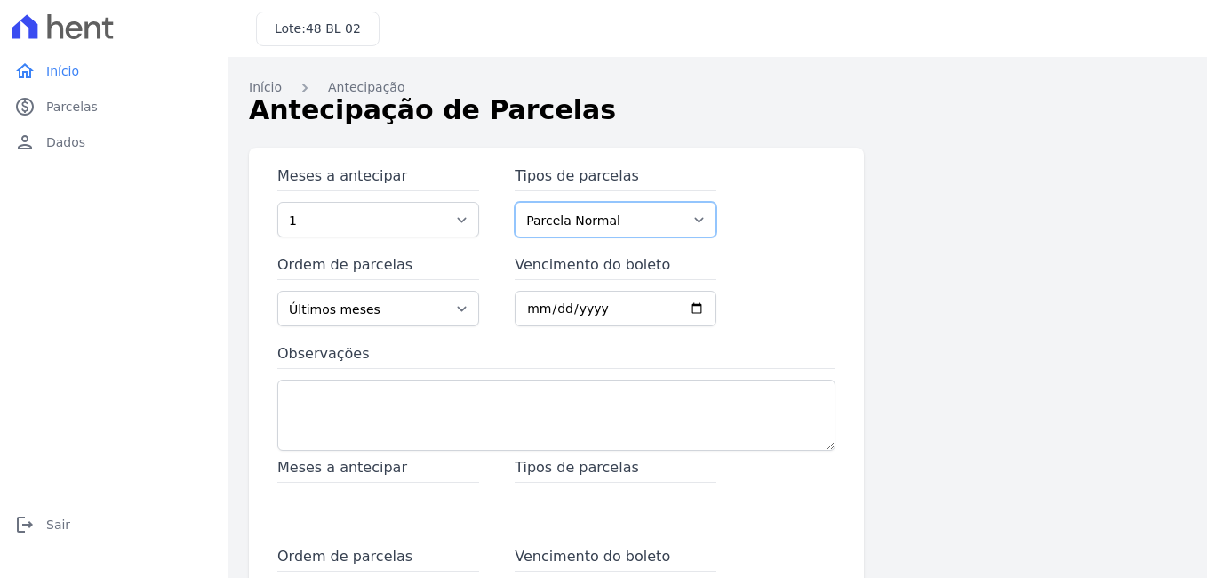
click at [665, 212] on select "Parcela Normal" at bounding box center [616, 220] width 202 height 36
click at [515, 202] on select "Parcela Normal" at bounding box center [616, 220] width 202 height 36
click at [418, 231] on select "1 2 3 4 5 6 7 8 9 10 11 12 13 14 15 16 17 18 19 20 21 22 23 24 25 26 27 28 29 3…" at bounding box center [378, 220] width 202 height 36
select select "12"
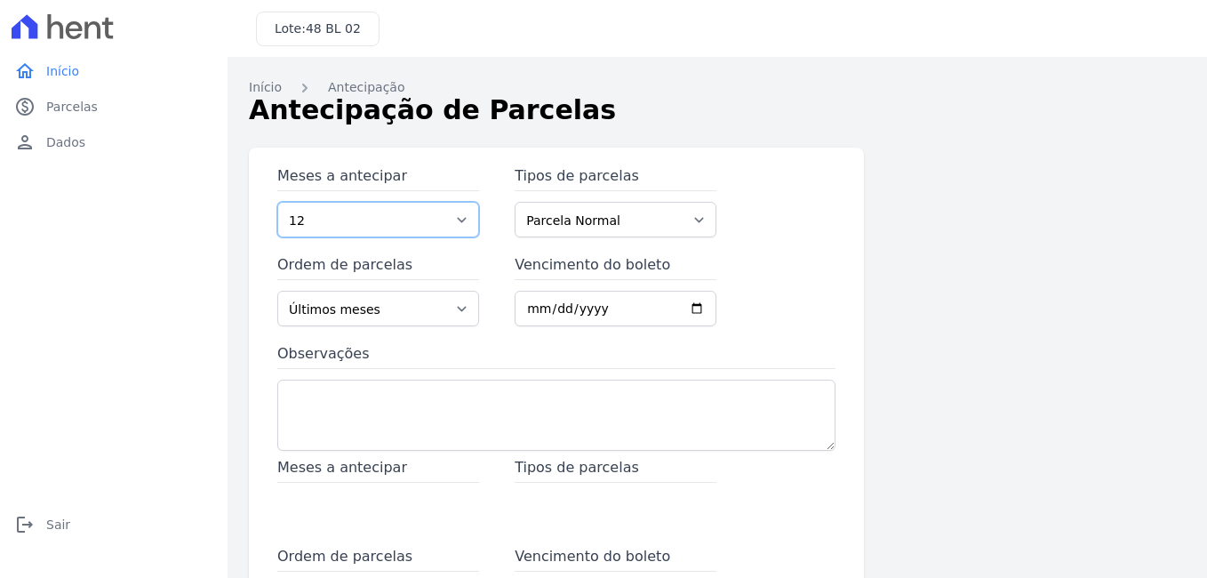
click at [277, 202] on select "1 2 3 4 5 6 7 8 9 10 11 12 13 14 15 16 17 18 19 20 21 22 23 24 25 26 27 28 29 3…" at bounding box center [378, 220] width 202 height 36
click at [474, 324] on select "Últimos meses Primeiros meses" at bounding box center [378, 309] width 202 height 36
click at [277, 291] on select "Últimos meses Primeiros meses" at bounding box center [378, 309] width 202 height 36
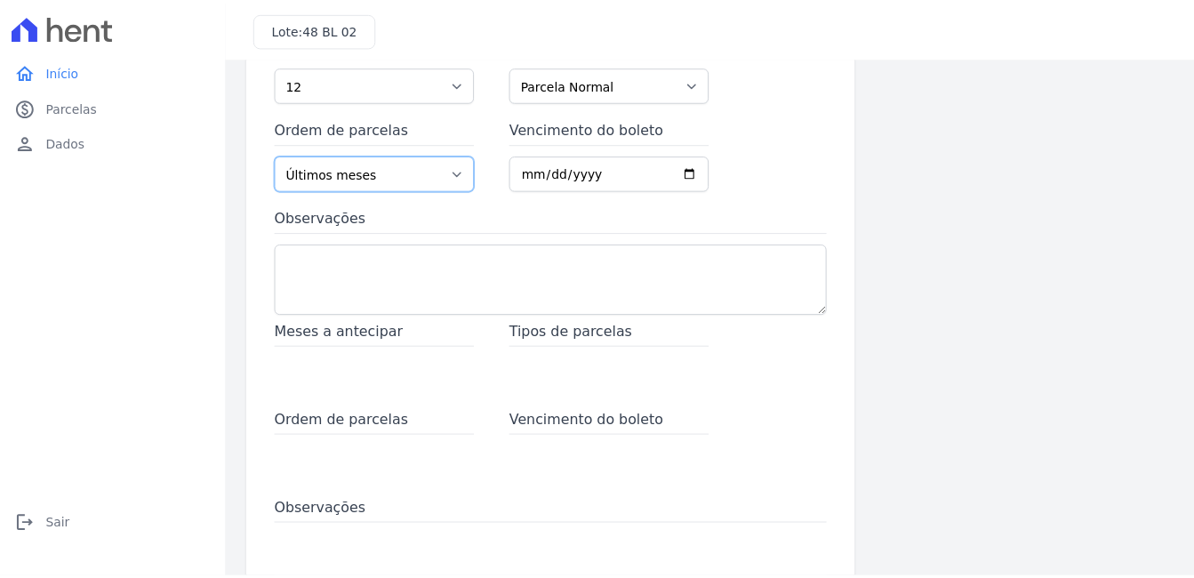
scroll to position [268, 0]
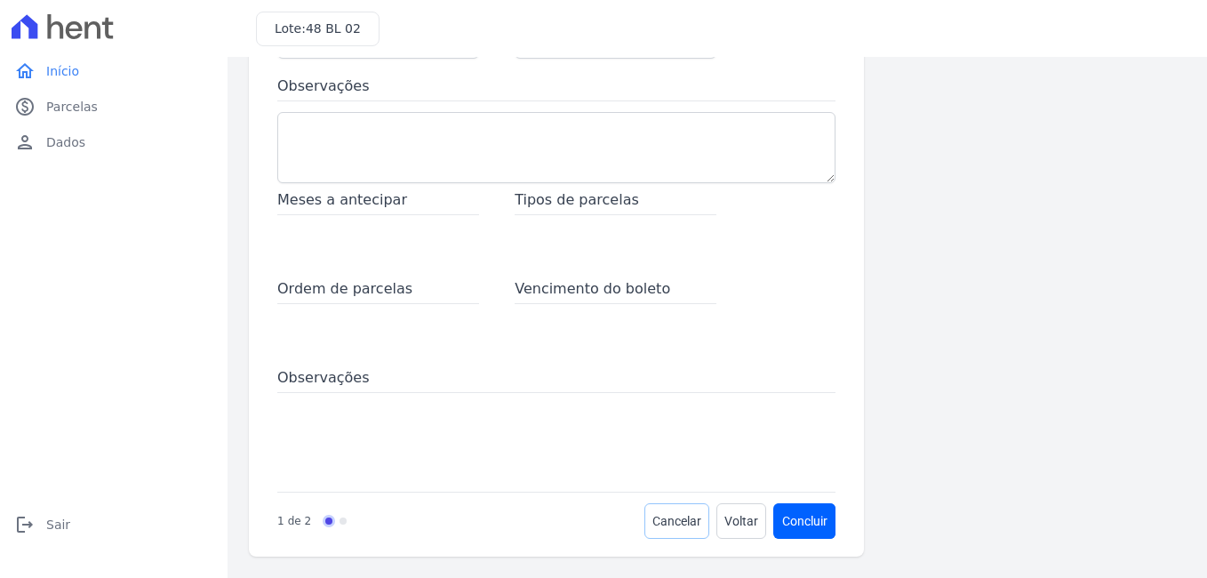
click at [666, 514] on span "Cancelar" at bounding box center [677, 521] width 49 height 18
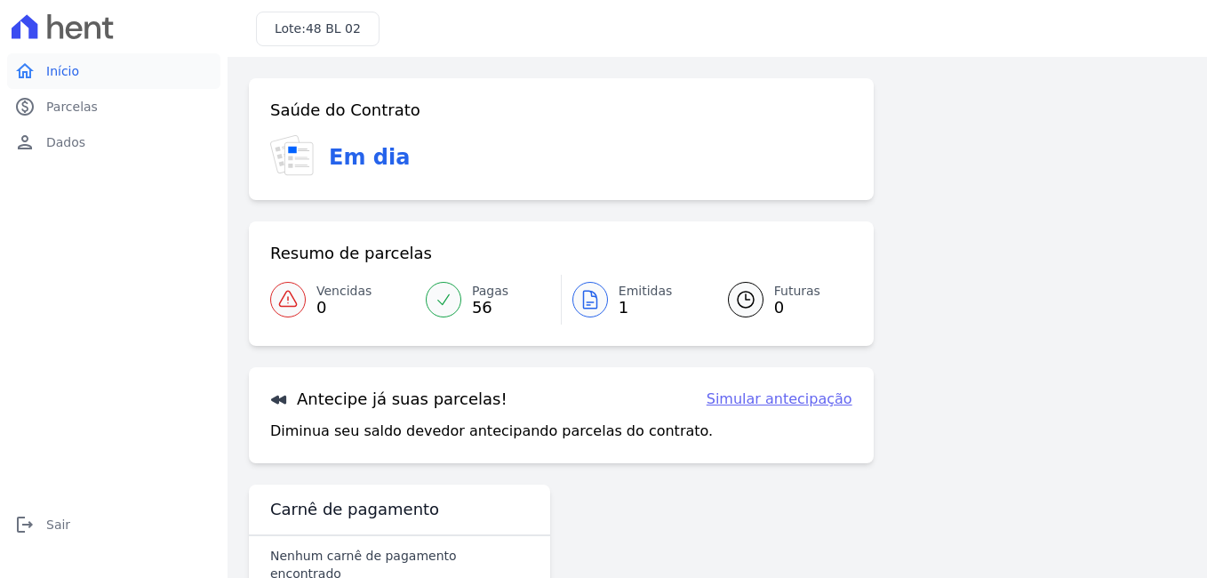
click at [89, 83] on link "home Início" at bounding box center [113, 71] width 213 height 36
click at [89, 104] on span "Parcelas" at bounding box center [72, 107] width 52 height 18
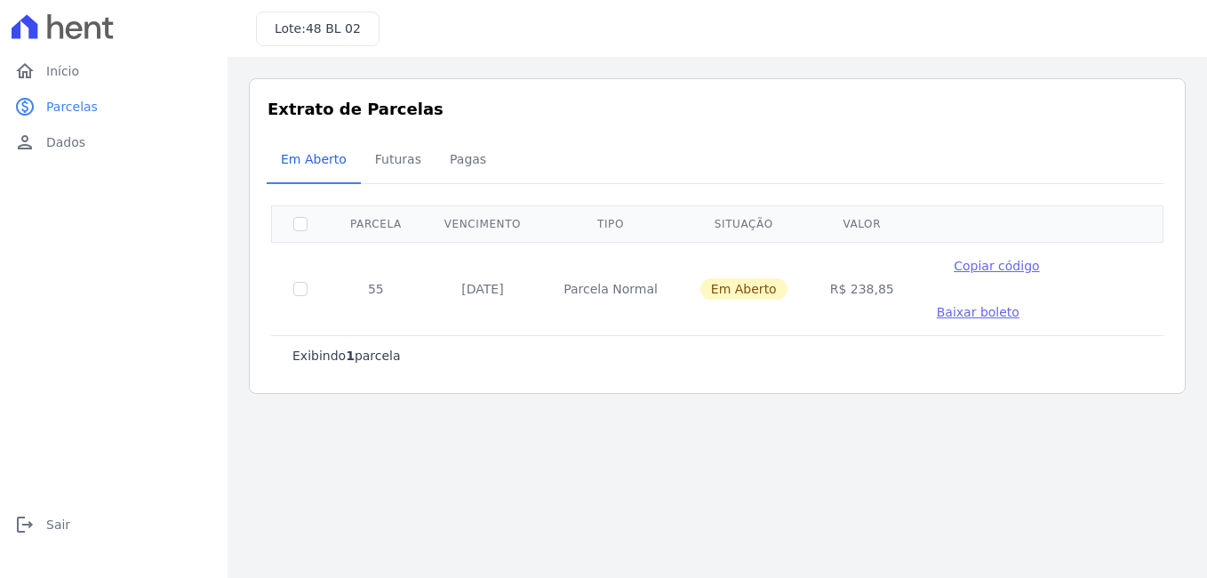
click at [813, 421] on main "Listagem de parcelas Baixar PDF Extrato de Parcelas Em [GEOGRAPHIC_DATA] Futura…" at bounding box center [718, 317] width 980 height 521
click at [94, 57] on link "home Início" at bounding box center [113, 71] width 213 height 36
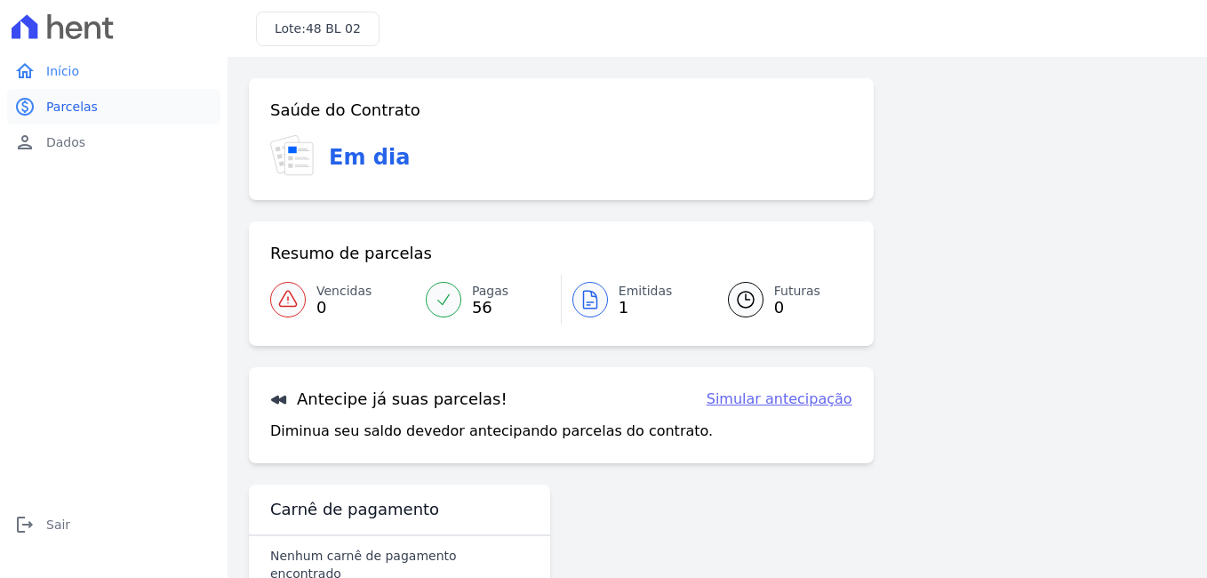
click at [103, 103] on link "paid Parcelas" at bounding box center [113, 107] width 213 height 36
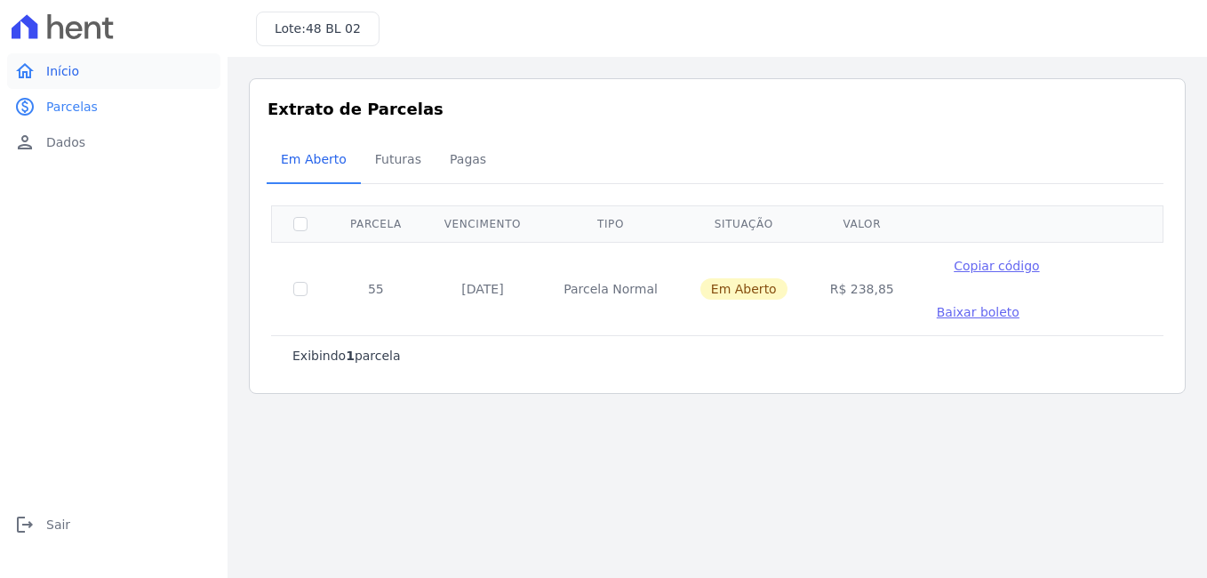
click at [77, 65] on link "home Início" at bounding box center [113, 71] width 213 height 36
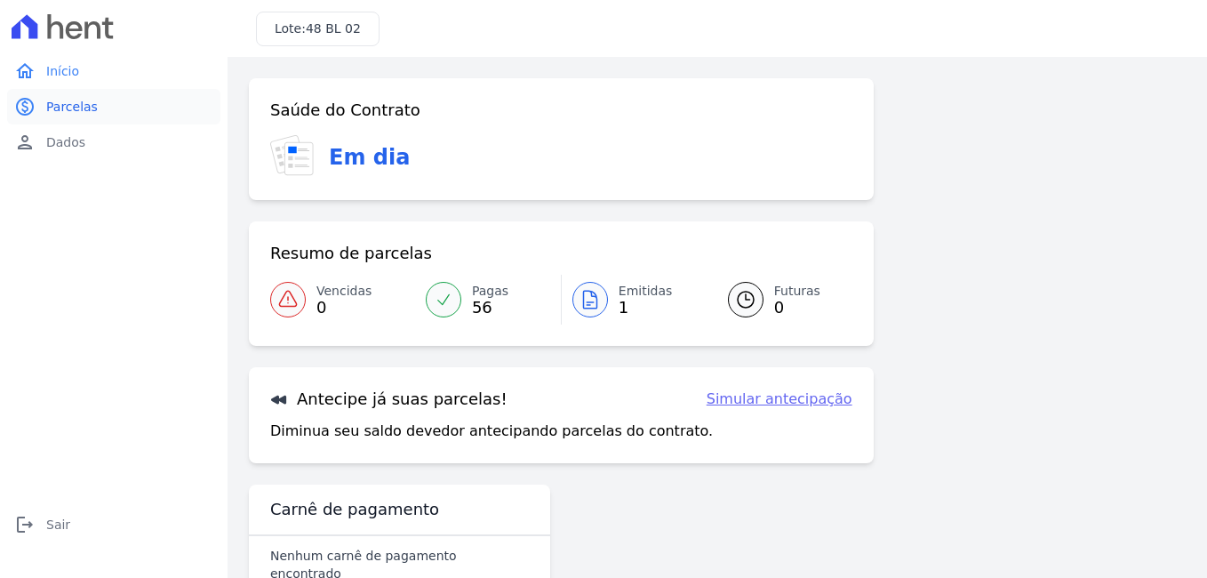
click at [81, 111] on span "Parcelas" at bounding box center [72, 107] width 52 height 18
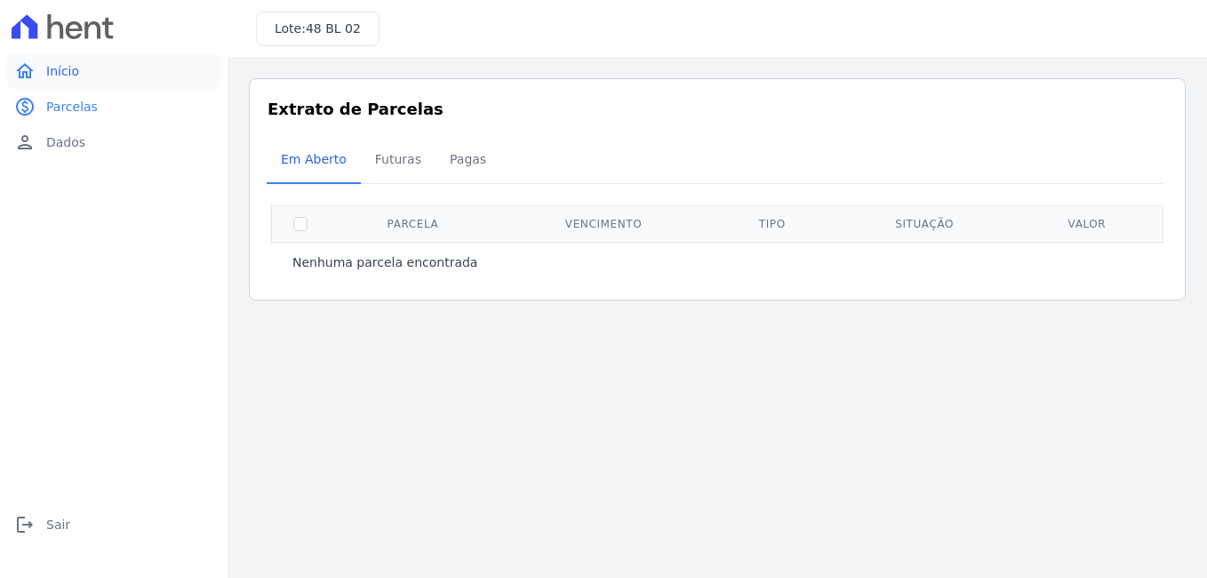
click at [91, 69] on link "home Início" at bounding box center [113, 71] width 213 height 36
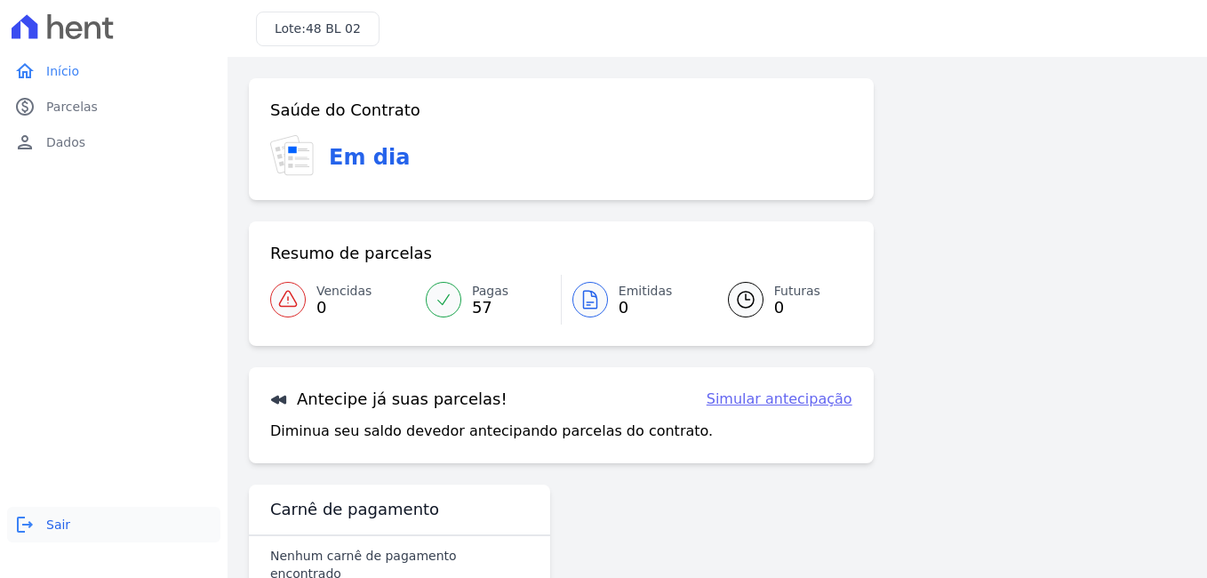
drag, startPoint x: 36, startPoint y: 521, endPoint x: 64, endPoint y: 521, distance: 28.4
click at [36, 521] on link "logout Sair" at bounding box center [113, 525] width 213 height 36
